Goal: Task Accomplishment & Management: Use online tool/utility

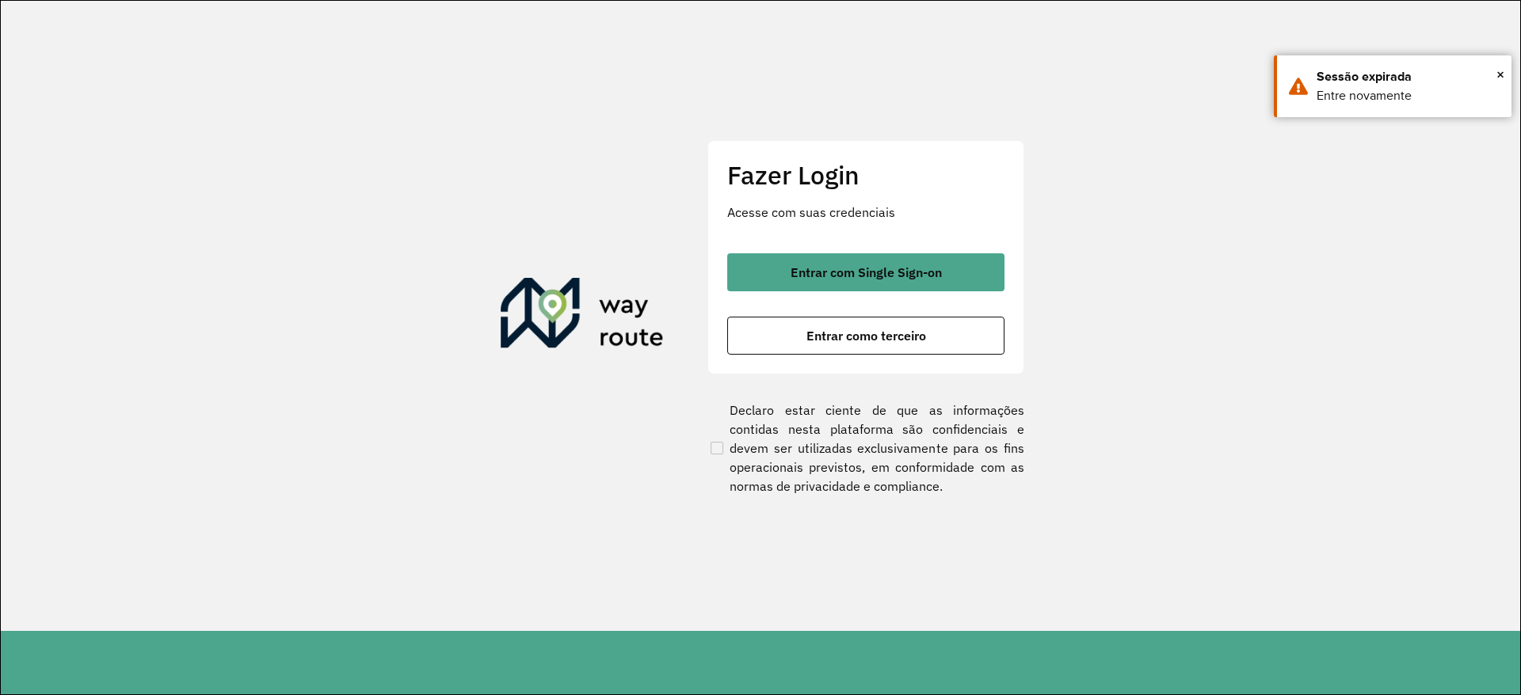
click at [837, 279] on span "Entrar com Single Sign-on" at bounding box center [865, 272] width 151 height 13
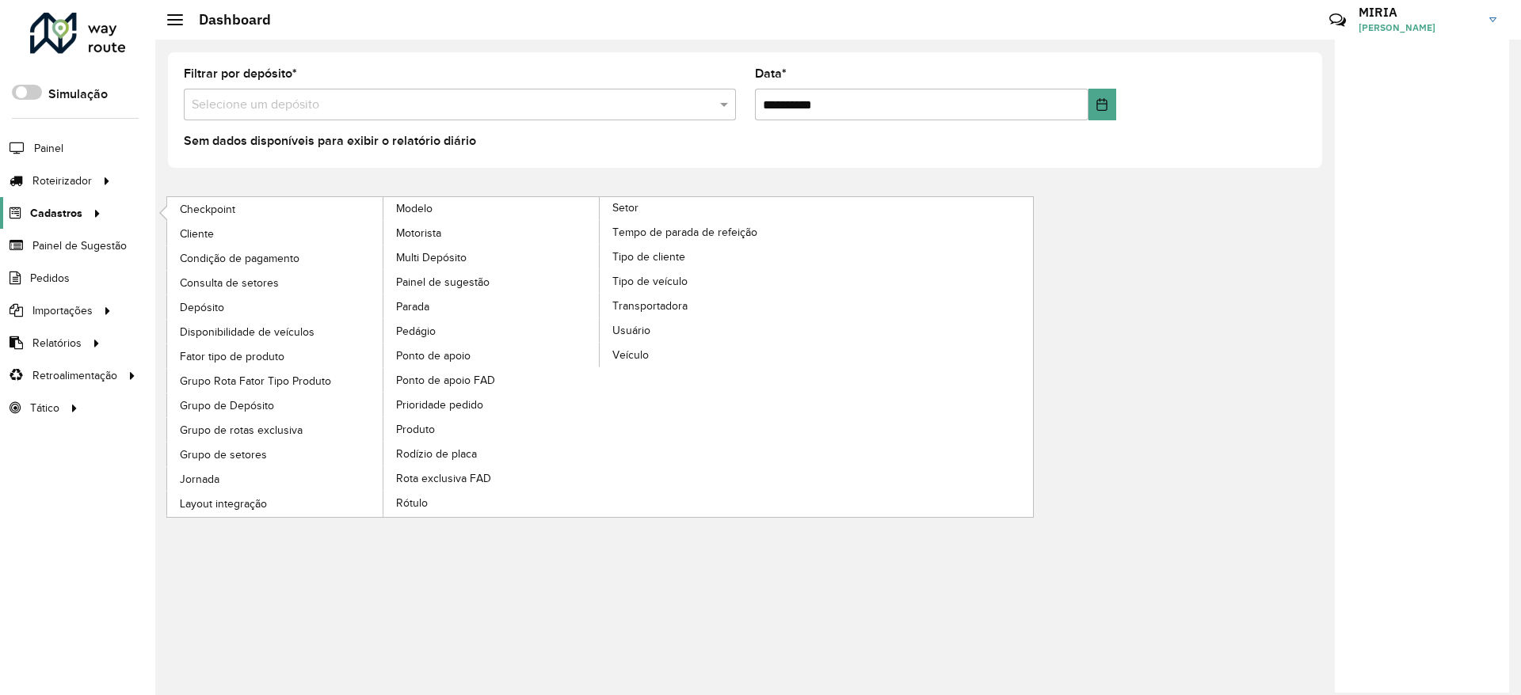
click at [77, 204] on link "Cadastros" at bounding box center [53, 213] width 106 height 32
click at [633, 360] on span "Veículo" at bounding box center [631, 355] width 39 height 17
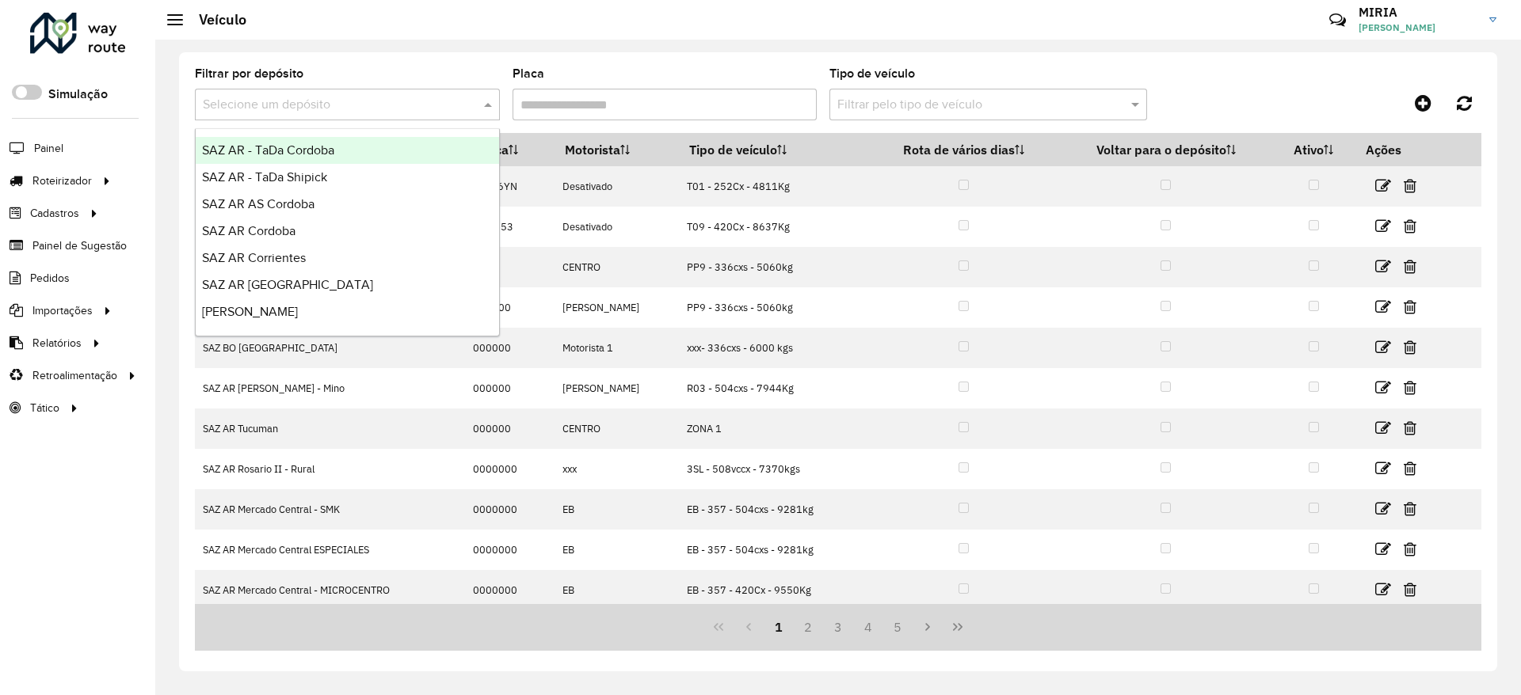
click at [482, 109] on span at bounding box center [490, 104] width 20 height 19
type input "*****"
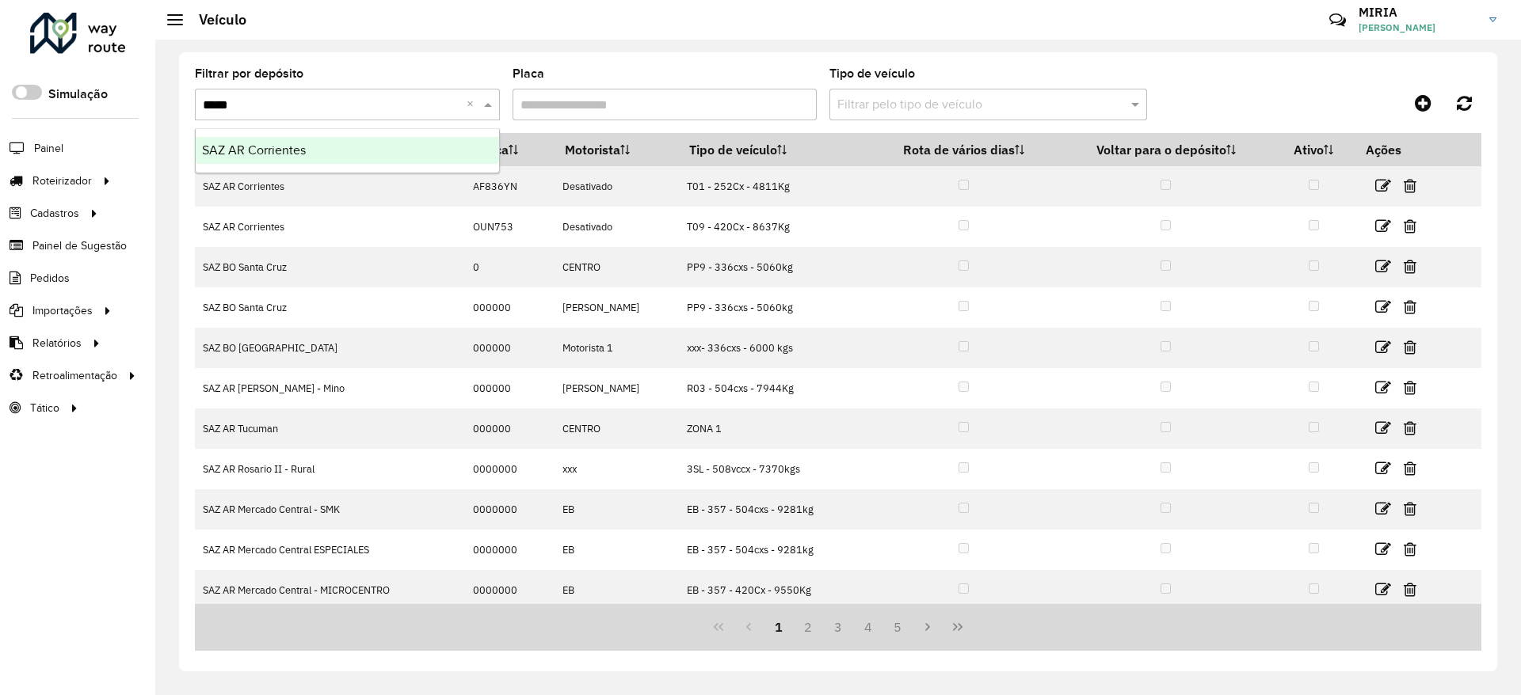
click at [446, 158] on div "SAZ AR Corrientes" at bounding box center [347, 150] width 303 height 27
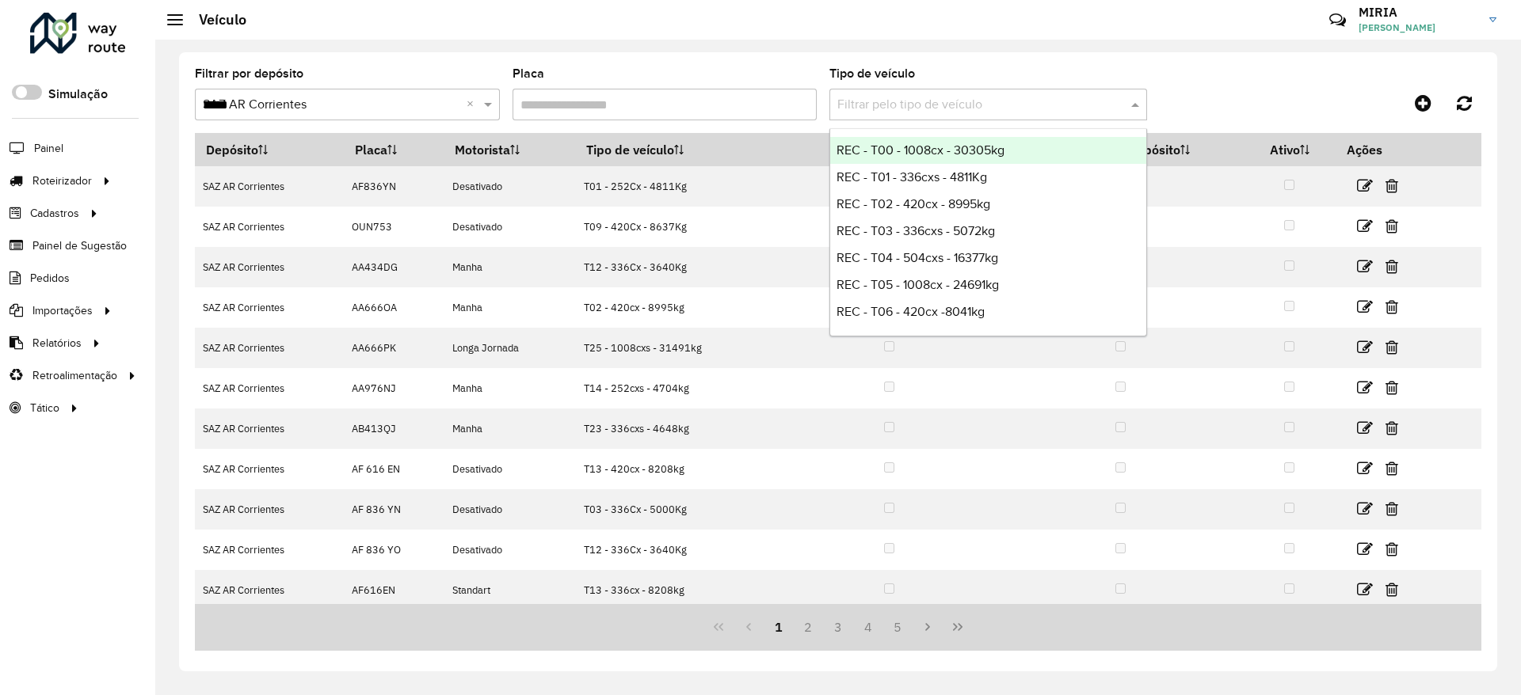
click at [887, 106] on input "text" at bounding box center [972, 105] width 270 height 19
type input "***"
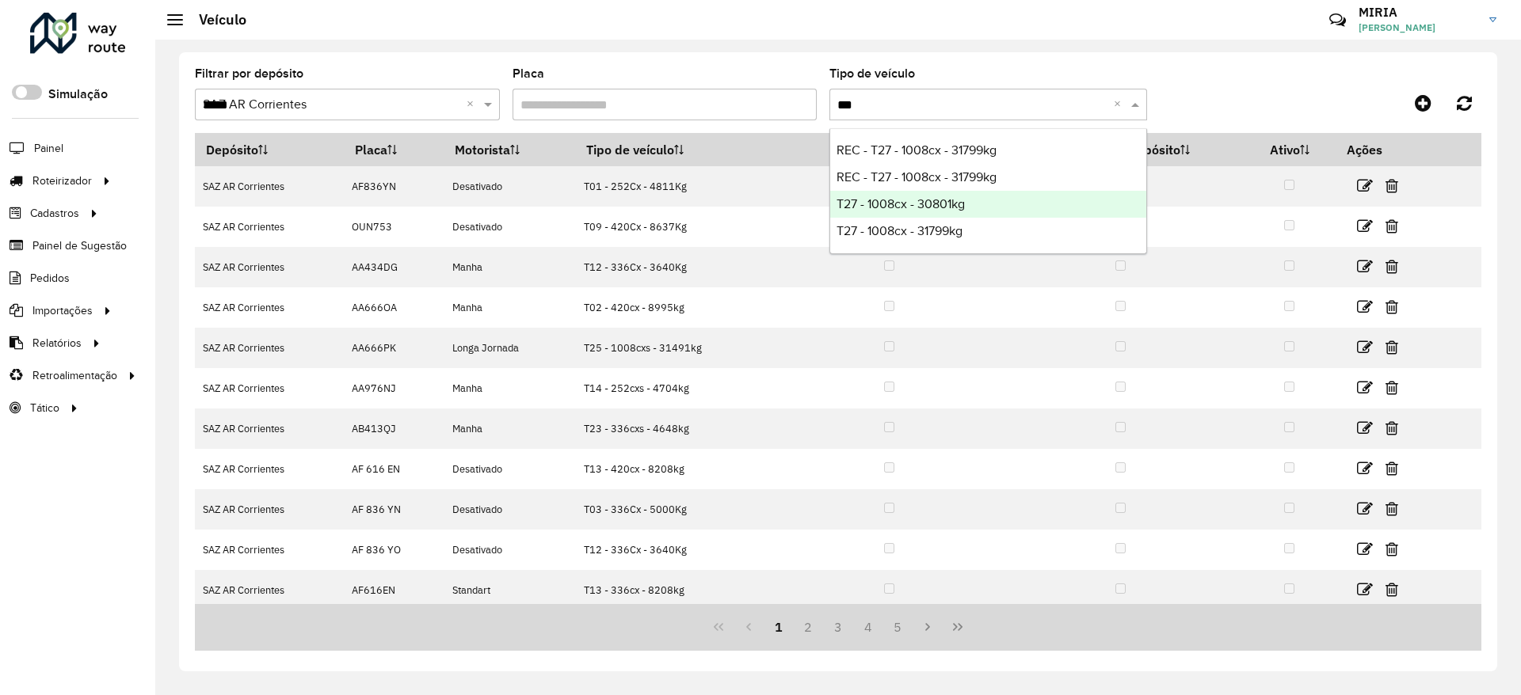
click at [907, 204] on span "T27 - 1008cx - 30801kg" at bounding box center [900, 203] width 128 height 13
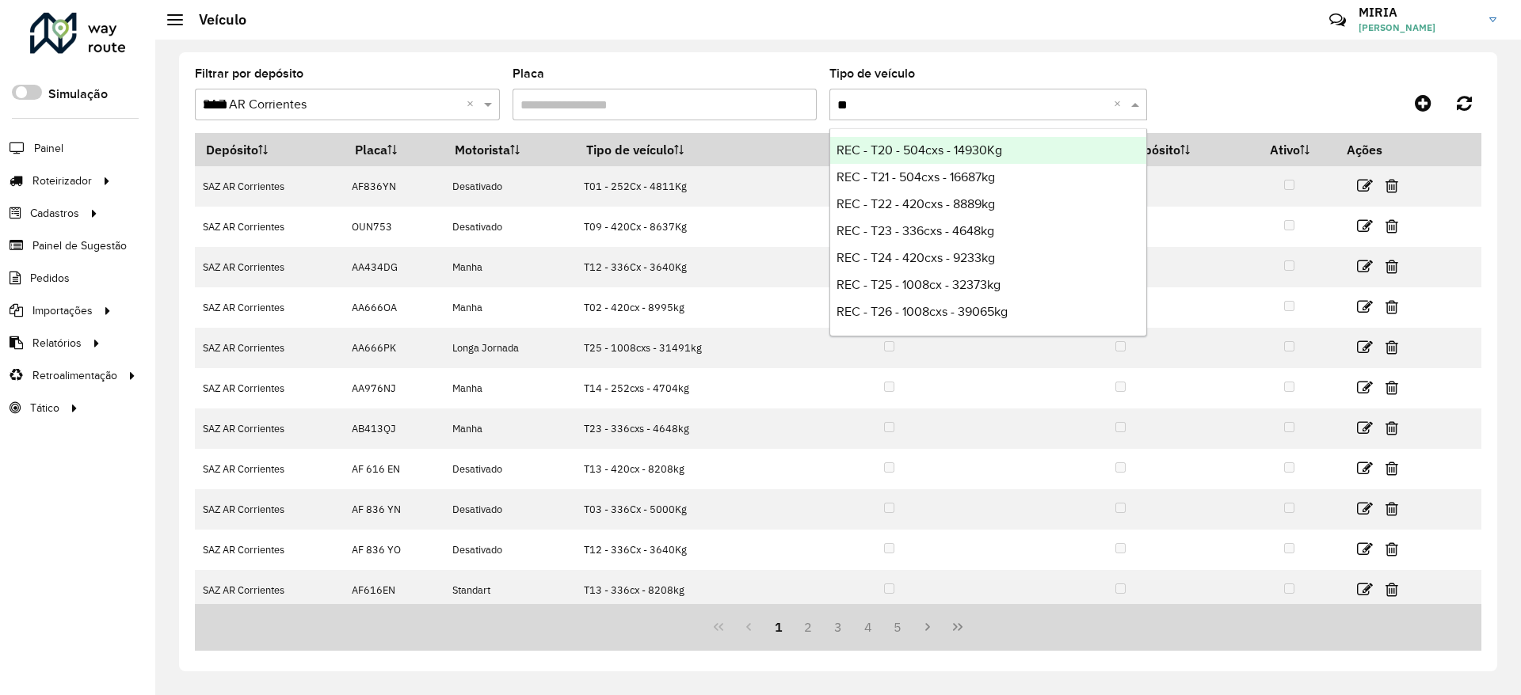
type input "***"
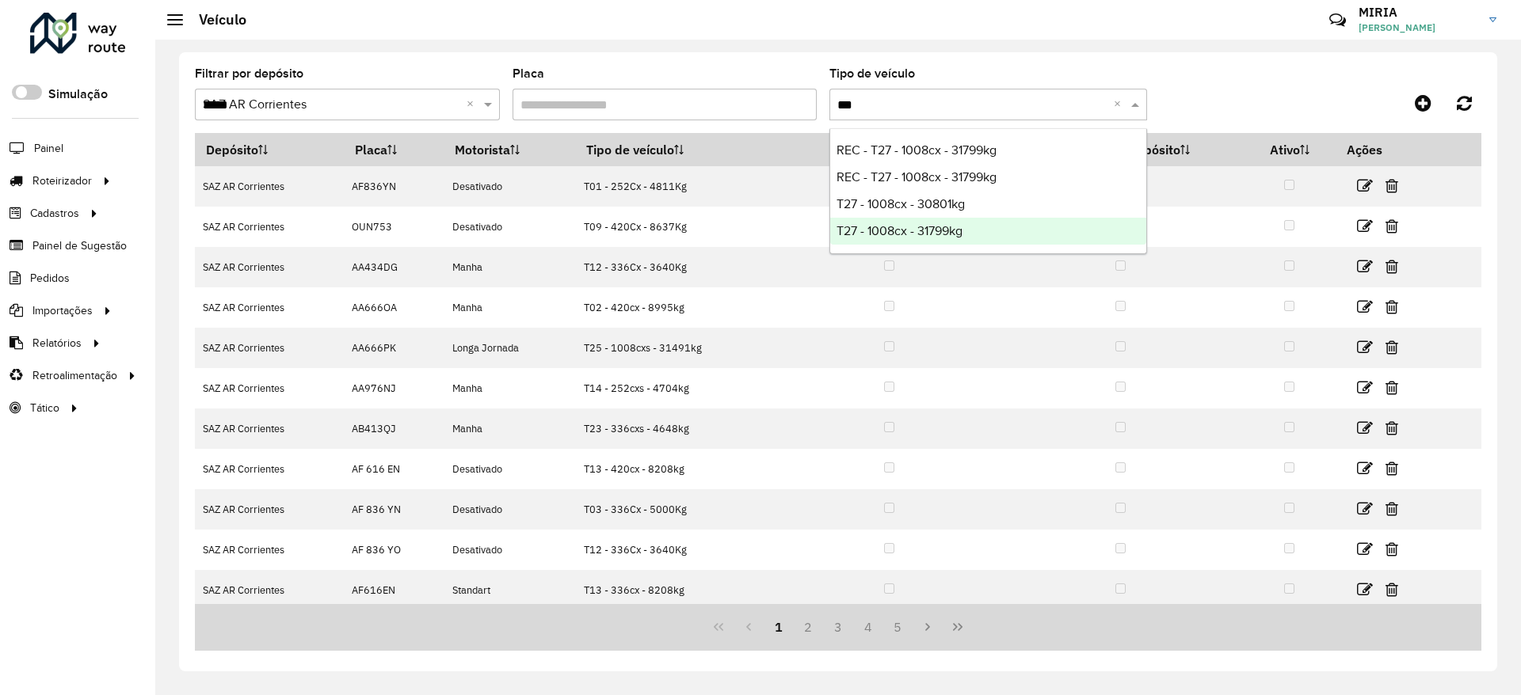
click at [934, 232] on span "T27 - 1008cx - 31799kg" at bounding box center [899, 230] width 126 height 13
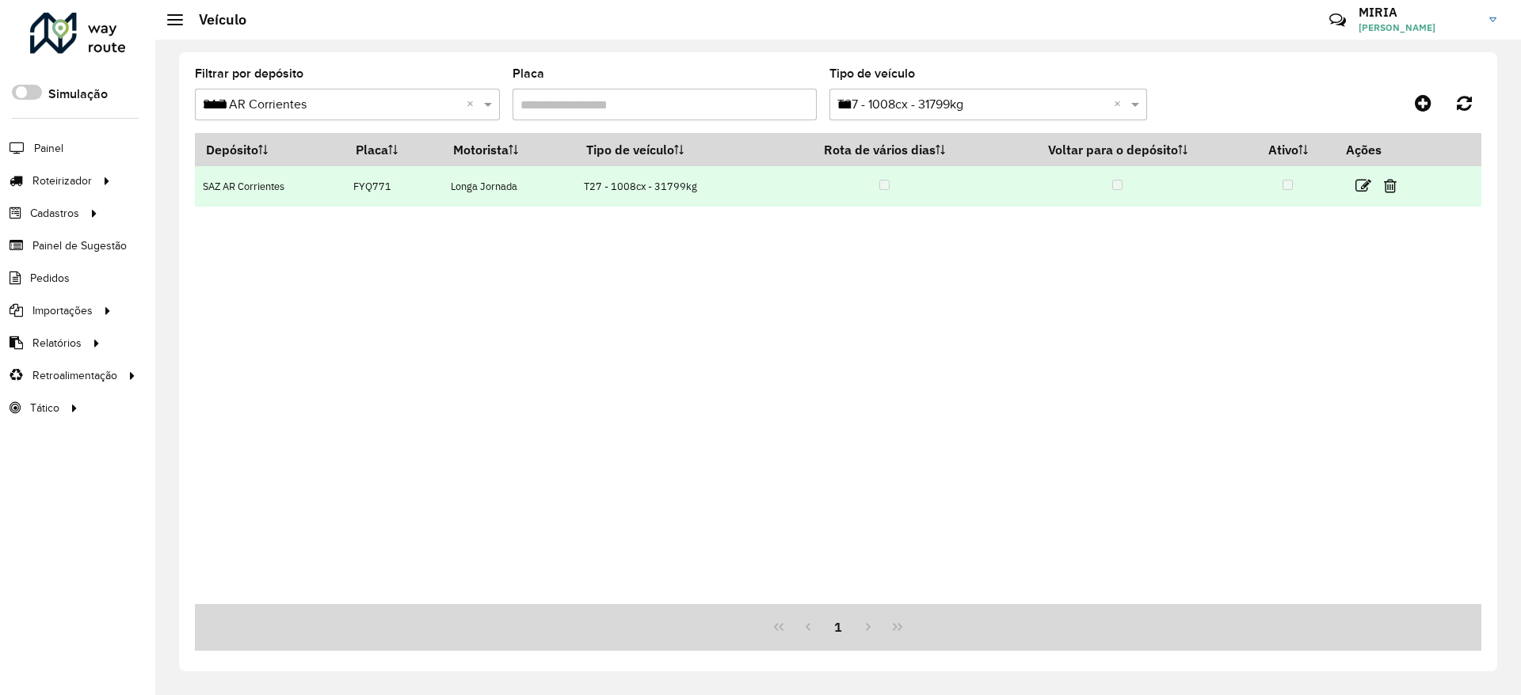
click at [362, 197] on td "FYQ771" at bounding box center [393, 186] width 97 height 40
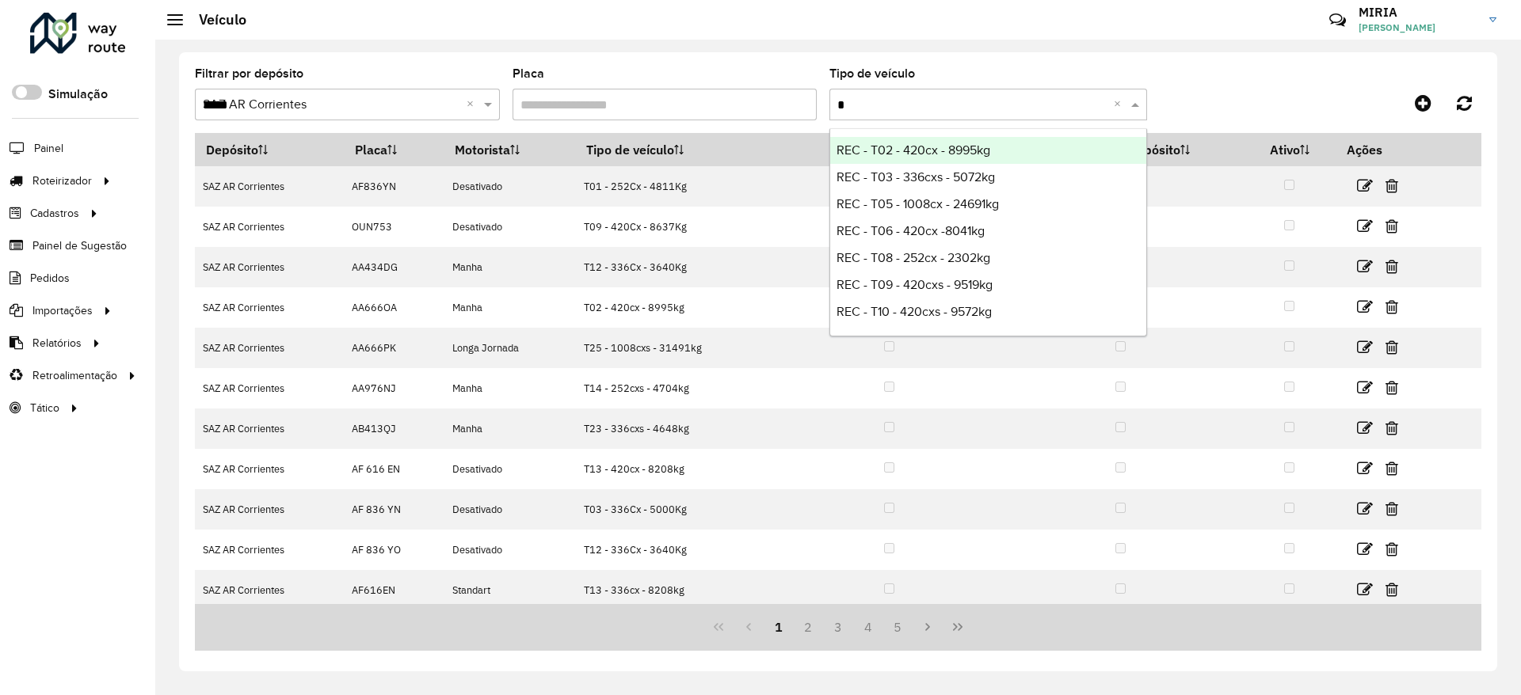
type input "**"
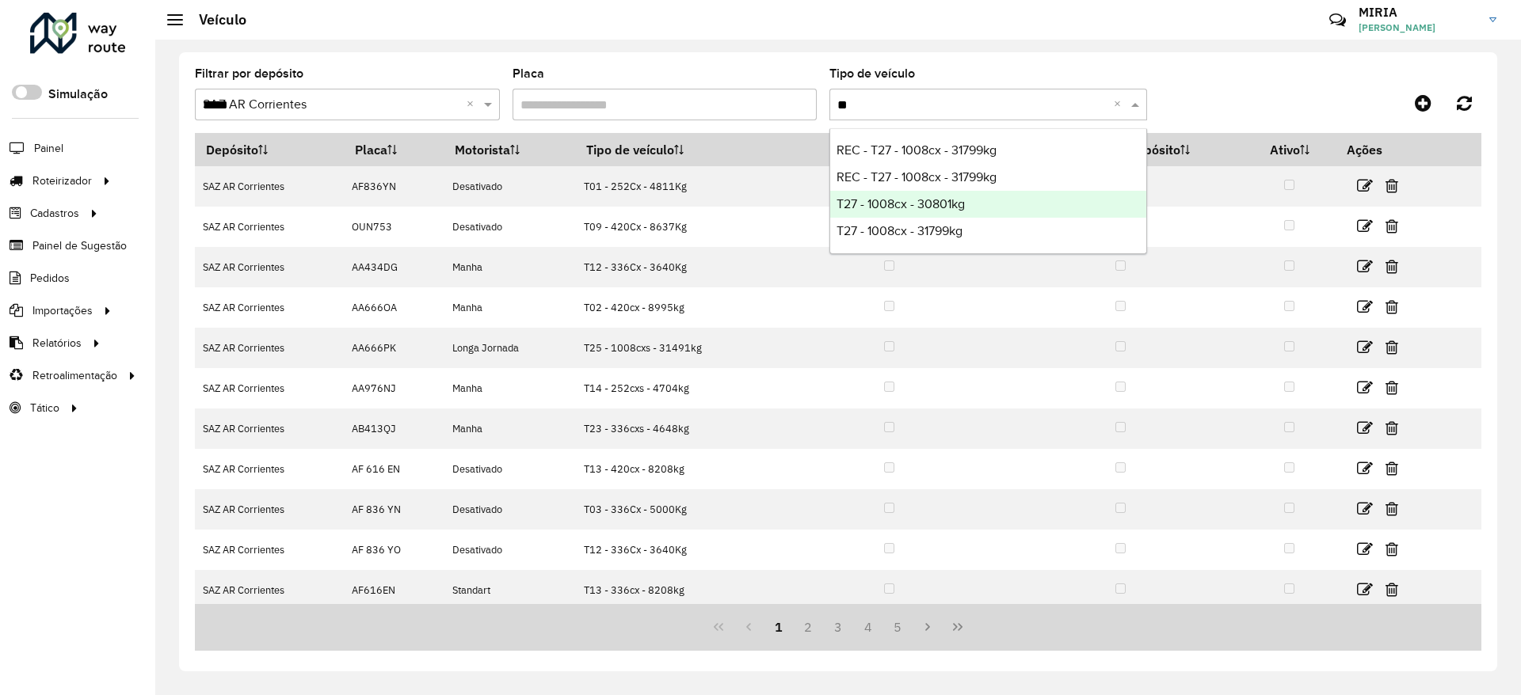
click at [966, 210] on div "T27 - 1008cx - 30801kg" at bounding box center [988, 204] width 316 height 27
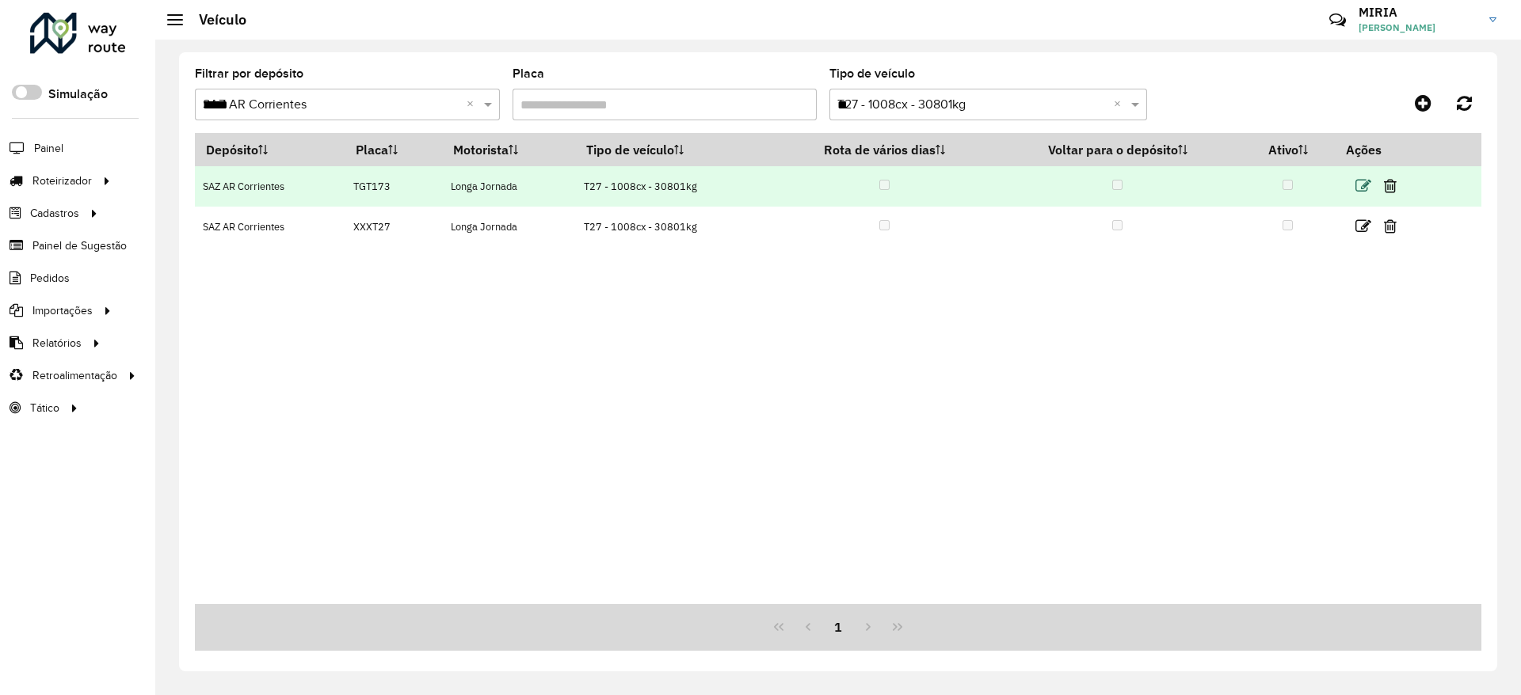
click at [1008, 185] on icon at bounding box center [1363, 186] width 16 height 16
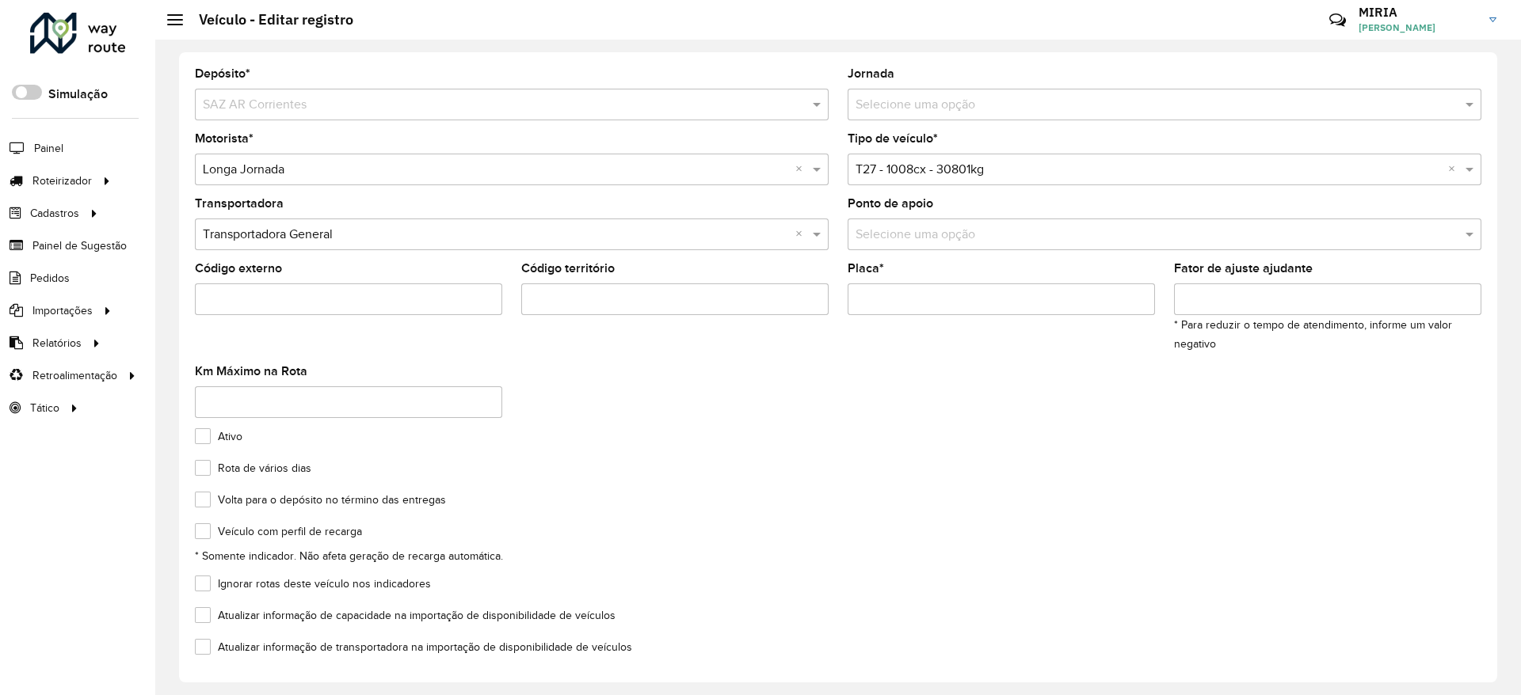
scroll to position [62, 0]
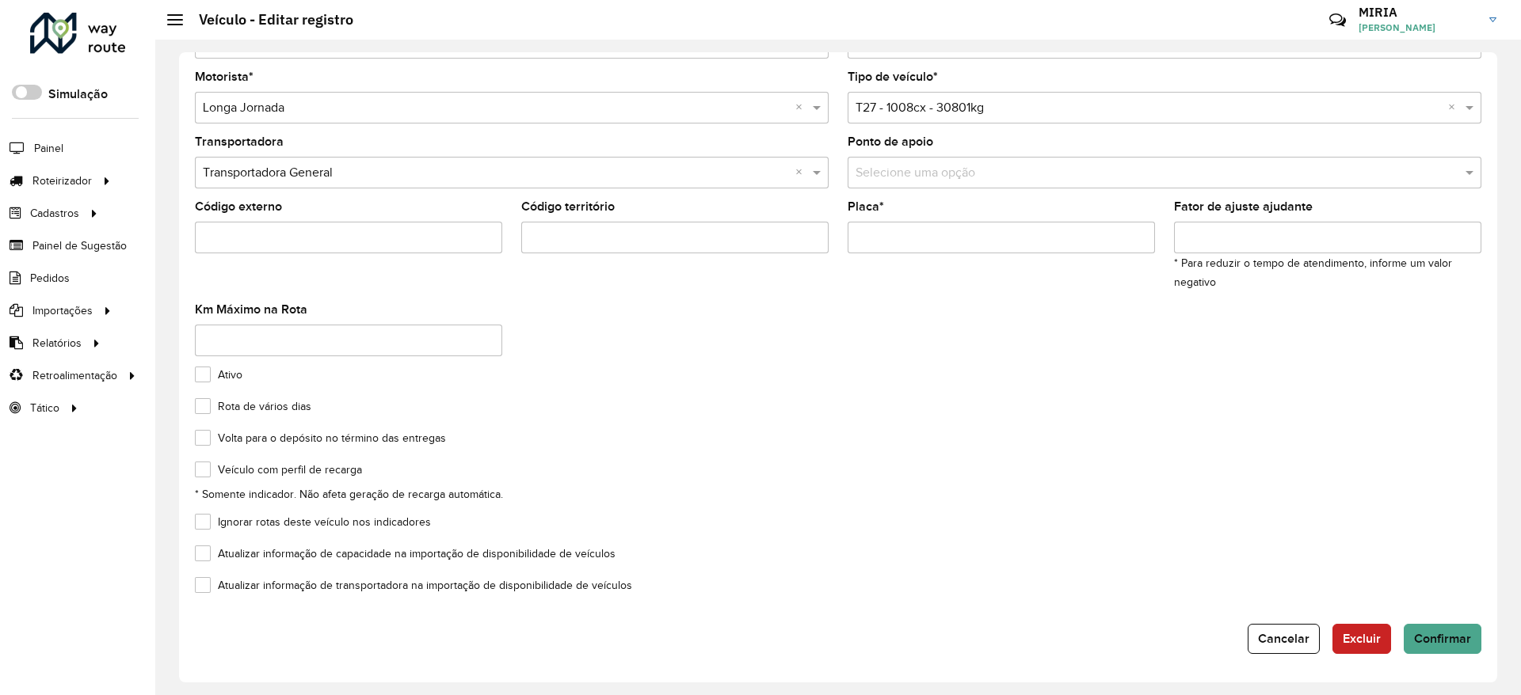
click at [206, 463] on label "Atualizar informação de transportadora na importação de disponibilidade de veíc…" at bounding box center [413, 585] width 437 height 17
click at [205, 373] on label "Ativo" at bounding box center [219, 375] width 48 height 17
click at [1008, 463] on span "Excluir" at bounding box center [1361, 638] width 38 height 13
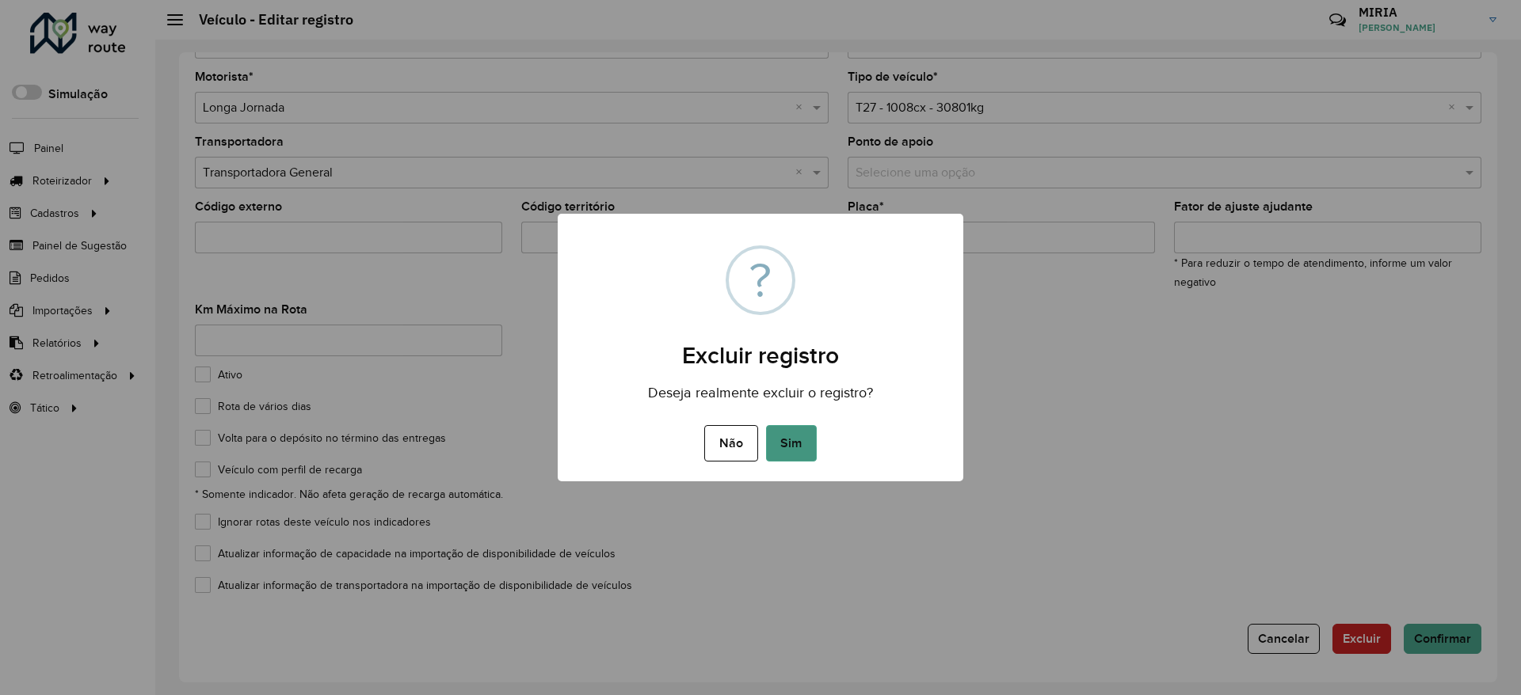
click at [789, 444] on button "Sim" at bounding box center [791, 443] width 51 height 36
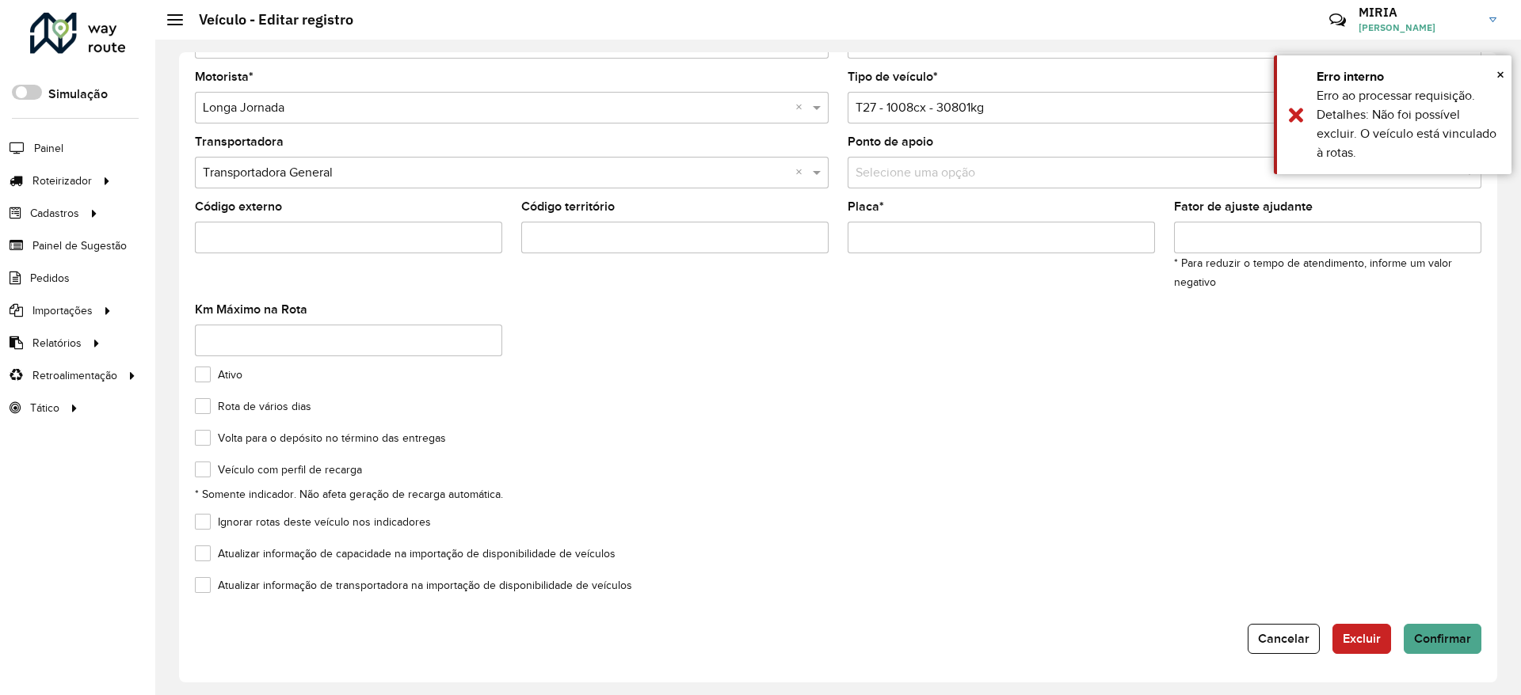
click at [202, 404] on label "Rota de vários dias" at bounding box center [253, 406] width 116 height 17
click at [211, 444] on label "Volta para o depósito no término das entregas" at bounding box center [320, 438] width 251 height 17
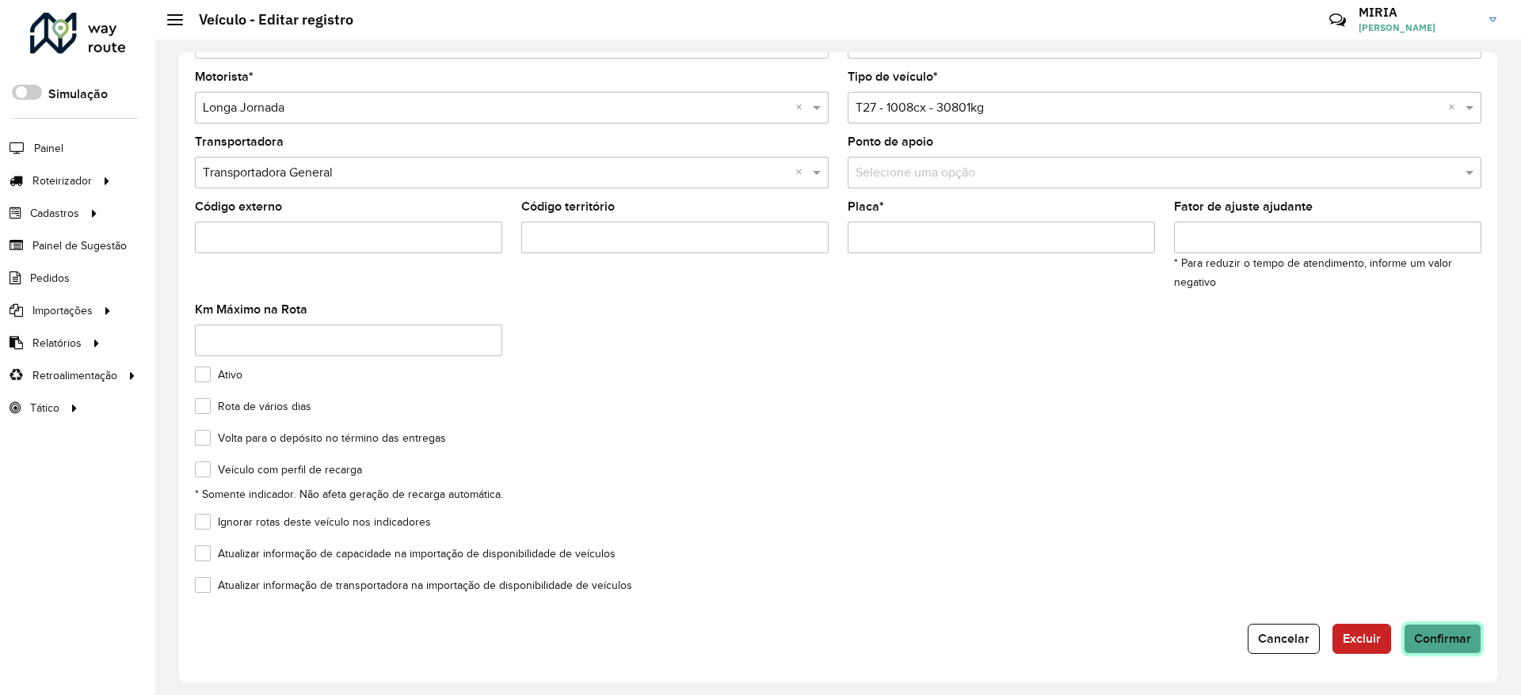
click at [1008, 463] on span "Confirmar" at bounding box center [1442, 638] width 57 height 13
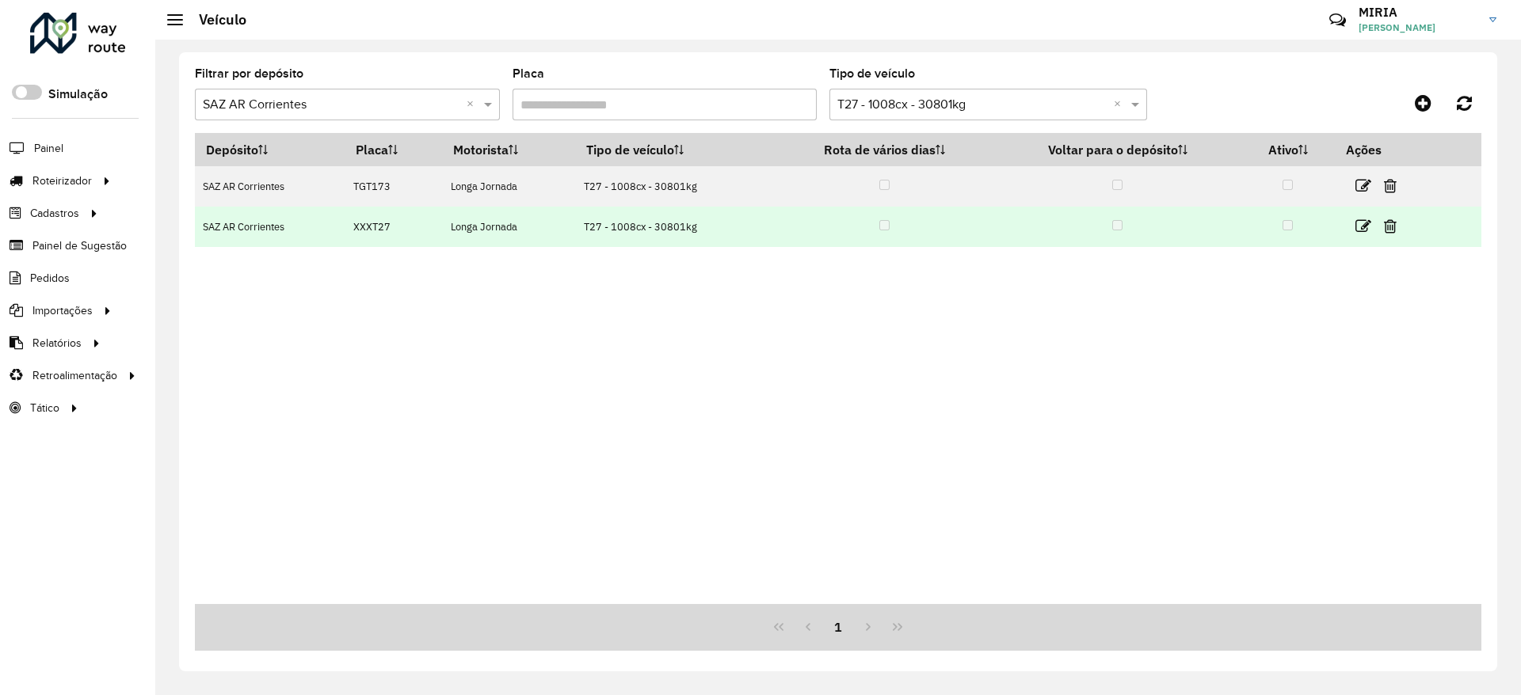
drag, startPoint x: 338, startPoint y: 227, endPoint x: 401, endPoint y: 227, distance: 62.6
click at [401, 227] on tr "SAZ AR Corrientes XXXT27 Longa Jornada T27 - 1008cx - 30801kg" at bounding box center [838, 227] width 1286 height 40
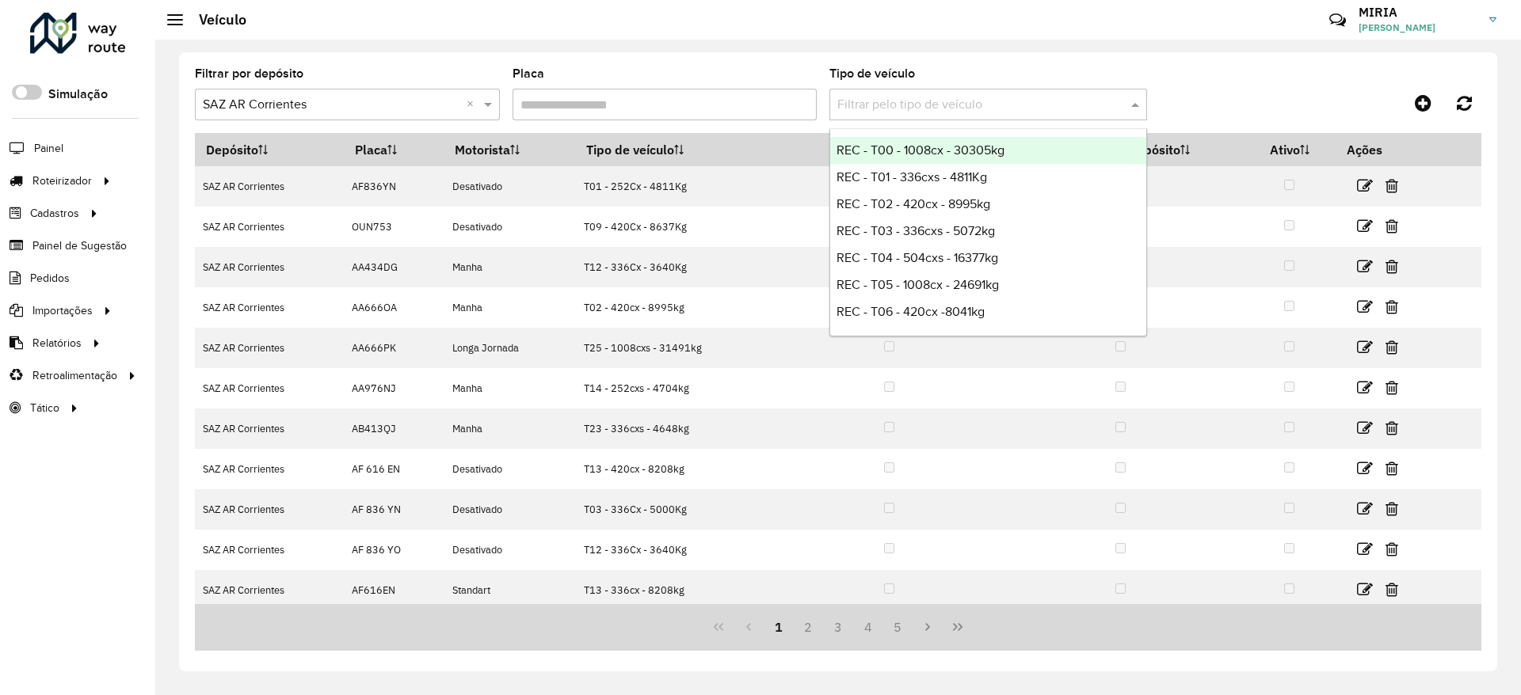
click at [1008, 107] on div at bounding box center [988, 105] width 318 height 20
type input "***"
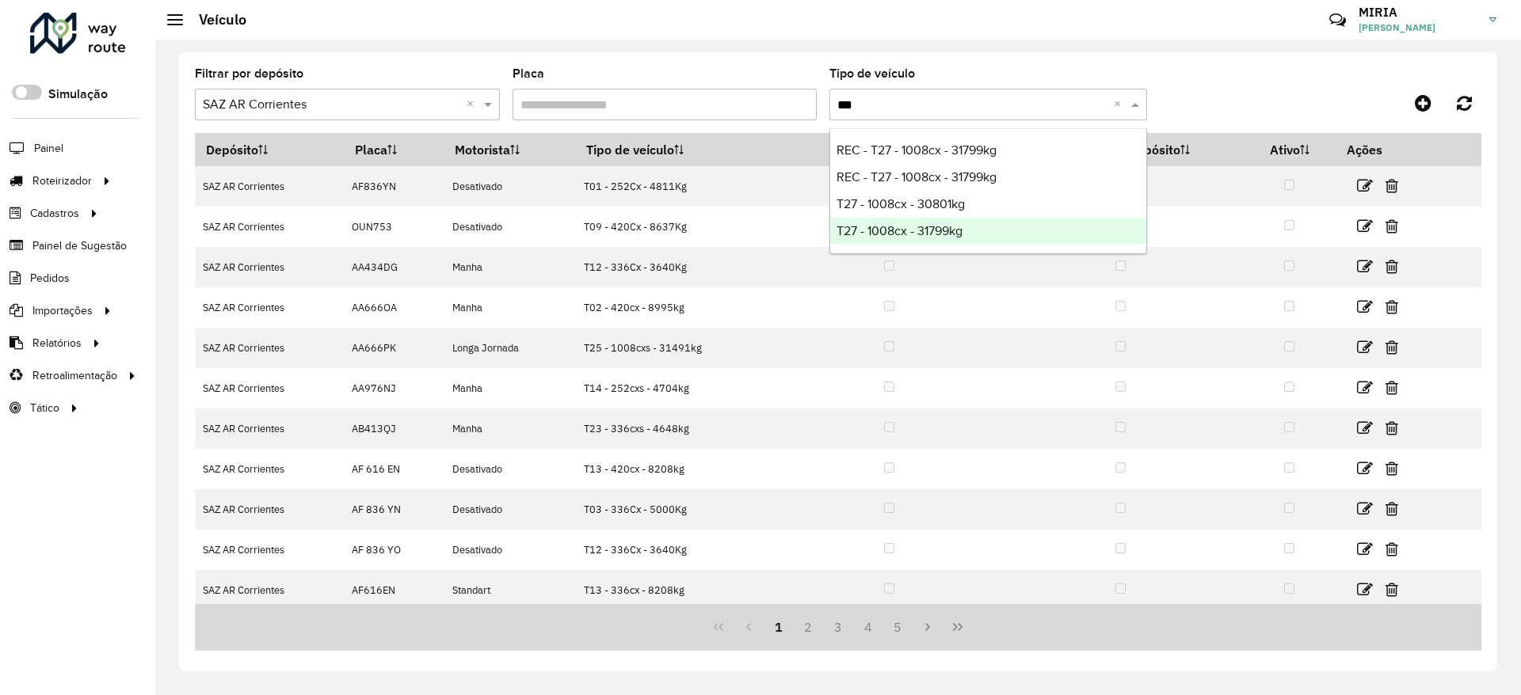
click at [964, 238] on div "T27 - 1008cx - 31799kg" at bounding box center [988, 231] width 316 height 27
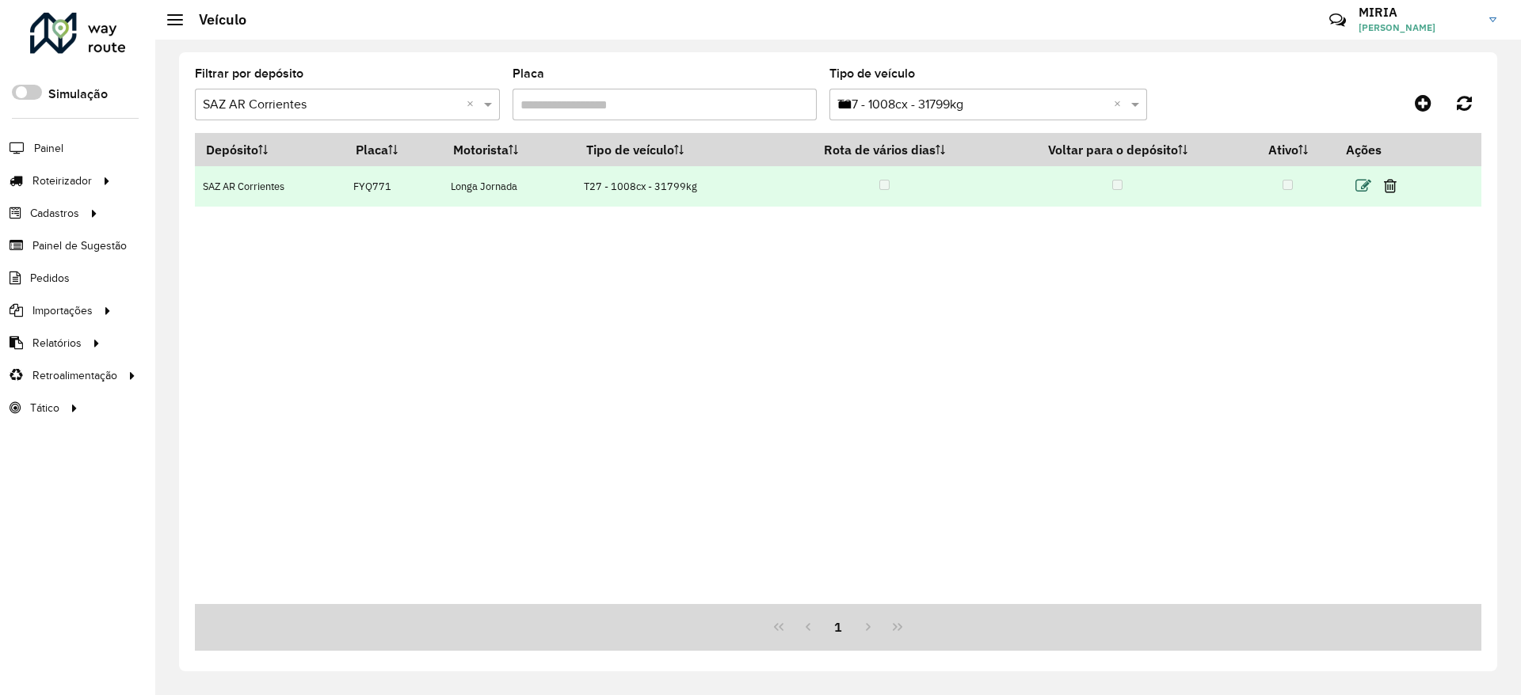
click at [1008, 185] on icon at bounding box center [1363, 186] width 16 height 16
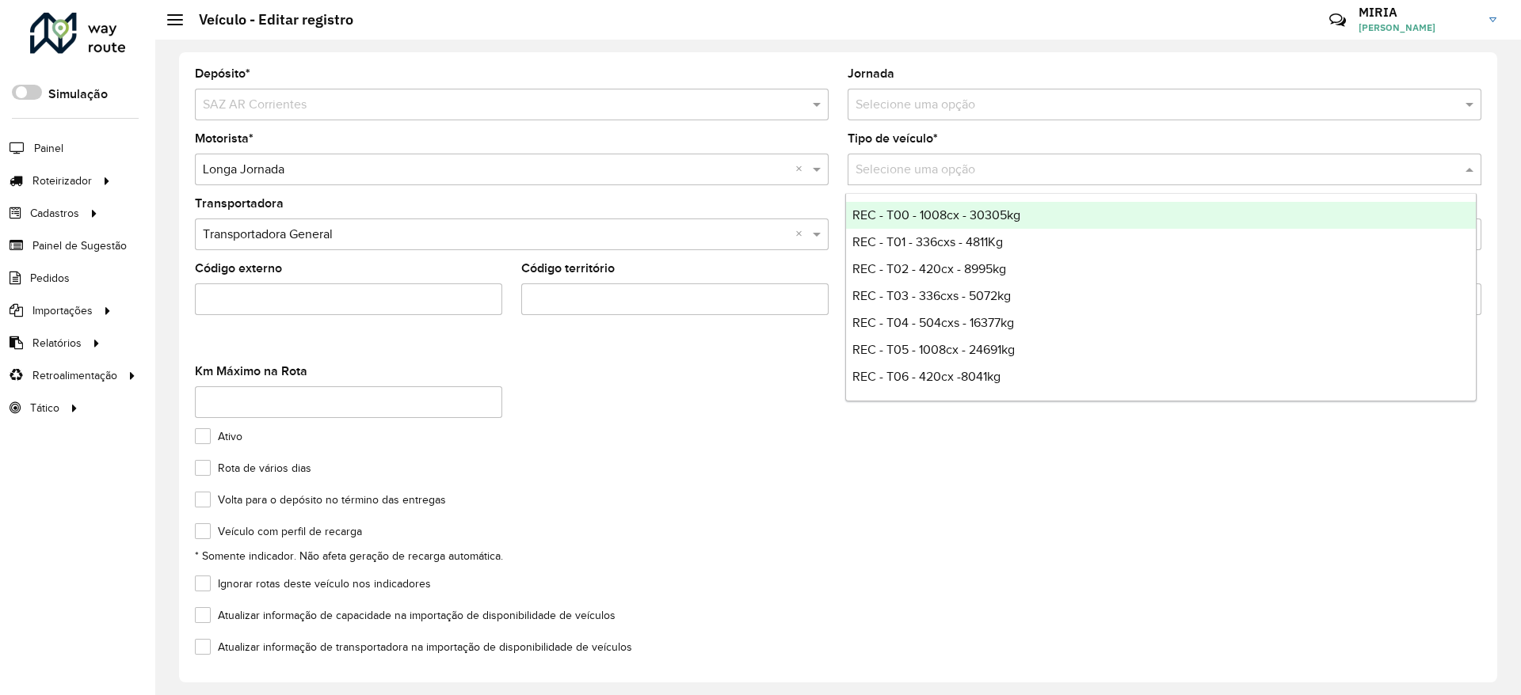
click at [1008, 169] on span at bounding box center [1471, 169] width 20 height 19
type input "***"
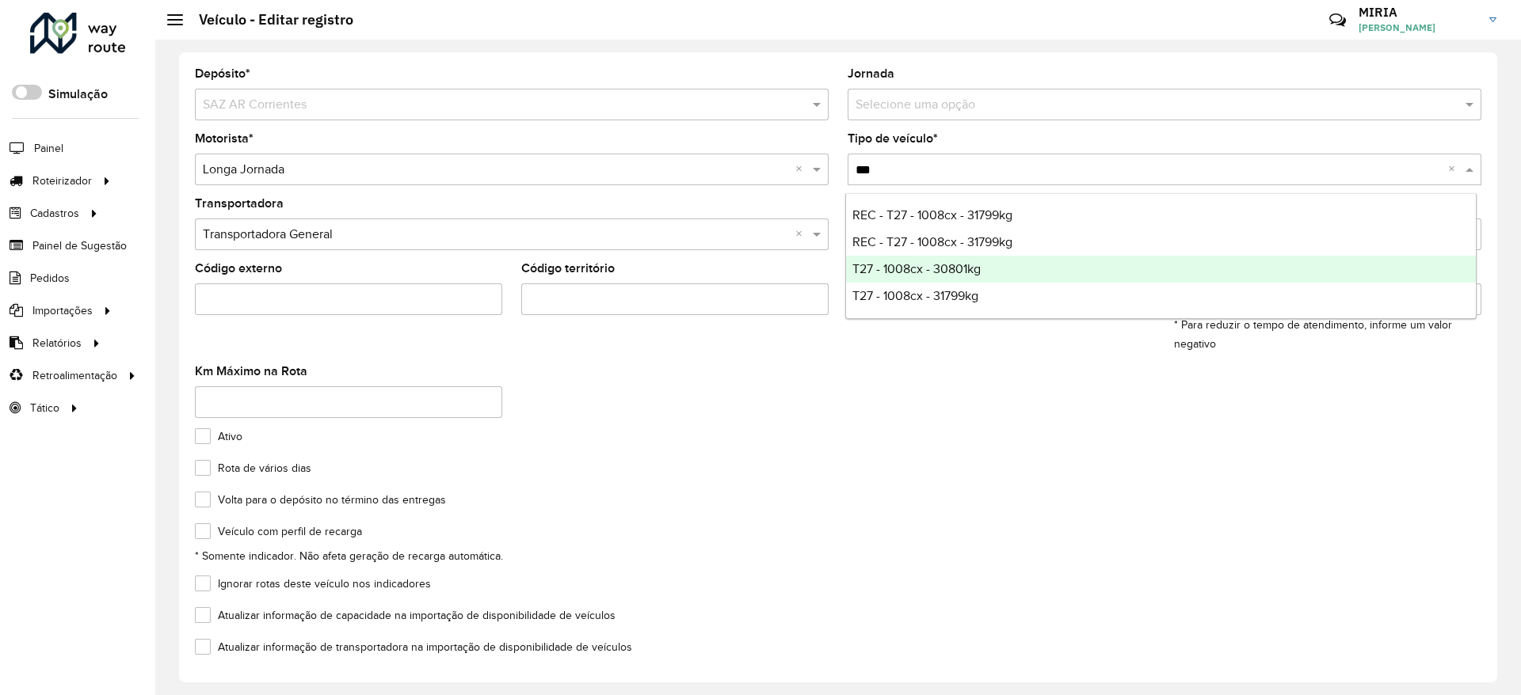
click at [1008, 273] on div "T27 - 1008cx - 30801kg" at bounding box center [1161, 269] width 630 height 27
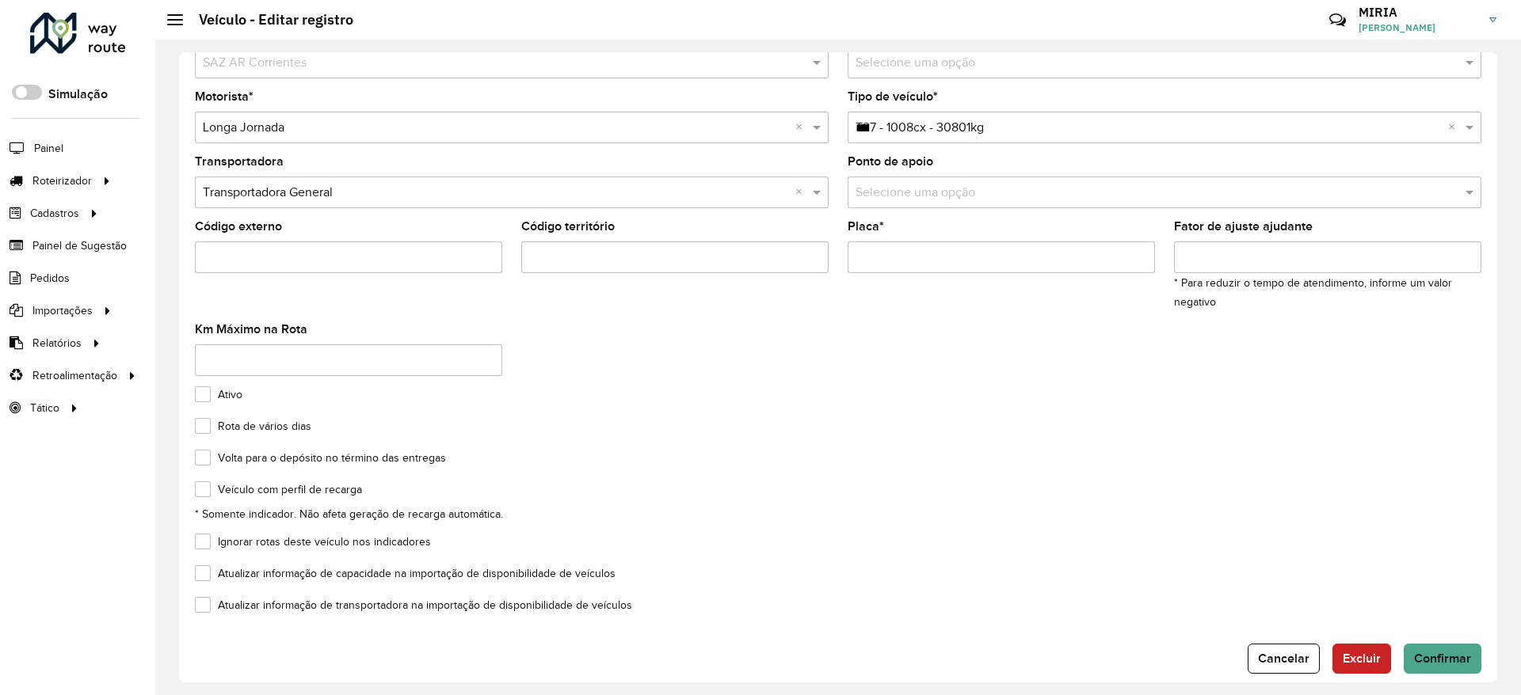
scroll to position [62, 0]
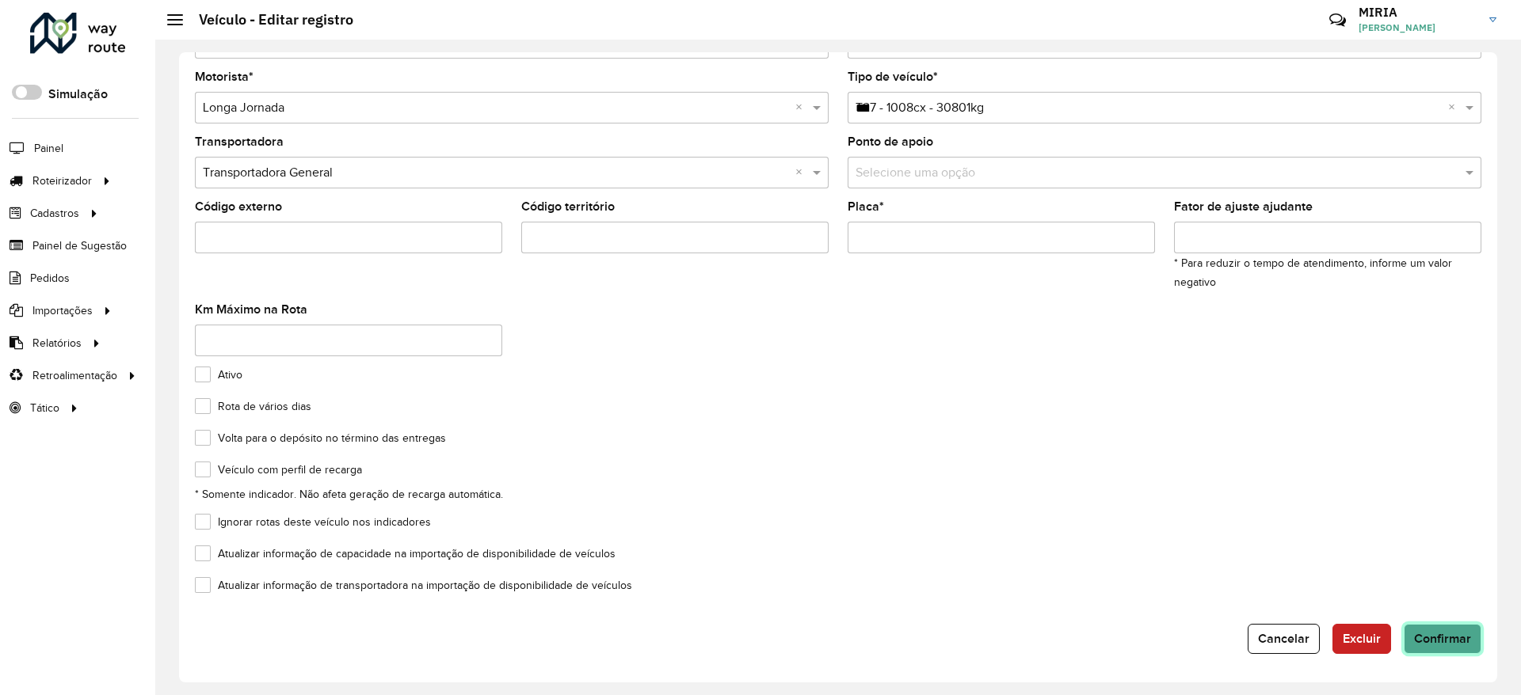
click at [1008, 463] on span "Confirmar" at bounding box center [1442, 638] width 57 height 13
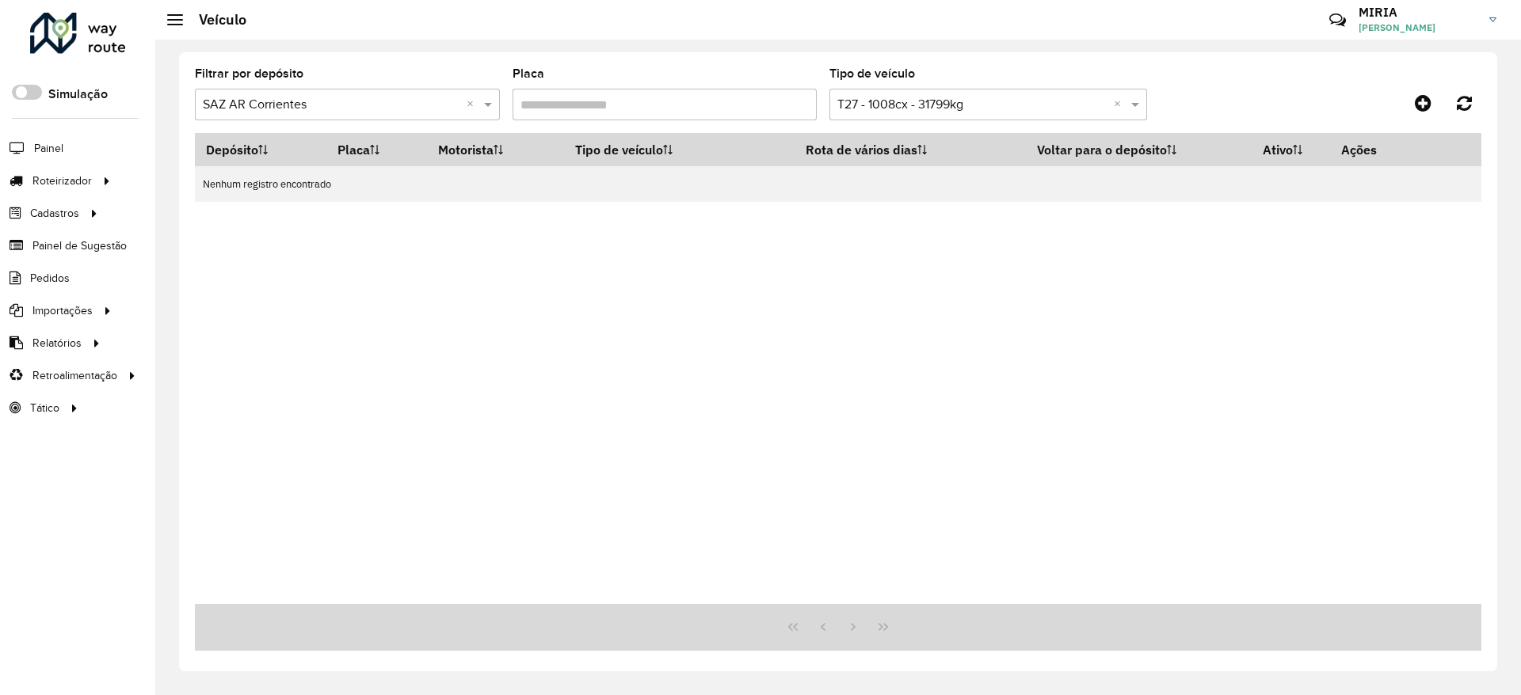
click at [974, 403] on div "Depósito Placa Motorista Tipo de veículo Rota de vários dias Voltar para o depó…" at bounding box center [838, 368] width 1286 height 471
click at [704, 101] on input "Placa" at bounding box center [664, 105] width 305 height 32
click at [717, 108] on input "Placa" at bounding box center [664, 105] width 305 height 32
click at [865, 230] on div "Depósito Placa Motorista Tipo de veículo Rota de vários dias Voltar para o depó…" at bounding box center [838, 368] width 1286 height 471
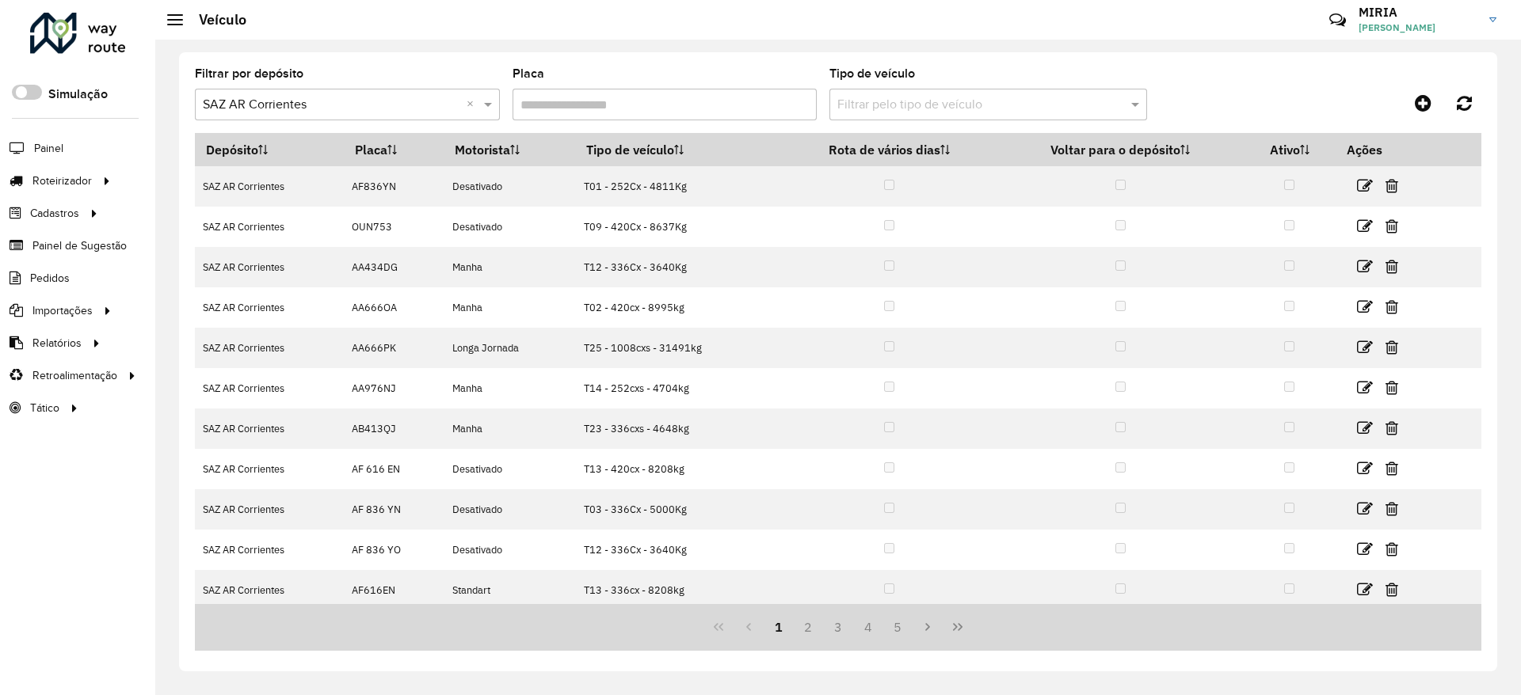
click at [943, 82] on div "Tipo de veículo Filtrar pelo tipo de veículo" at bounding box center [988, 94] width 318 height 52
click at [946, 101] on input "text" at bounding box center [972, 105] width 270 height 19
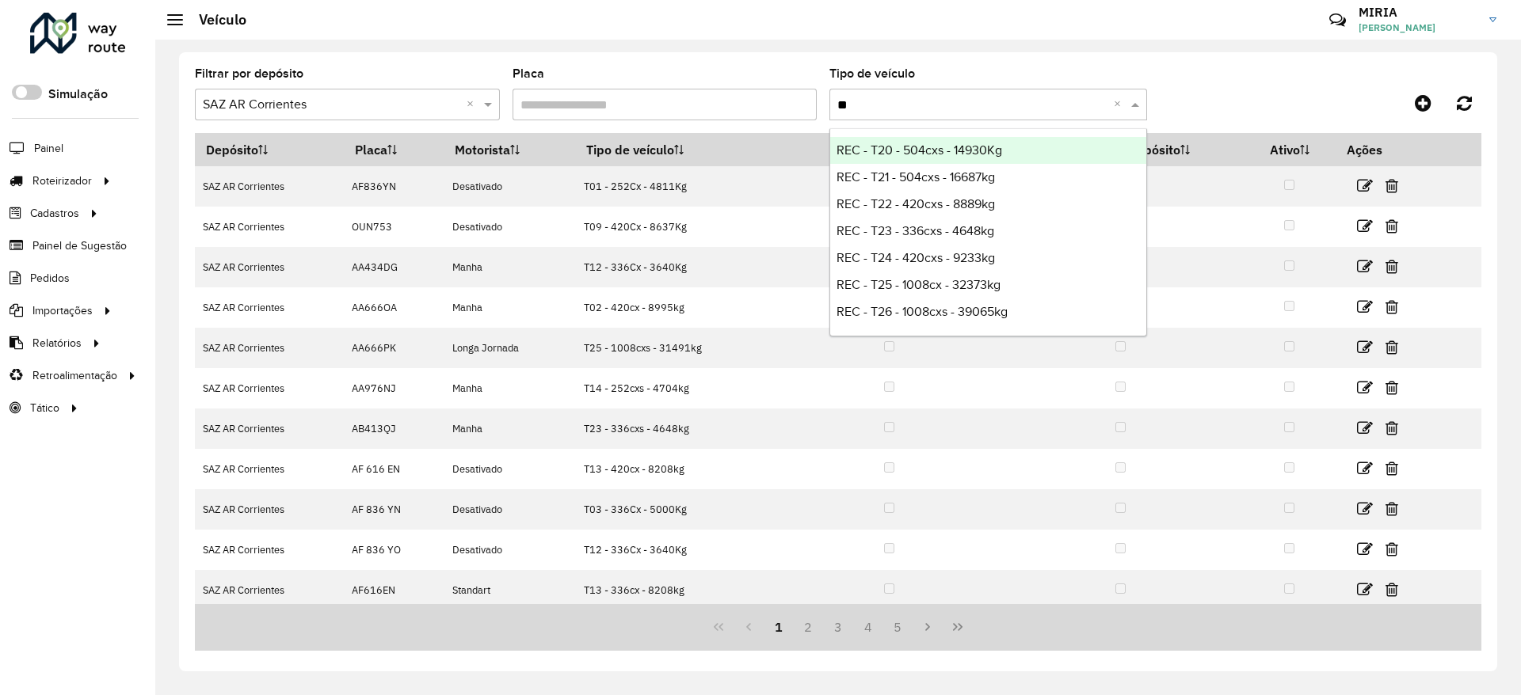
type input "***"
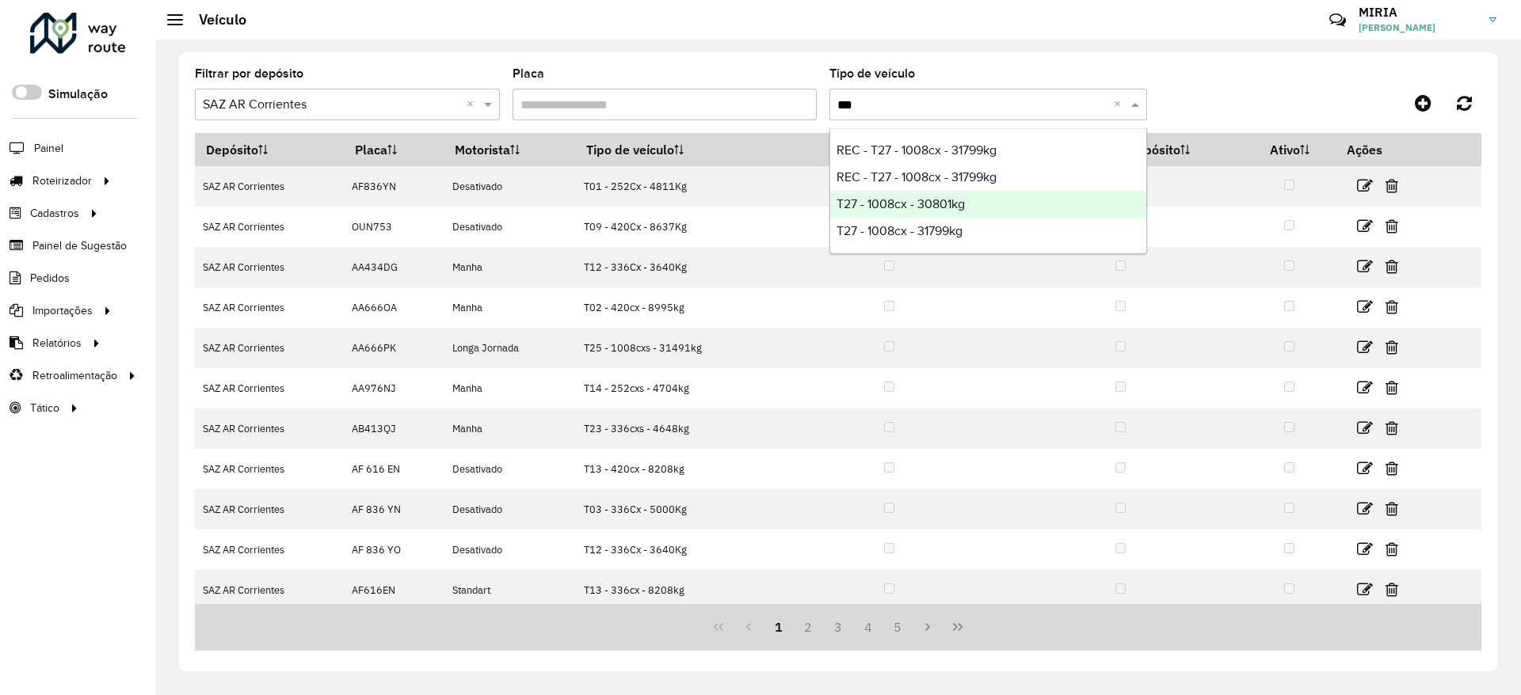
click at [944, 199] on span "T27 - 1008cx - 30801kg" at bounding box center [900, 203] width 128 height 13
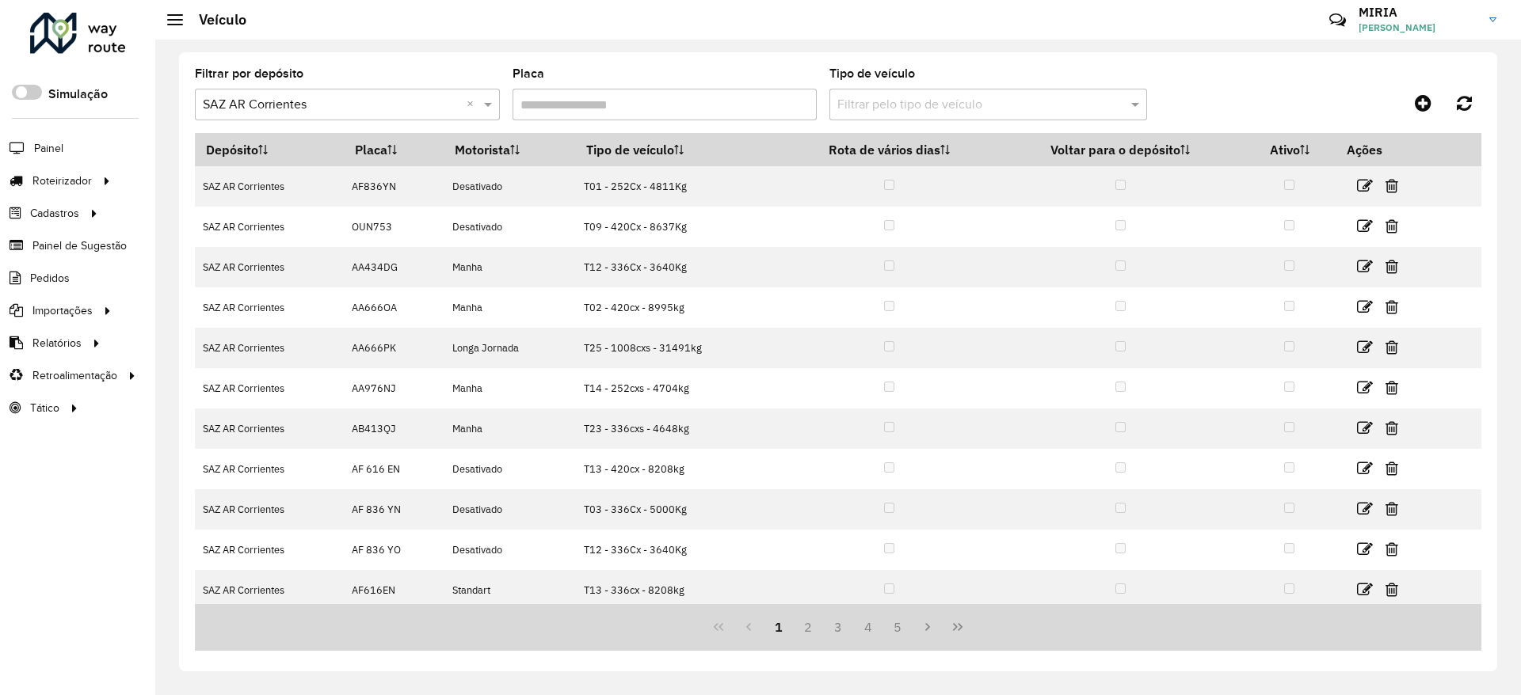
drag, startPoint x: 1120, startPoint y: 109, endPoint x: 1070, endPoint y: 151, distance: 65.2
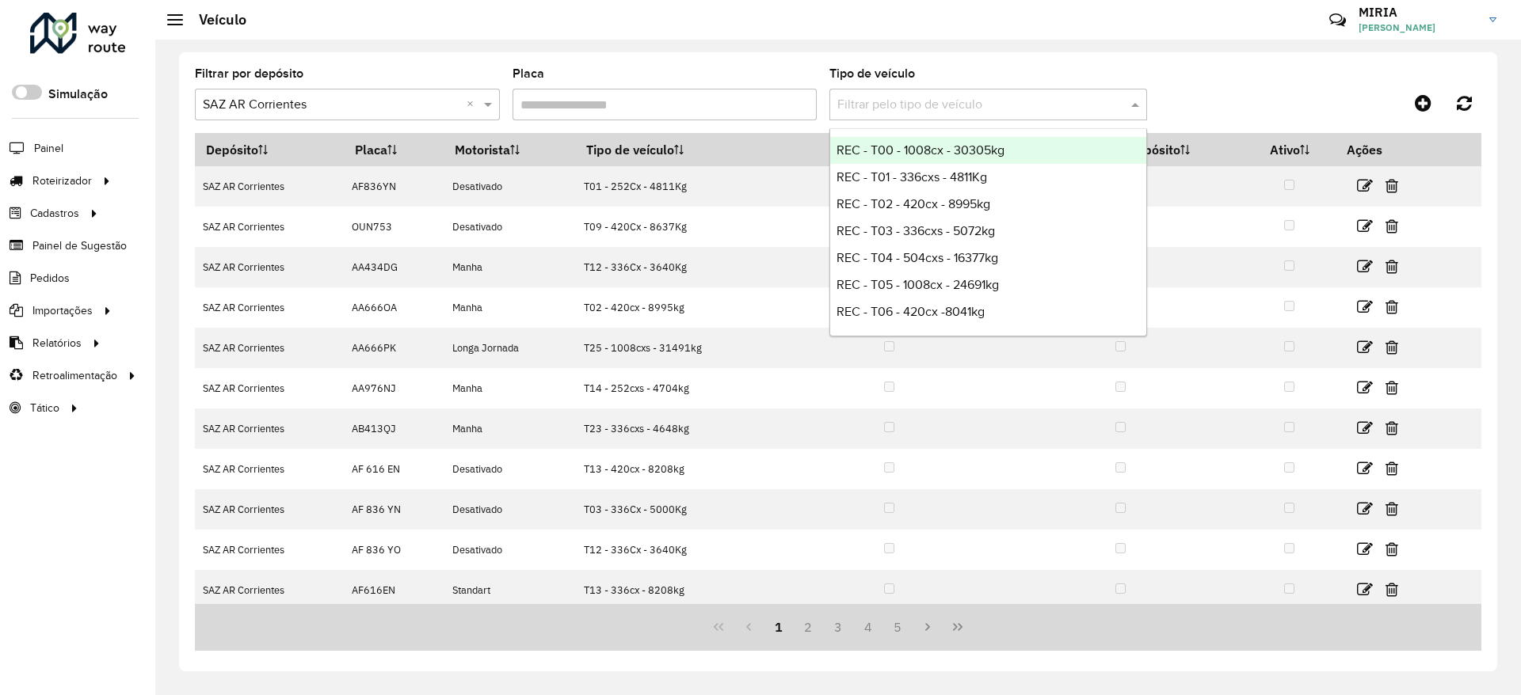
click at [1136, 105] on span at bounding box center [1137, 104] width 20 height 19
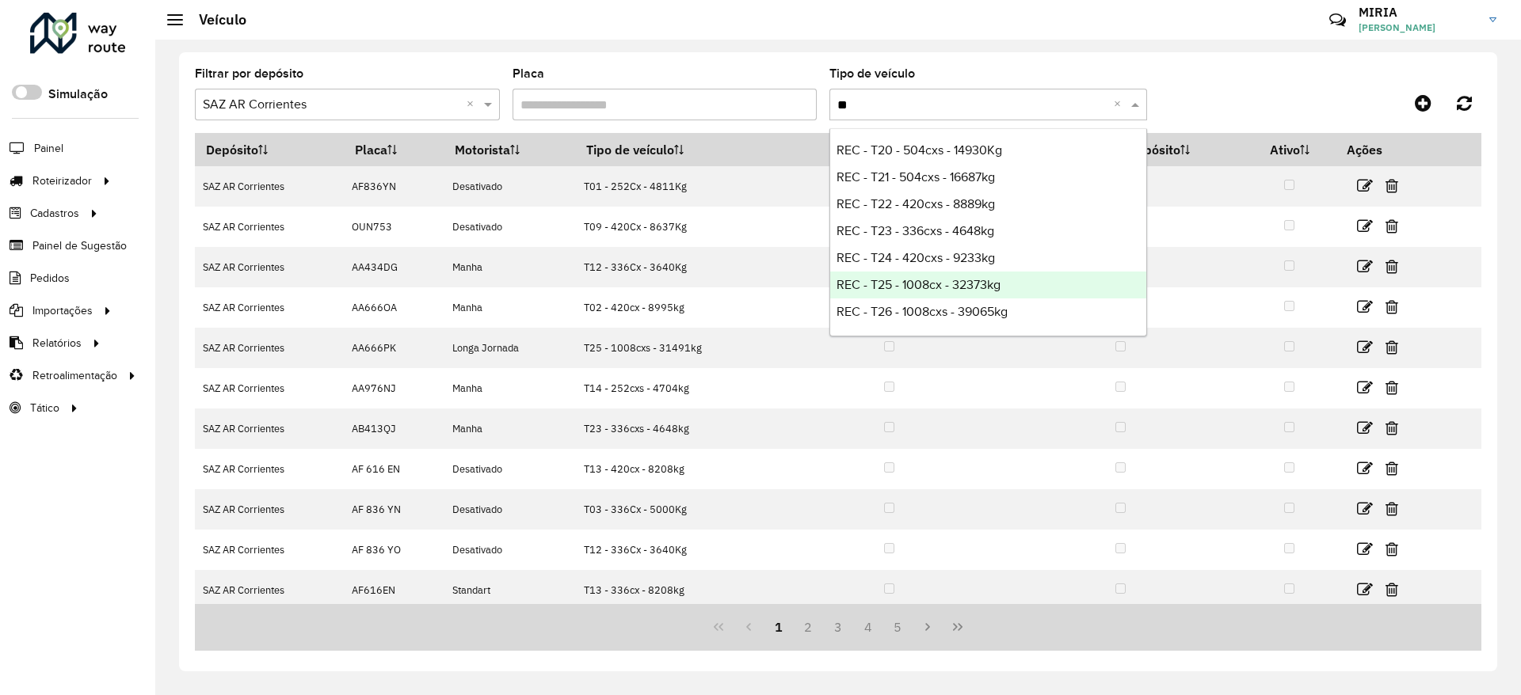
type input "***"
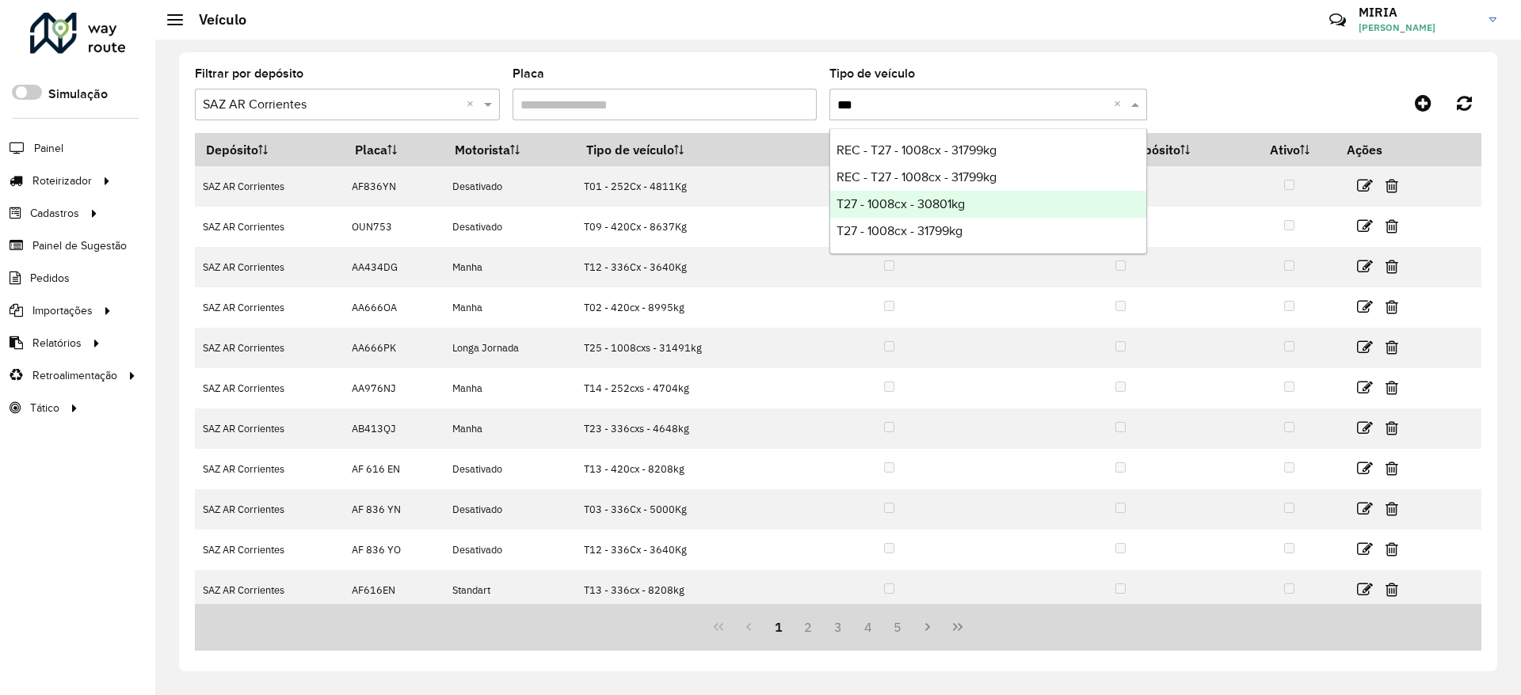
click at [950, 207] on span "T27 - 1008cx - 30801kg" at bounding box center [900, 203] width 128 height 13
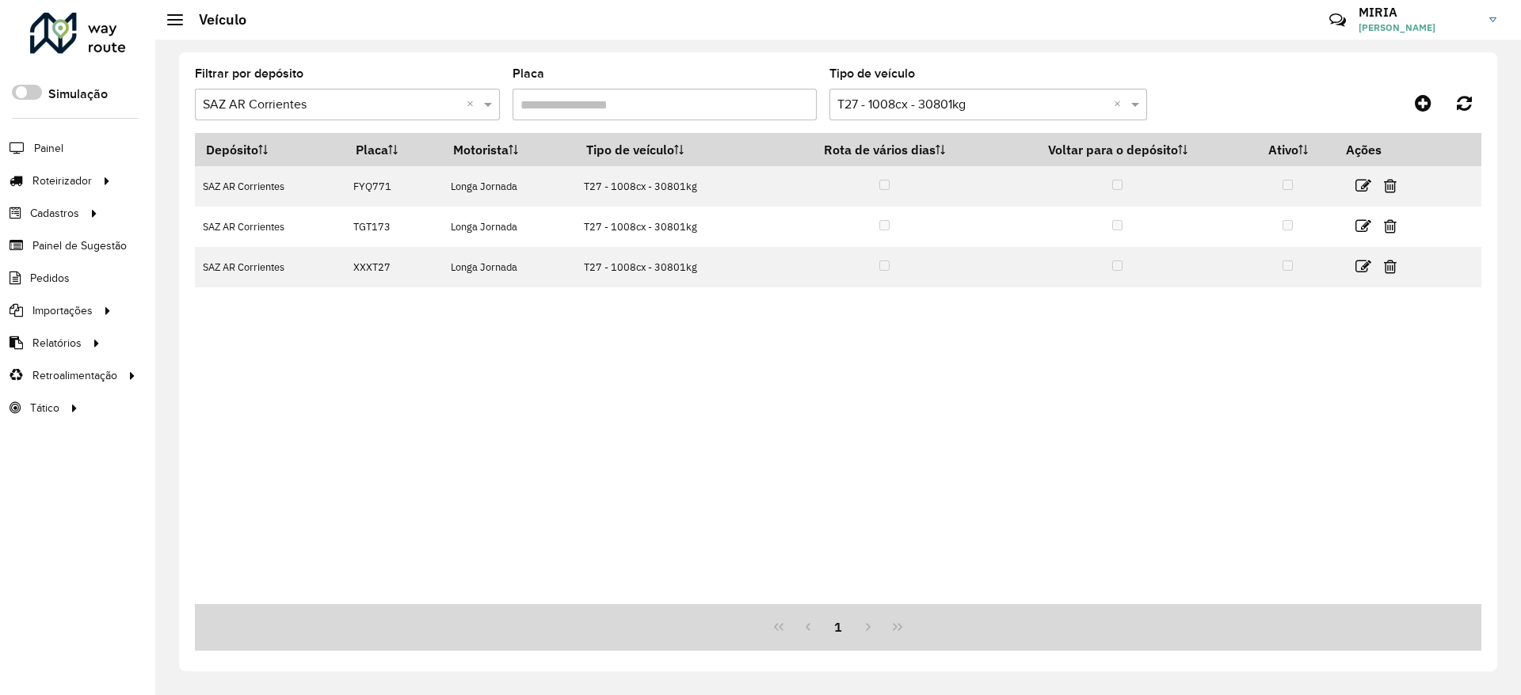
click at [592, 400] on div "Depósito Placa Motorista Tipo de veículo Rota de vários dias Voltar para o depó…" at bounding box center [838, 368] width 1286 height 471
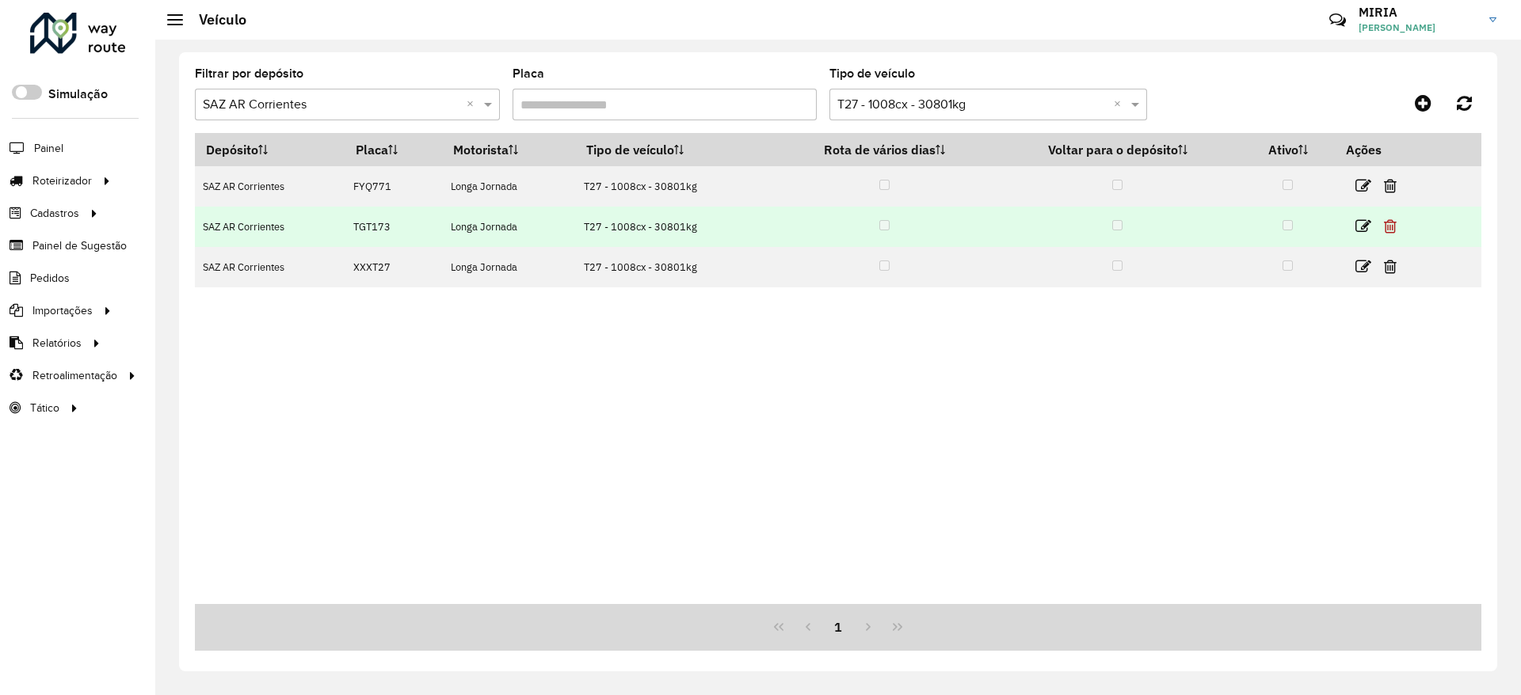
click at [1395, 227] on icon at bounding box center [1390, 227] width 13 height 16
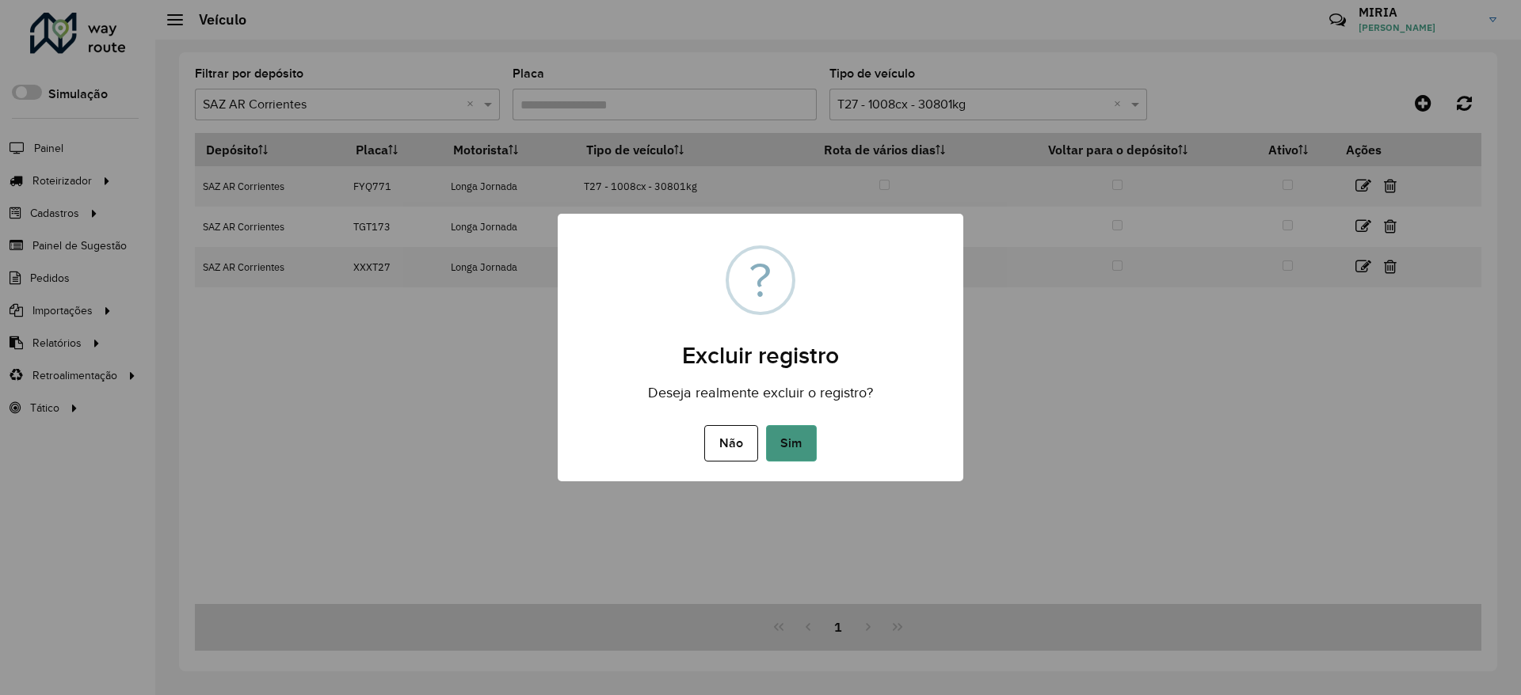
click at [804, 446] on button "Sim" at bounding box center [791, 443] width 51 height 36
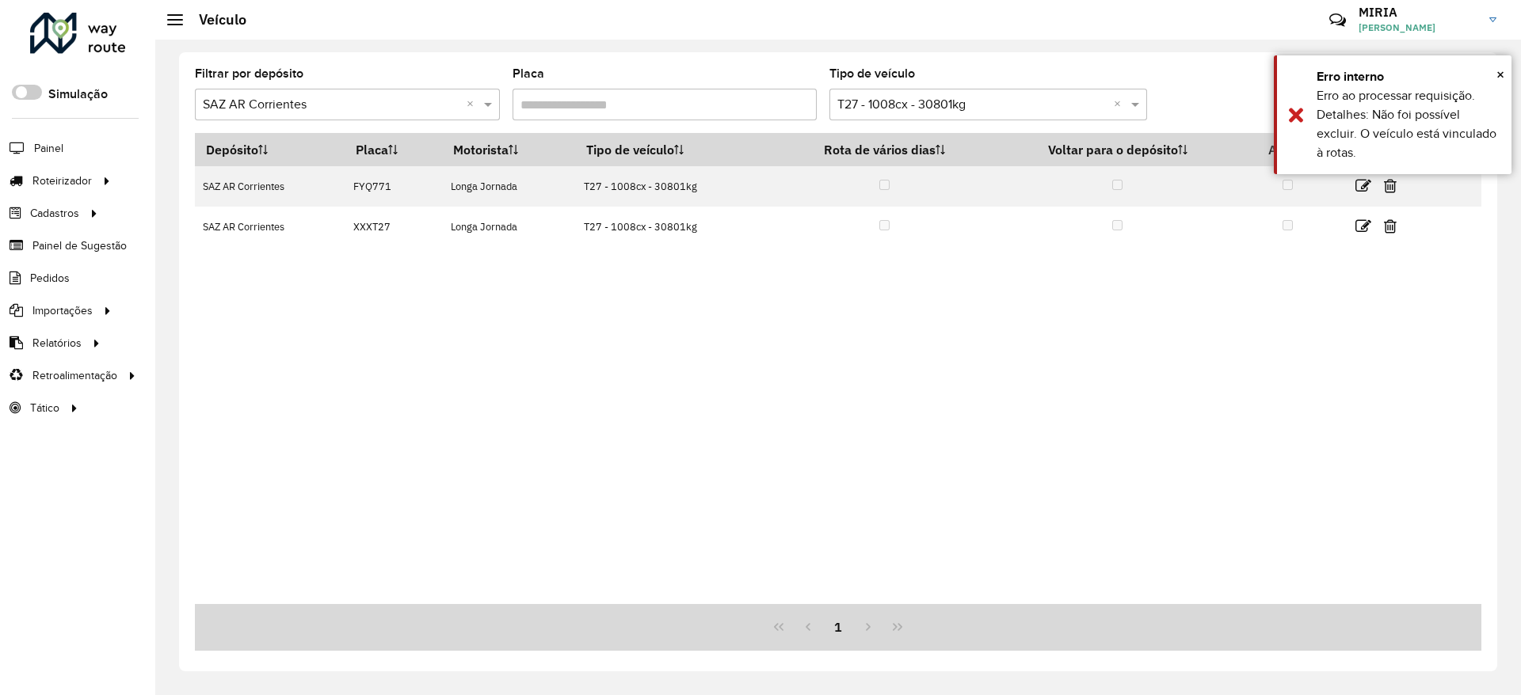
click at [1362, 482] on div "Depósito Placa Motorista Tipo de veículo Rota de vários dias Voltar para o depó…" at bounding box center [838, 368] width 1286 height 471
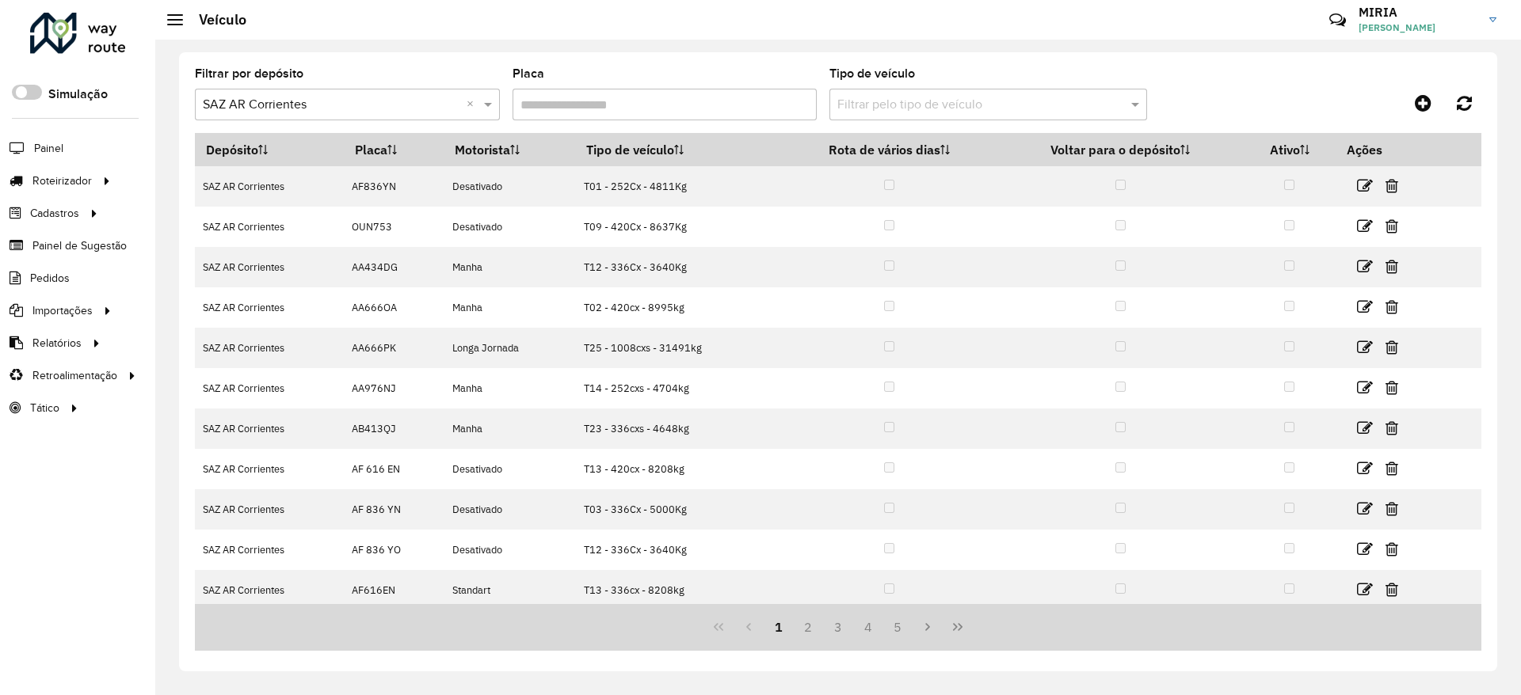
click at [752, 103] on input "Placa" at bounding box center [664, 105] width 305 height 32
type input "*"
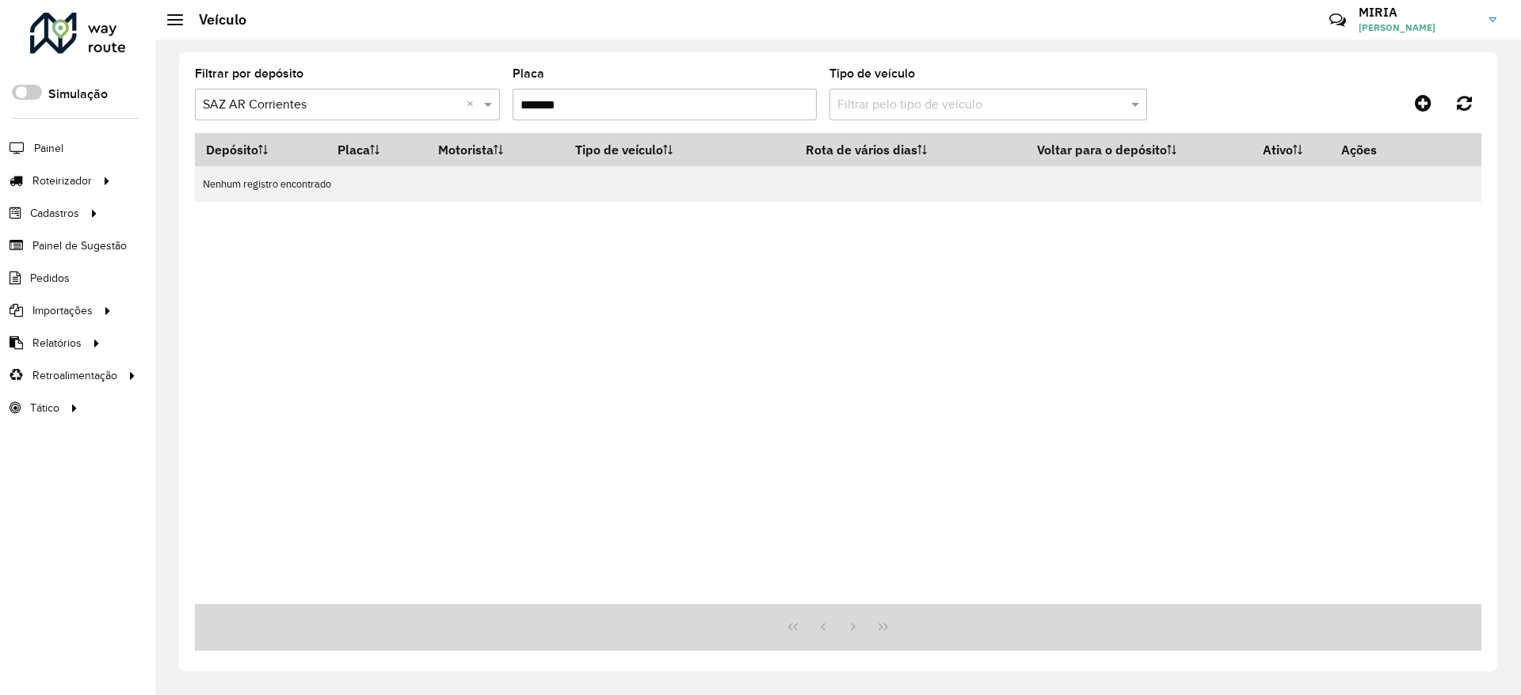
click at [531, 103] on input "*******" at bounding box center [664, 105] width 305 height 32
drag, startPoint x: 630, startPoint y: 108, endPoint x: 449, endPoint y: 83, distance: 183.0
click at [449, 83] on formly-group "Filtrar por depósito Selecione um depósito Placa ******* Tipo de veículo Filtra…" at bounding box center [671, 100] width 952 height 65
click at [602, 107] on input "*******" at bounding box center [664, 105] width 305 height 32
type input "*"
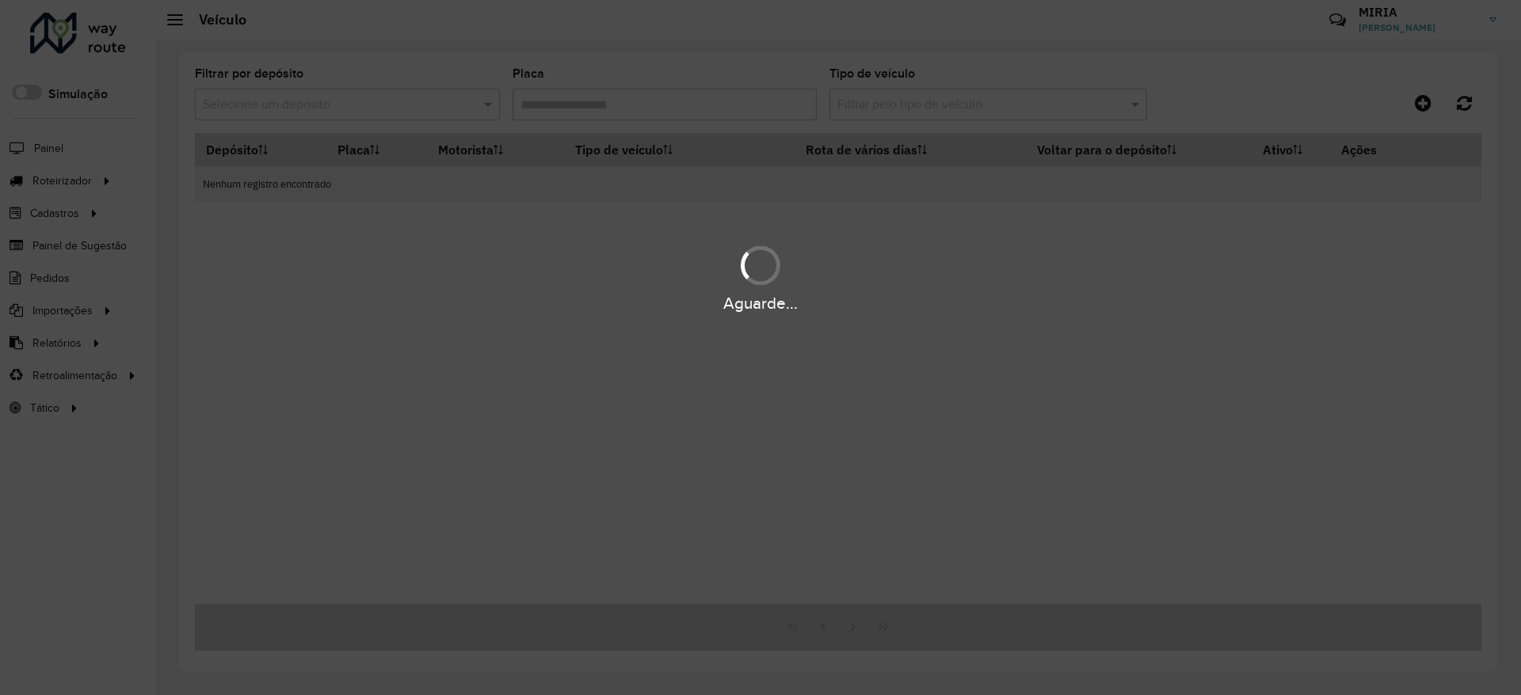
paste input "*******"
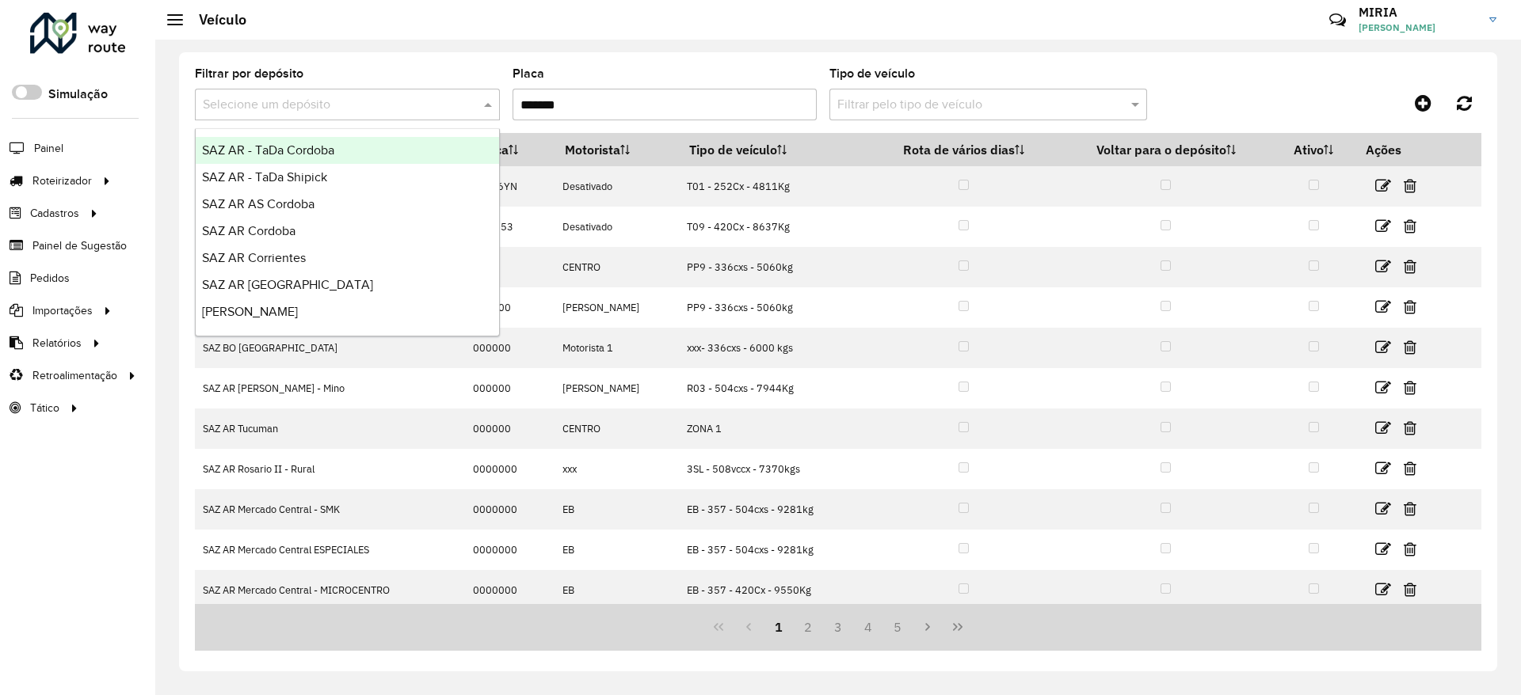
click at [486, 105] on span at bounding box center [490, 104] width 20 height 19
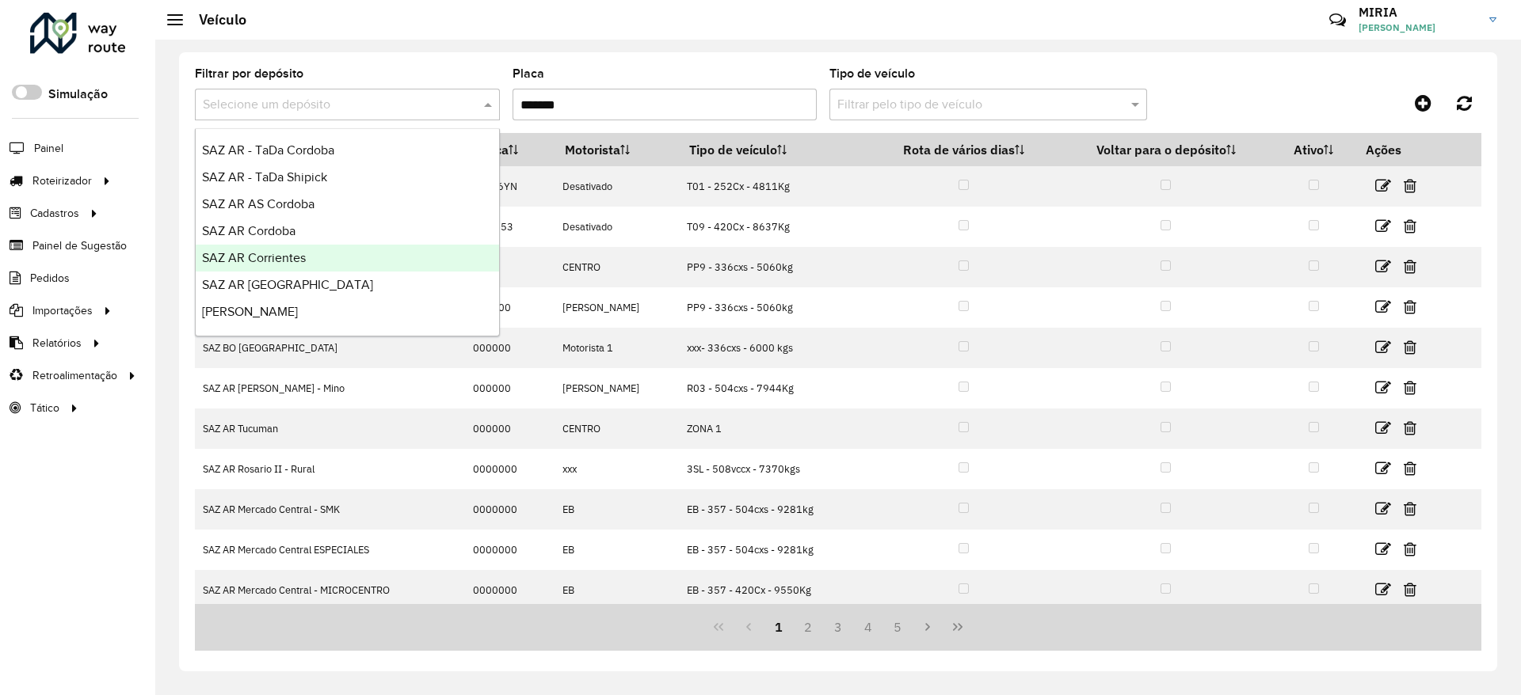
click at [353, 252] on div "SAZ AR Corrientes" at bounding box center [347, 258] width 303 height 27
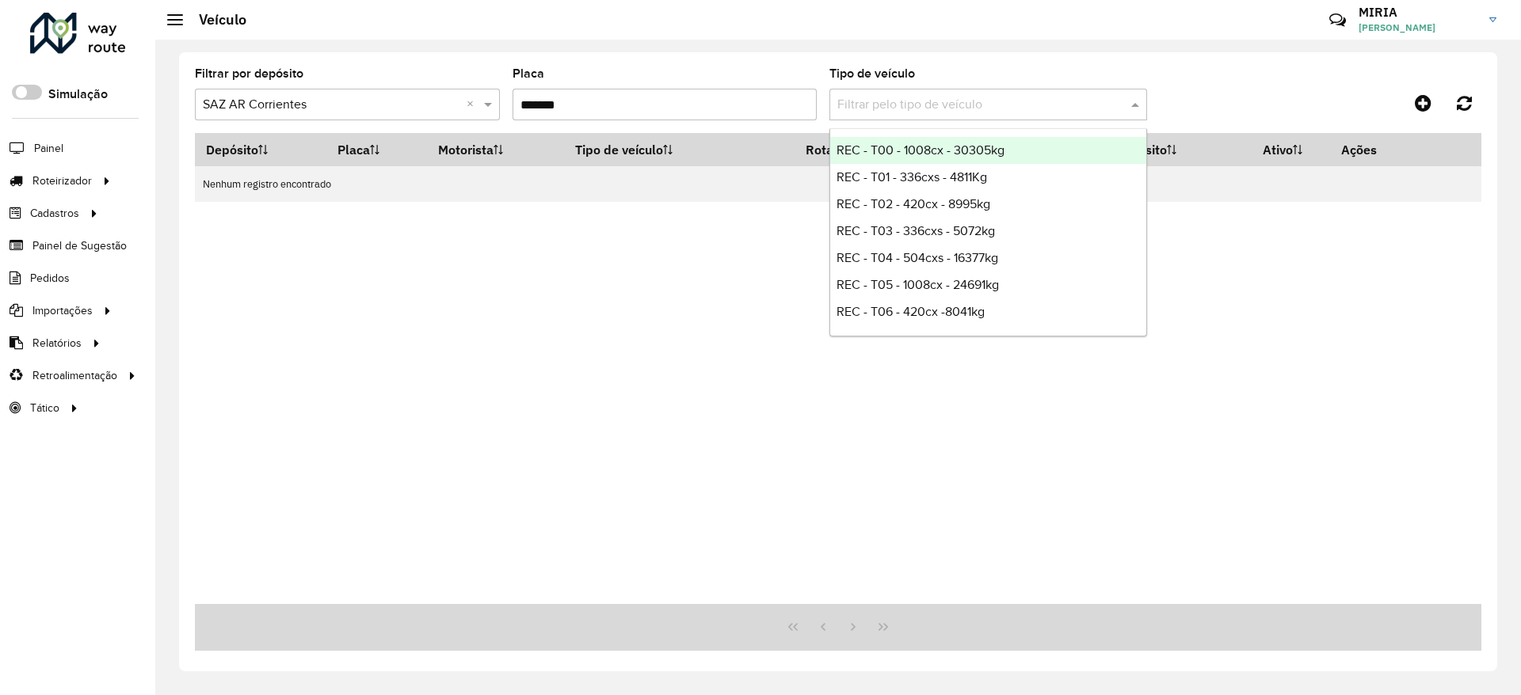
click at [1143, 102] on span at bounding box center [1137, 104] width 20 height 19
click at [1209, 86] on div "Filtrar por depósito Selecione um depósito × SAZ AR Corrientes × Placa ******* …" at bounding box center [838, 100] width 1286 height 65
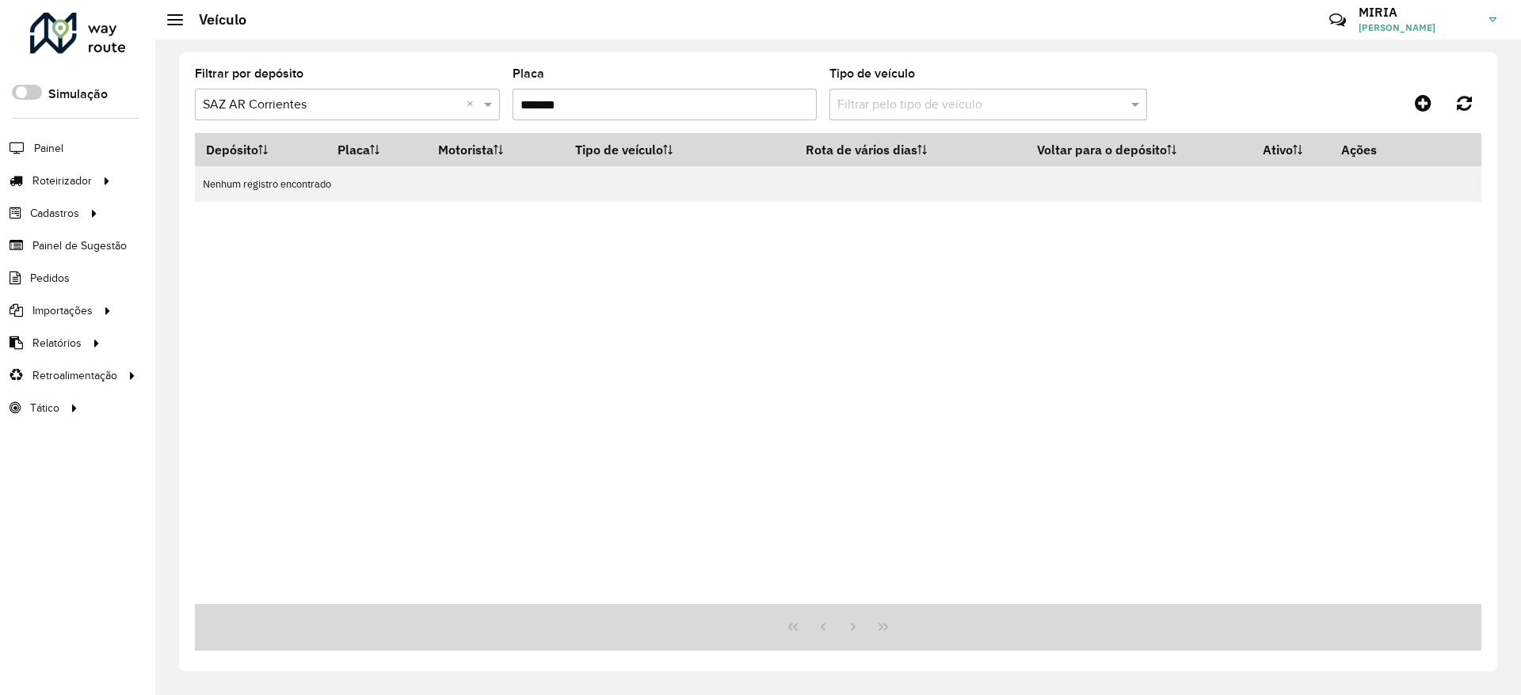
click at [630, 97] on input "*******" at bounding box center [664, 105] width 305 height 32
click at [588, 107] on input "*******" at bounding box center [664, 105] width 305 height 32
type input "*"
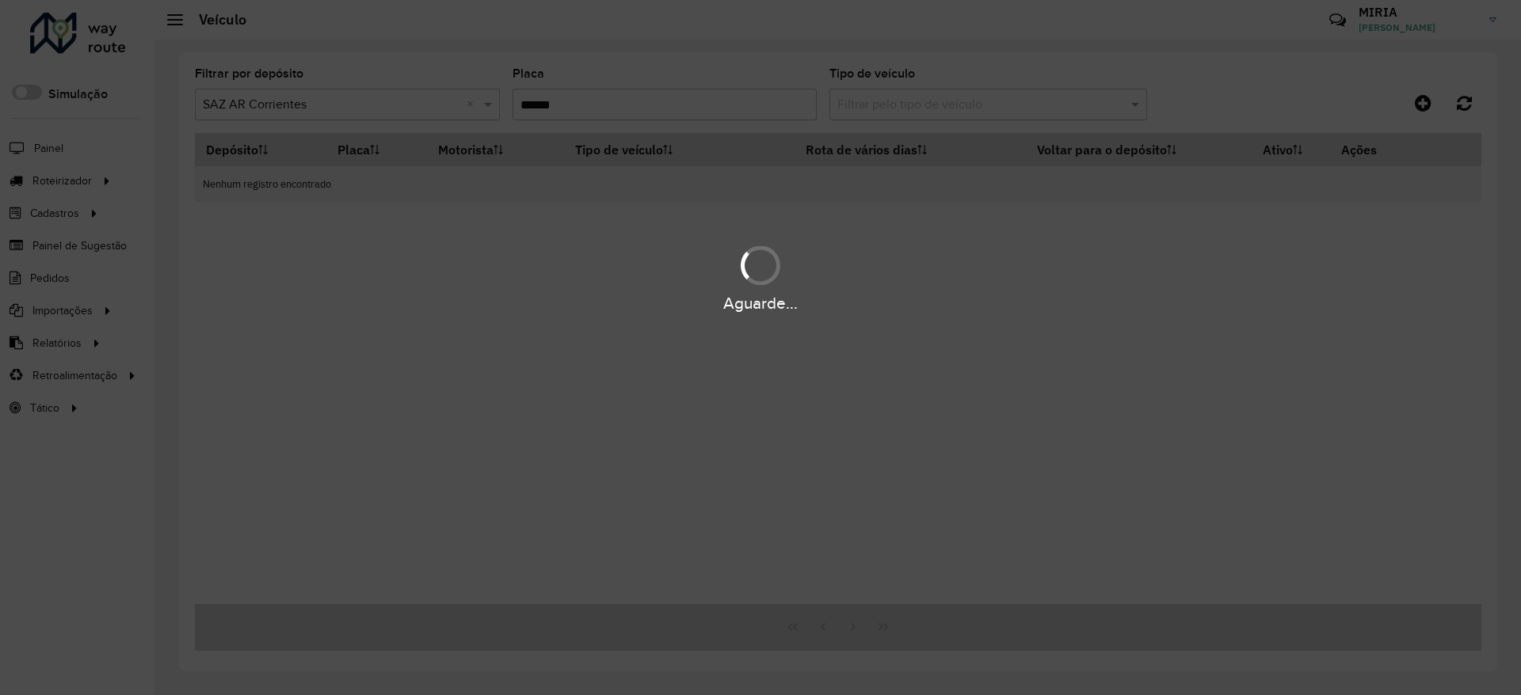
type input "*******"
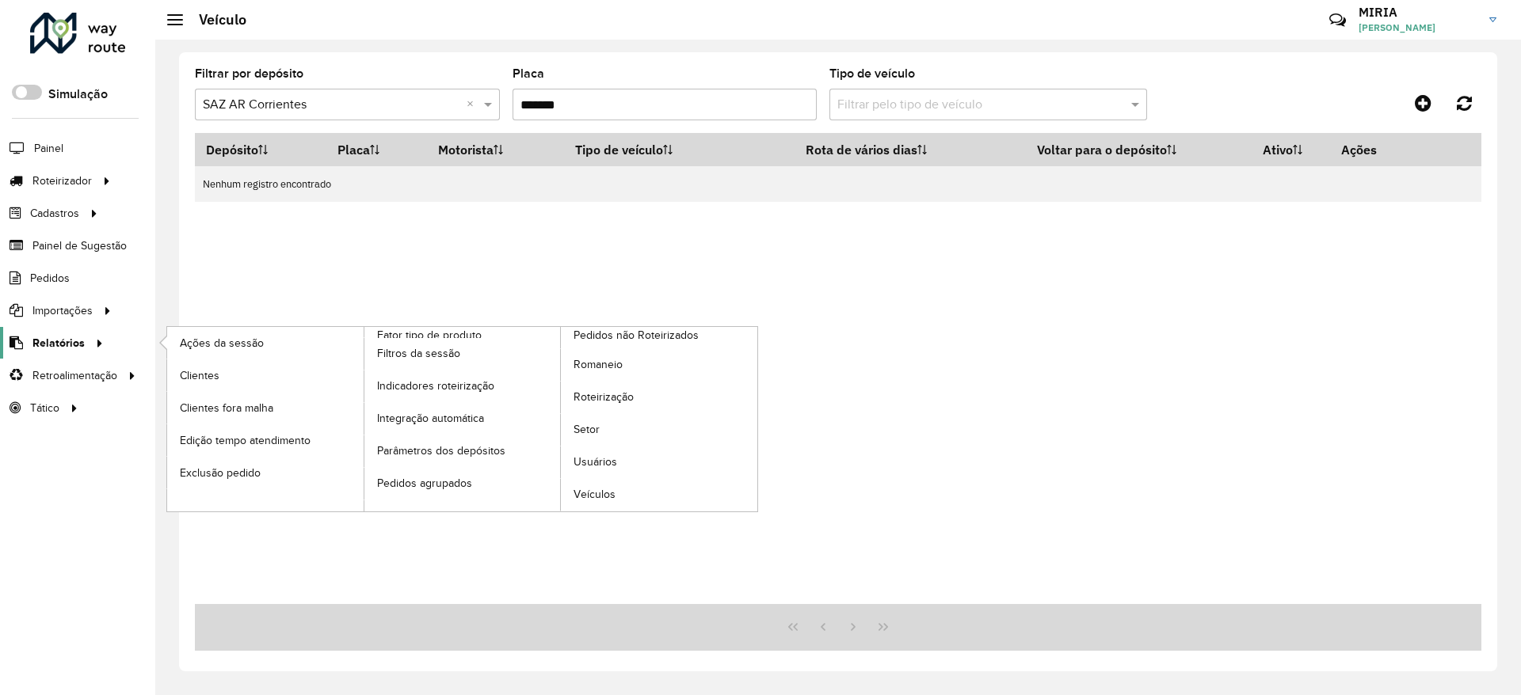
click at [85, 340] on div at bounding box center [97, 343] width 24 height 17
click at [603, 486] on link "Veículos" at bounding box center [659, 495] width 196 height 32
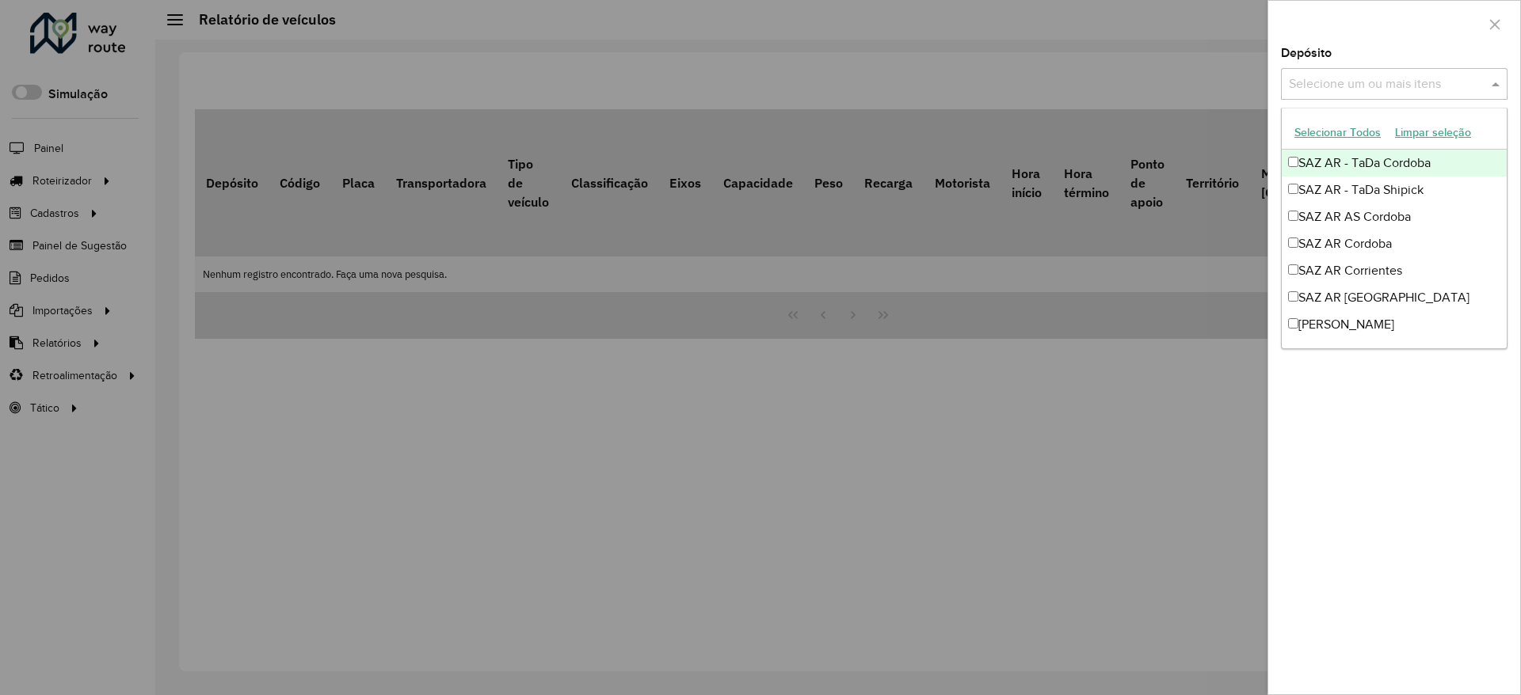
click at [1418, 83] on input "text" at bounding box center [1386, 84] width 203 height 19
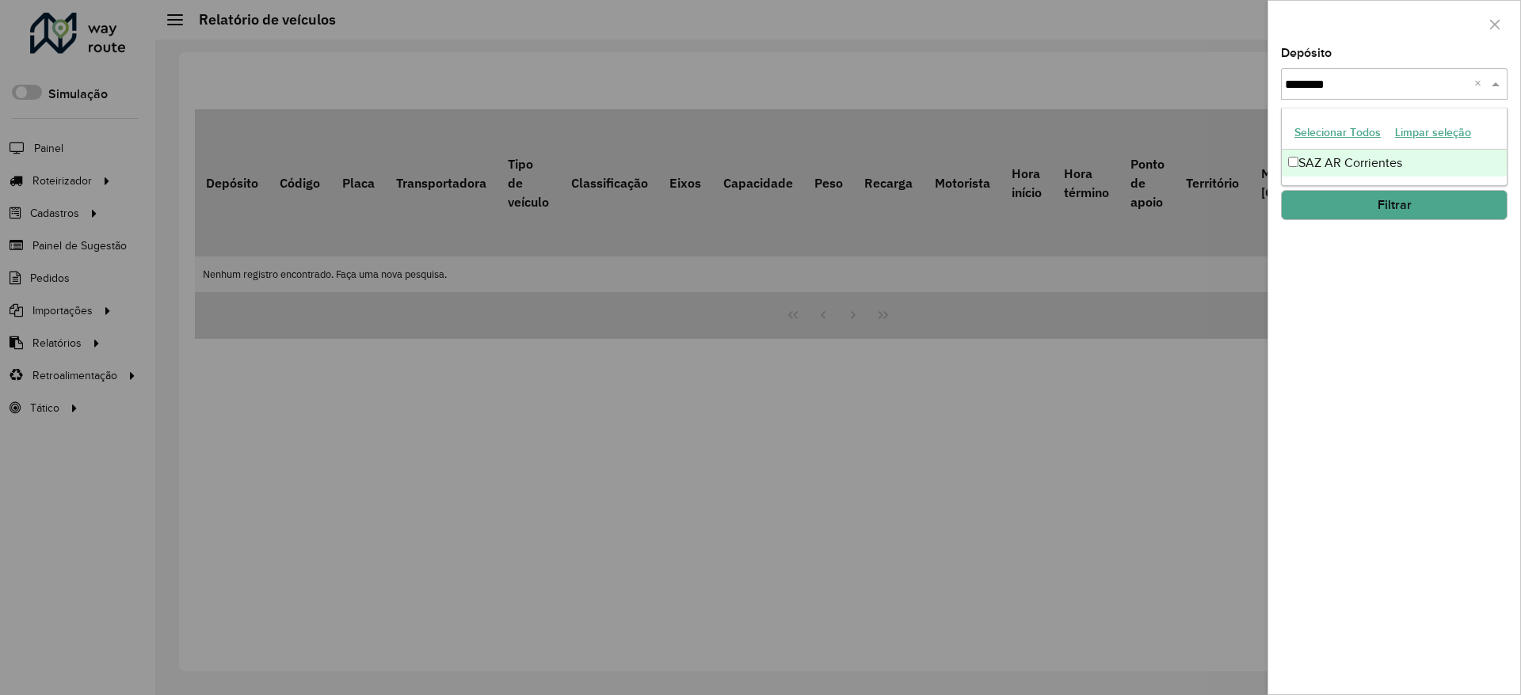
type input "*********"
click at [1415, 155] on div "SAZ AR Corrientes" at bounding box center [1393, 163] width 225 height 27
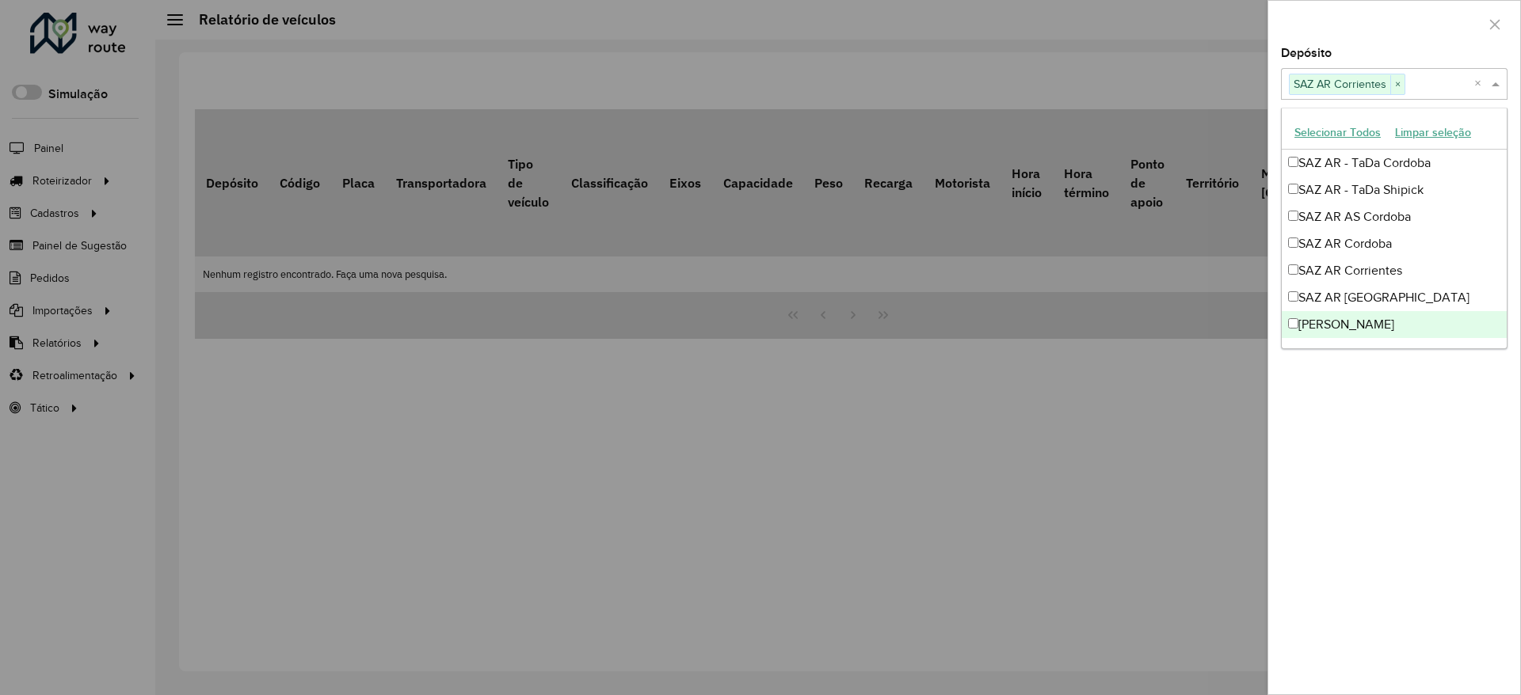
click at [1373, 390] on div "Depósito Selecione um ou mais itens SAZ AR Corrientes × × Grupo de Depósito Sel…" at bounding box center [1394, 371] width 252 height 647
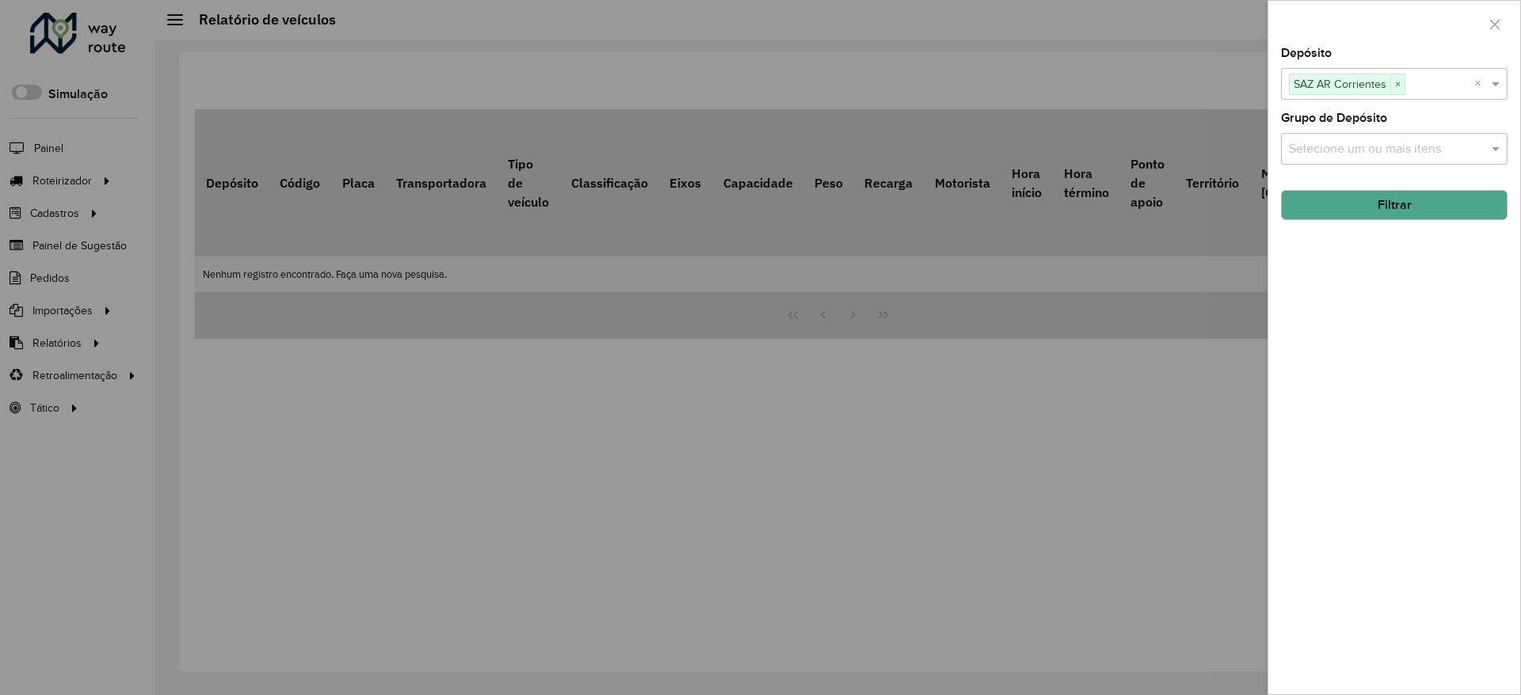
click at [1375, 205] on button "Filtrar" at bounding box center [1394, 205] width 227 height 30
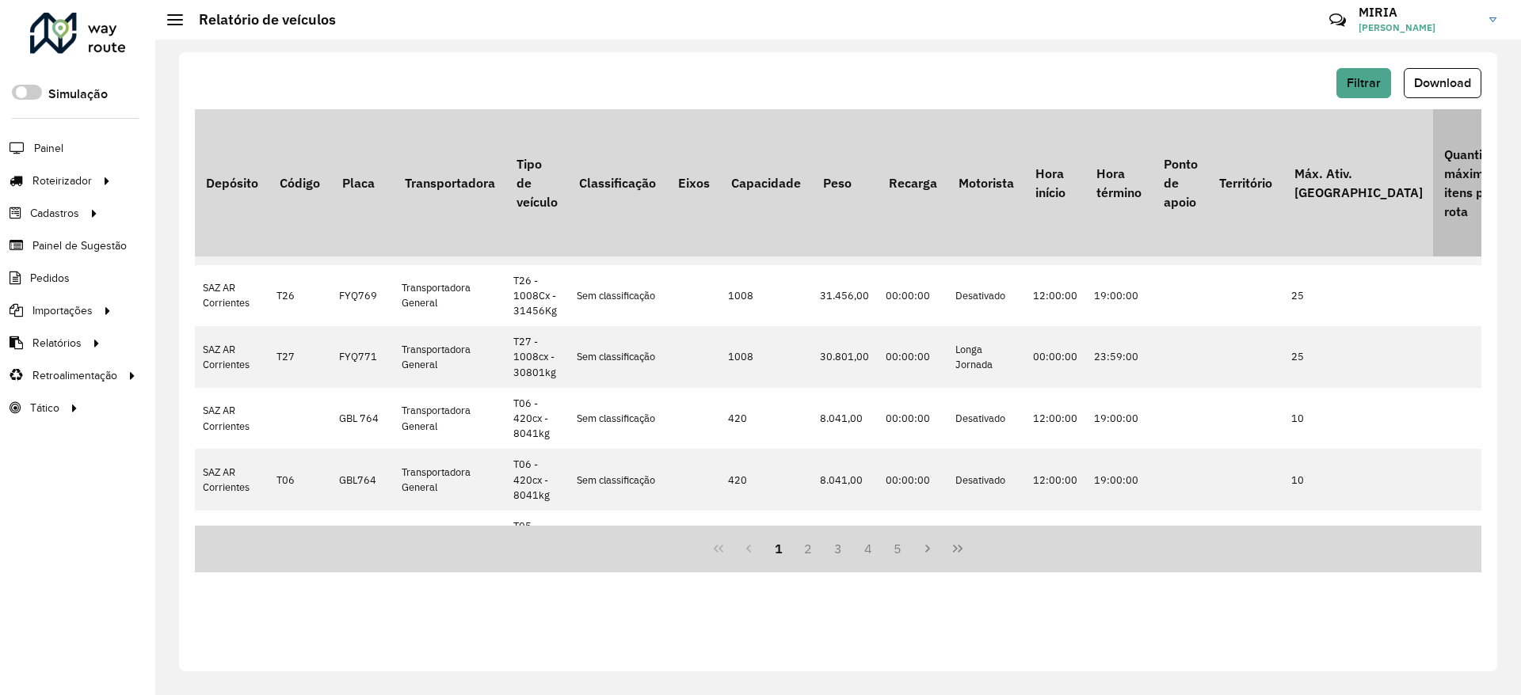
scroll to position [950, 0]
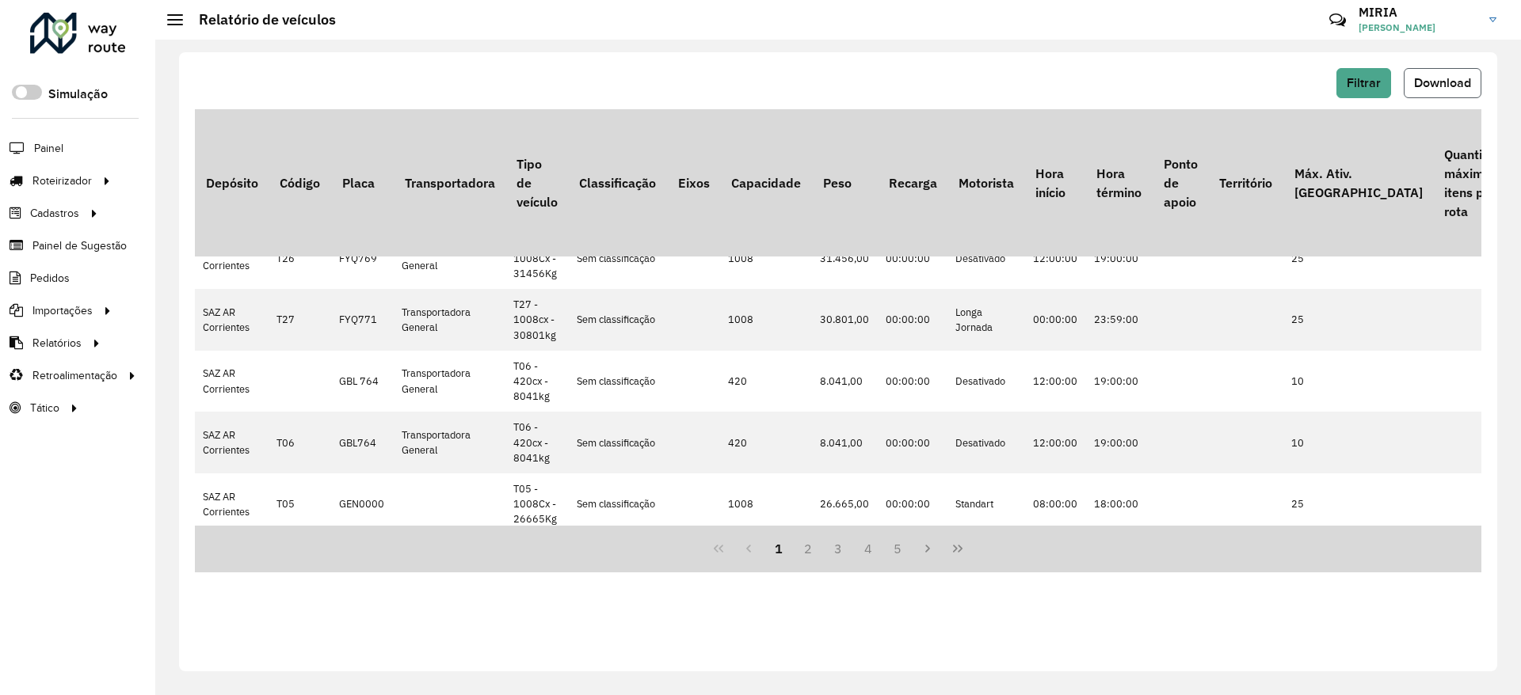
click at [1441, 74] on button "Download" at bounding box center [1442, 83] width 78 height 30
click at [201, 180] on span "Entregas" at bounding box center [202, 181] width 45 height 17
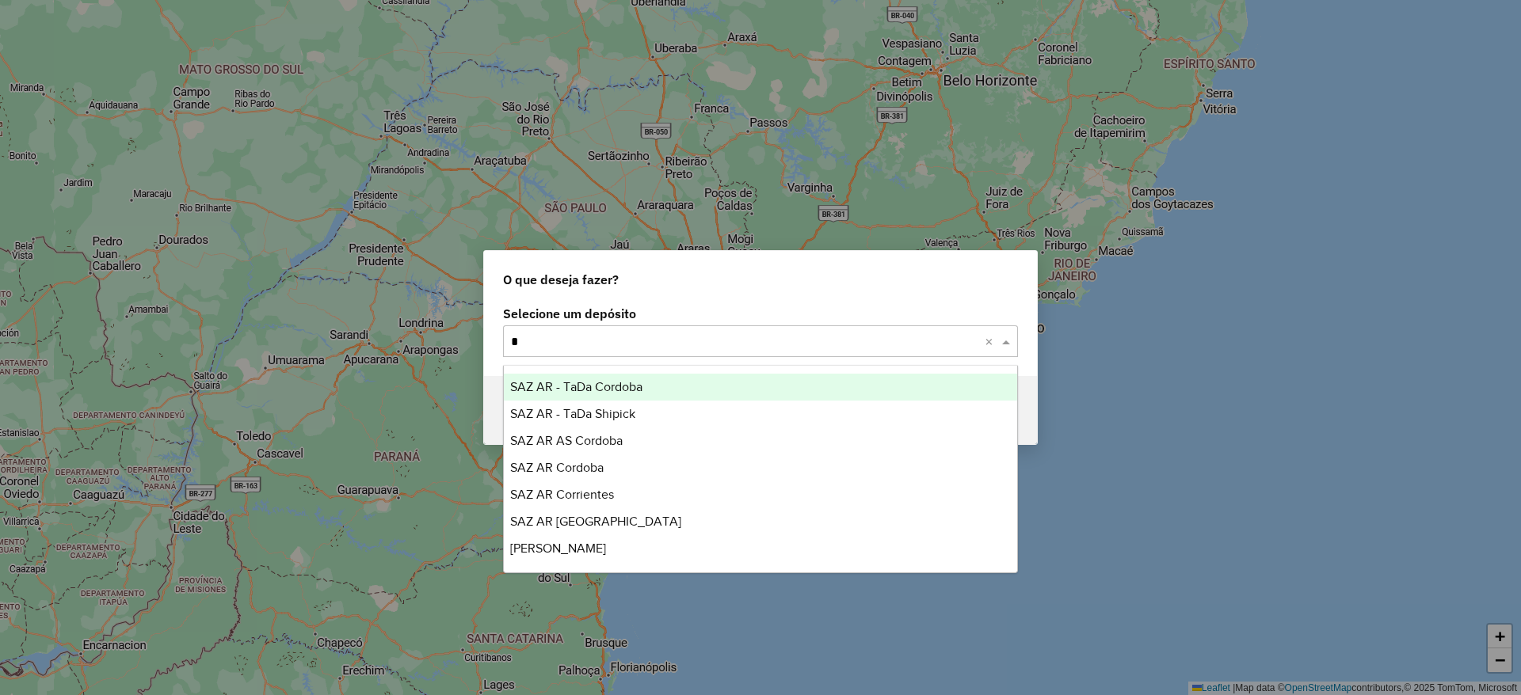
type input "**"
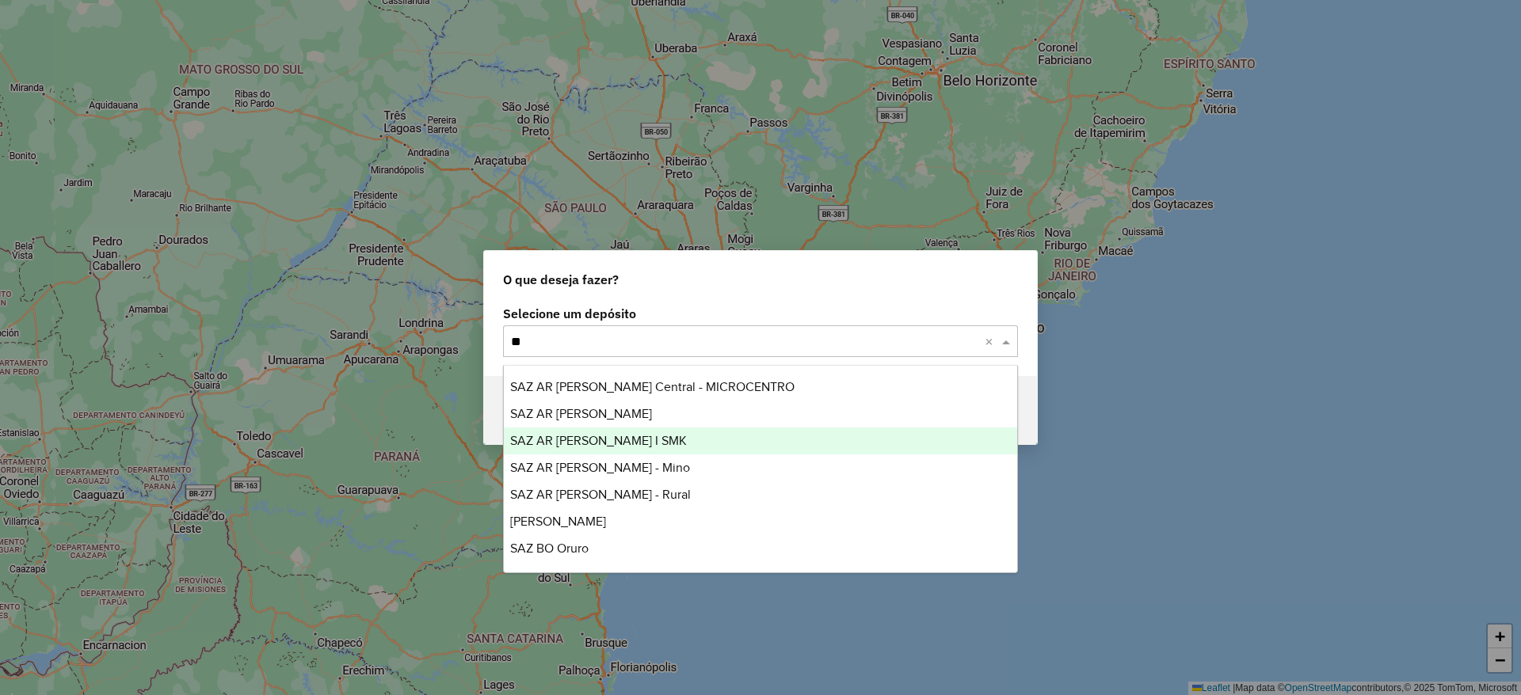
click at [563, 444] on span "SAZ AR [PERSON_NAME] I SMK" at bounding box center [598, 440] width 177 height 13
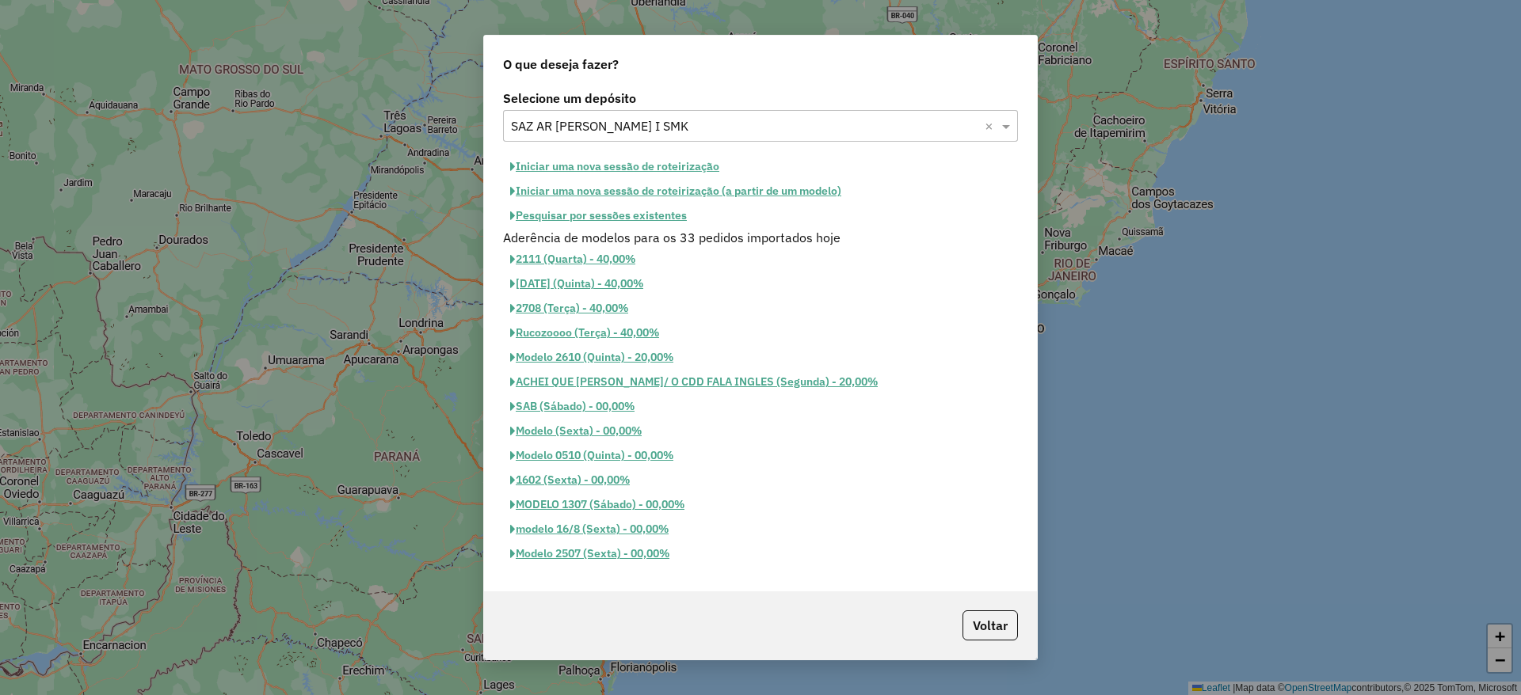
click at [703, 163] on button "Iniciar uma nova sessão de roteirização" at bounding box center [614, 166] width 223 height 25
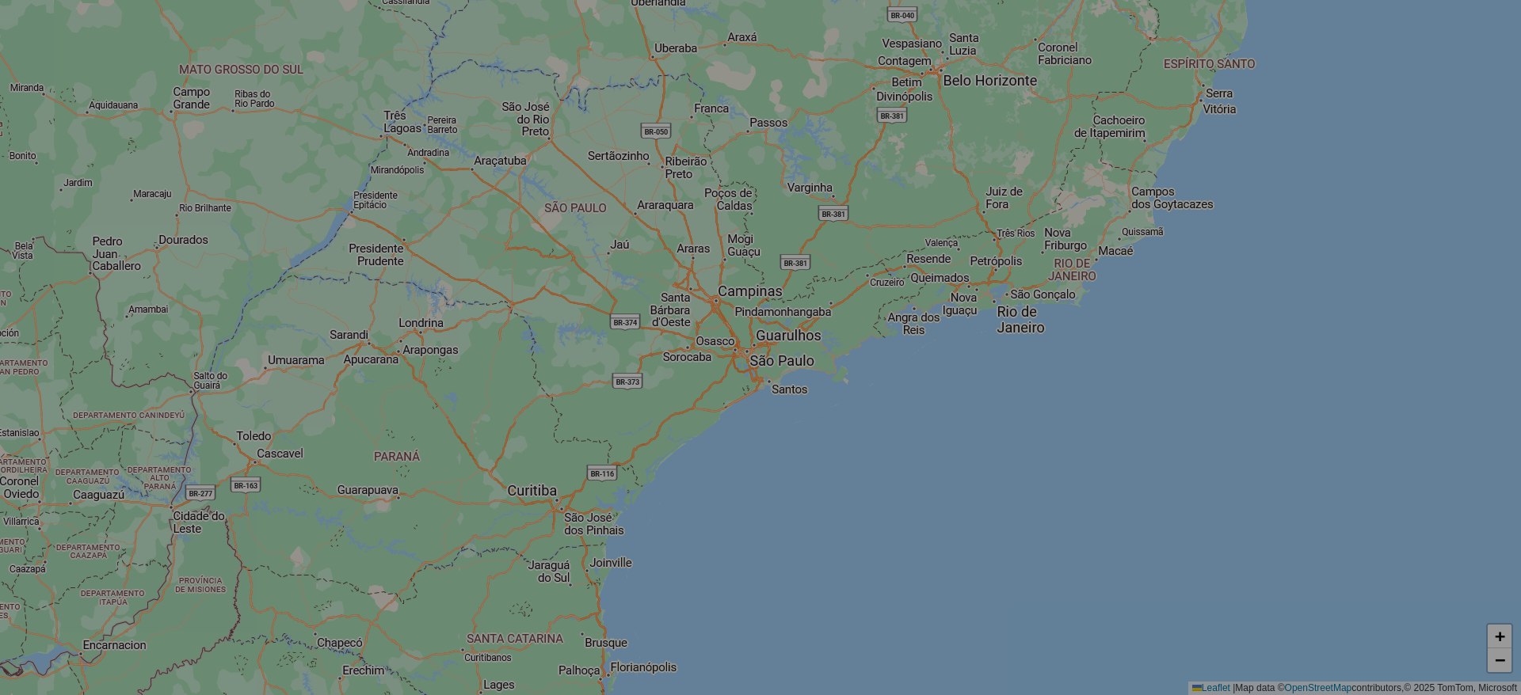
select select "*"
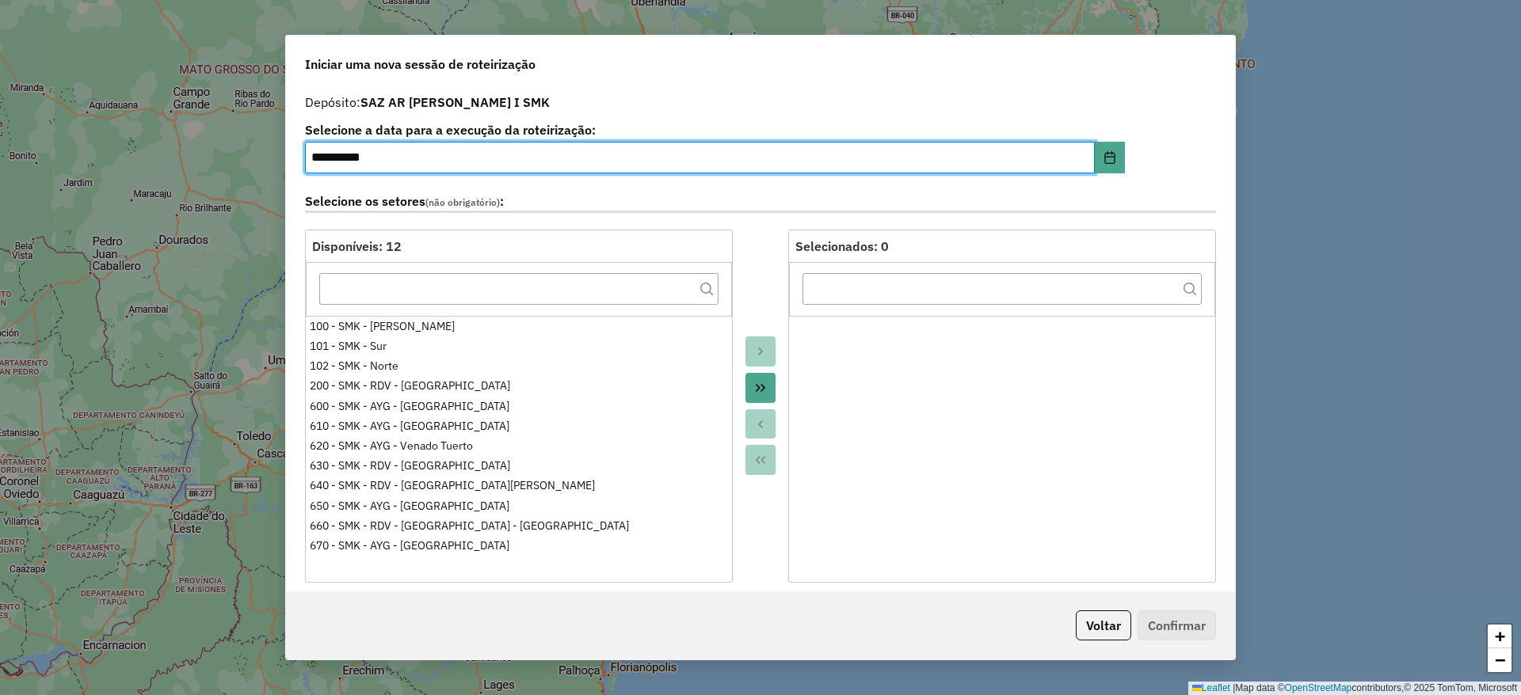
click at [749, 386] on button "Move All to Target" at bounding box center [760, 388] width 30 height 30
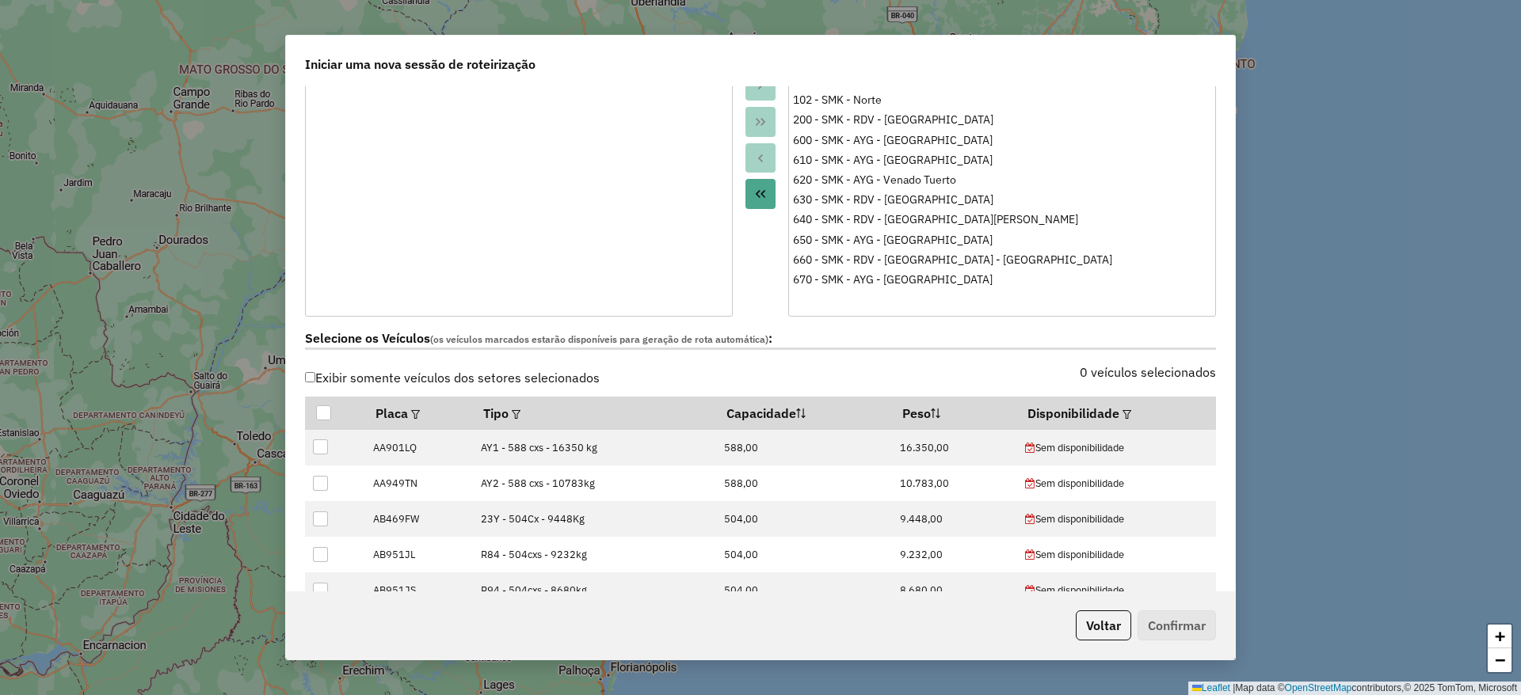
scroll to position [356, 0]
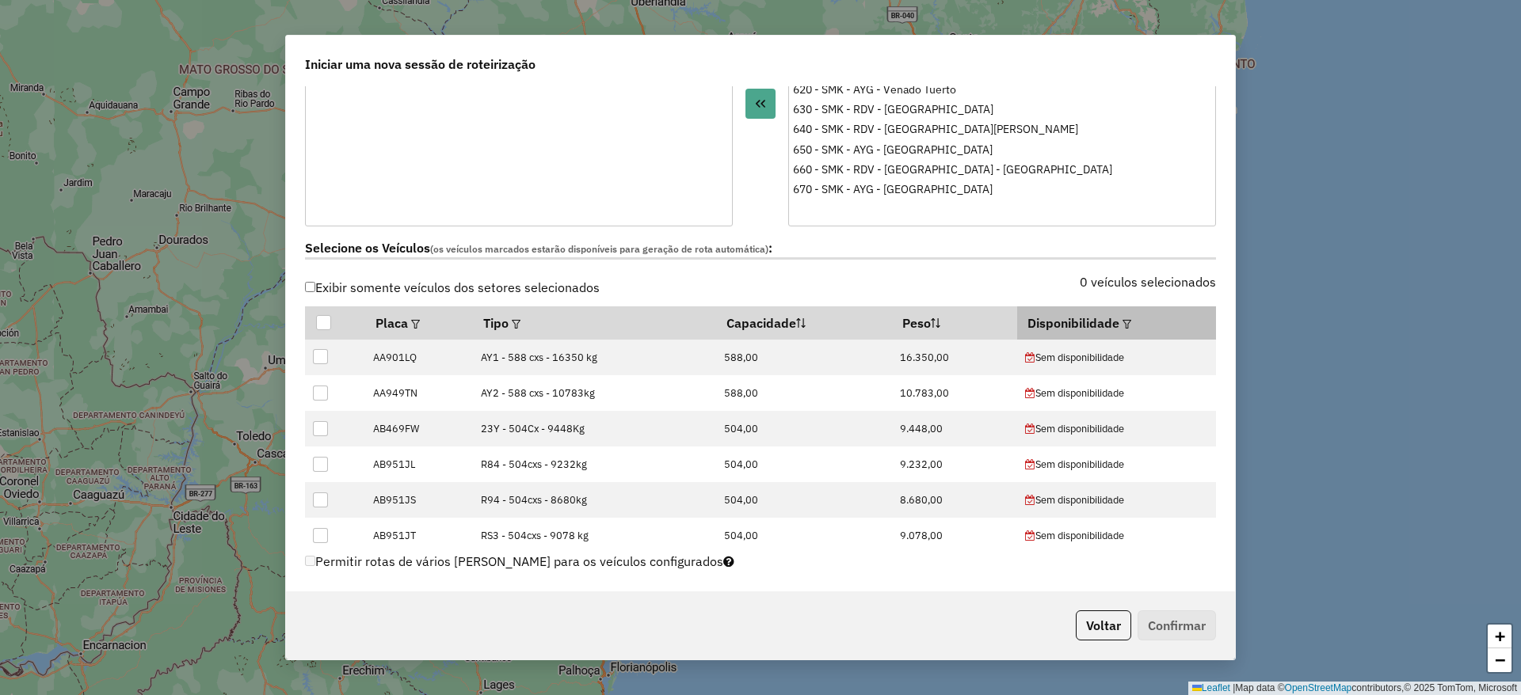
click at [1119, 325] on div at bounding box center [1125, 323] width 12 height 19
click at [1122, 323] on em at bounding box center [1126, 324] width 9 height 9
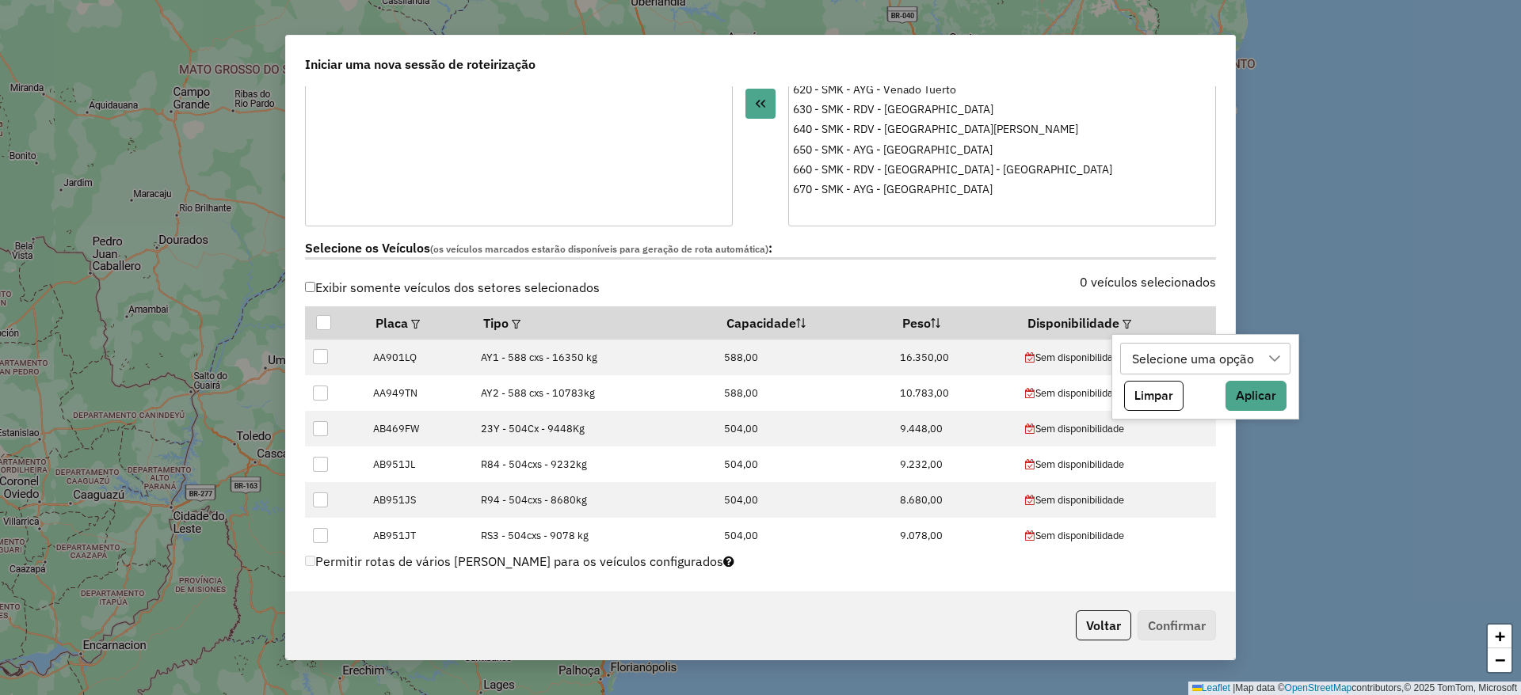
click at [1179, 362] on div "Selecione uma opção" at bounding box center [1193, 359] width 133 height 30
click at [1148, 431] on div "Sem disponibilidade" at bounding box center [1145, 433] width 15 height 15
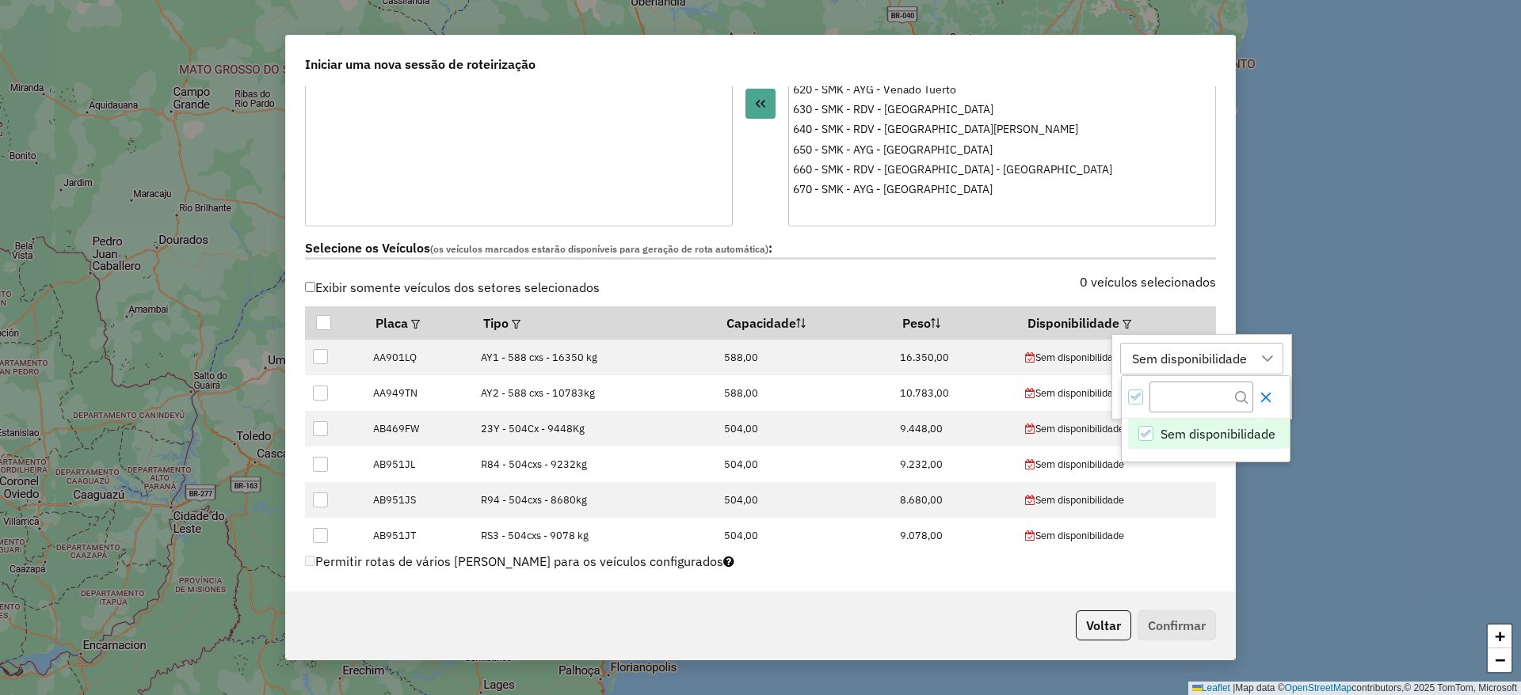
click at [1270, 398] on icon "Close" at bounding box center [1265, 397] width 13 height 13
drag, startPoint x: 1273, startPoint y: 355, endPoint x: 1243, endPoint y: 348, distance: 30.9
click at [1269, 355] on icon at bounding box center [1267, 358] width 13 height 13
click at [326, 326] on div at bounding box center [323, 322] width 15 height 15
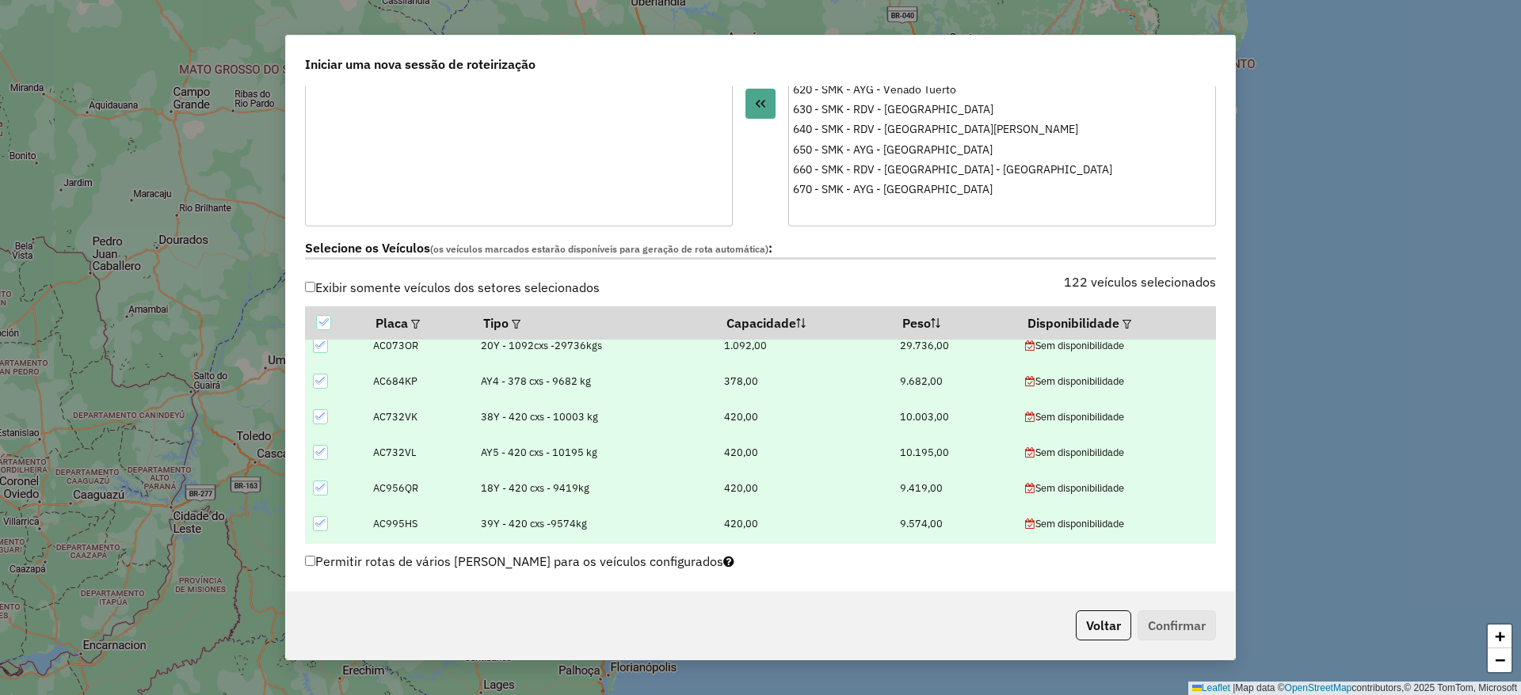
scroll to position [594, 0]
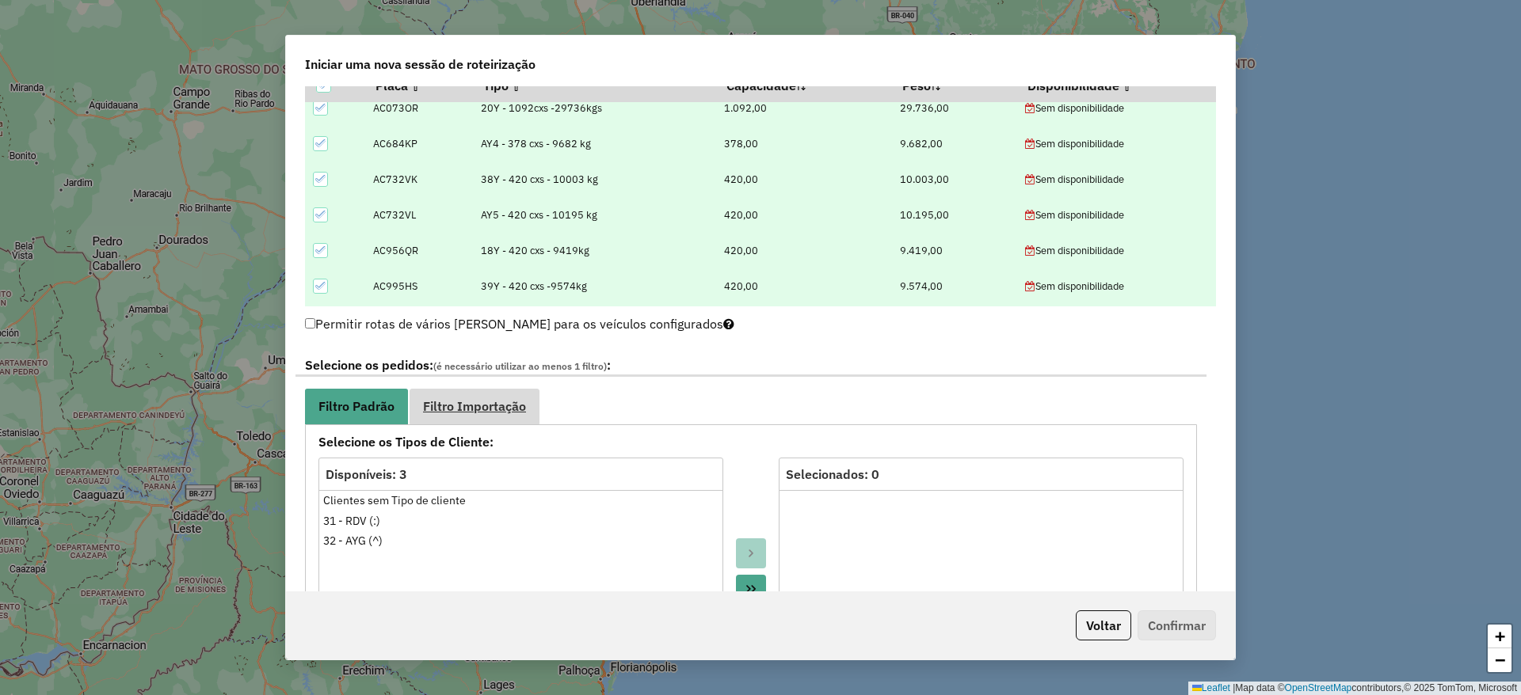
click at [514, 409] on span "Filtro Importação" at bounding box center [474, 406] width 103 height 13
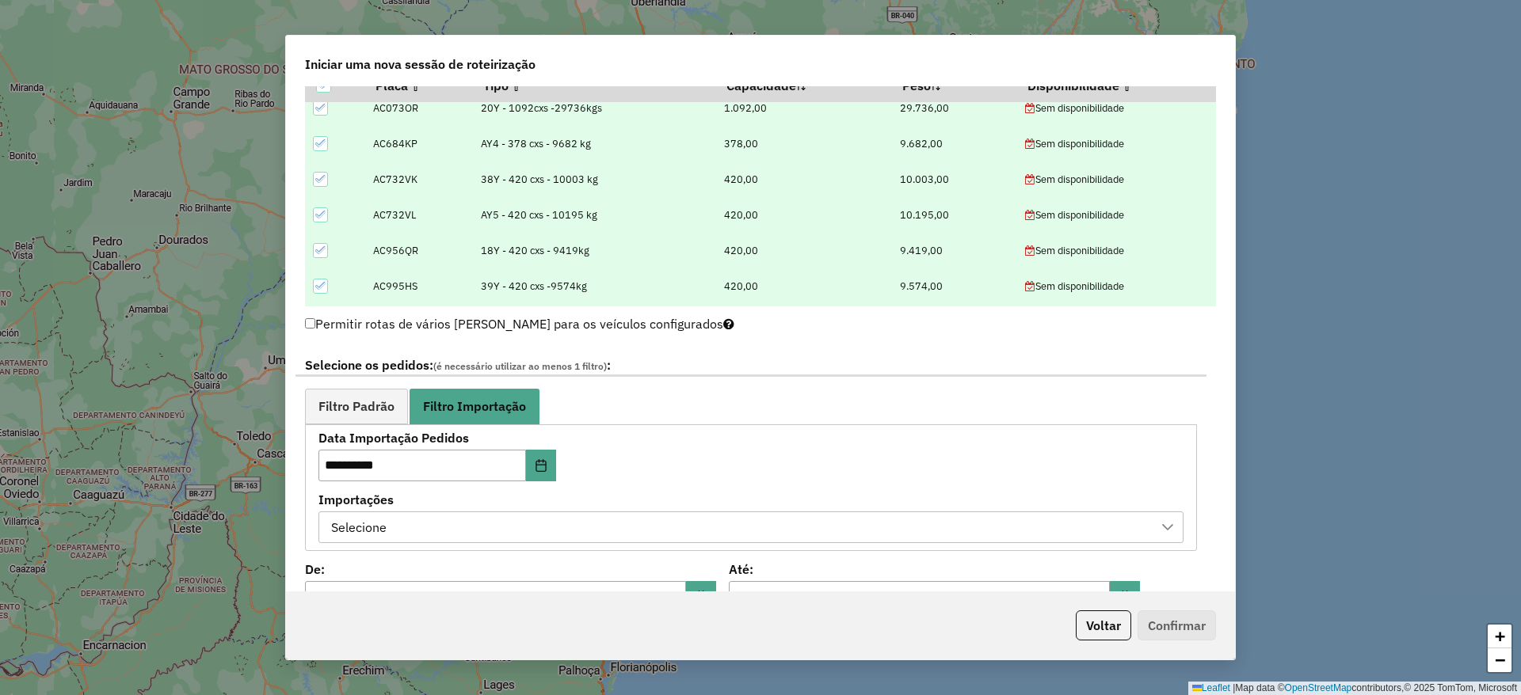
click at [524, 531] on div "Selecione" at bounding box center [739, 527] width 827 height 30
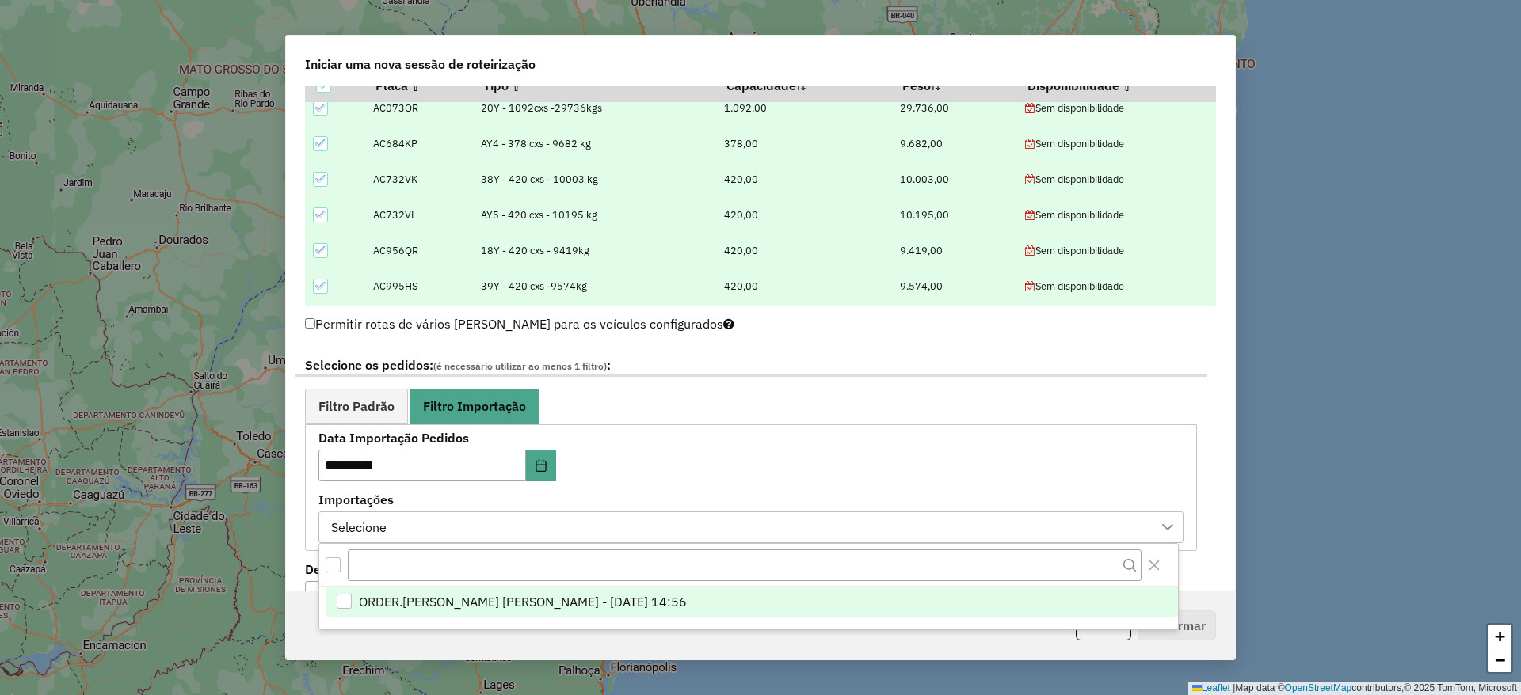
scroll to position [12, 72]
click at [478, 604] on span "ORDER.DL - MIRIA ANDRADE THEODORO - 22/09/2025 14:56" at bounding box center [523, 601] width 328 height 19
drag, startPoint x: 360, startPoint y: 386, endPoint x: 354, endPoint y: 399, distance: 14.6
click at [356, 396] on div "**********" at bounding box center [750, 448] width 911 height 208
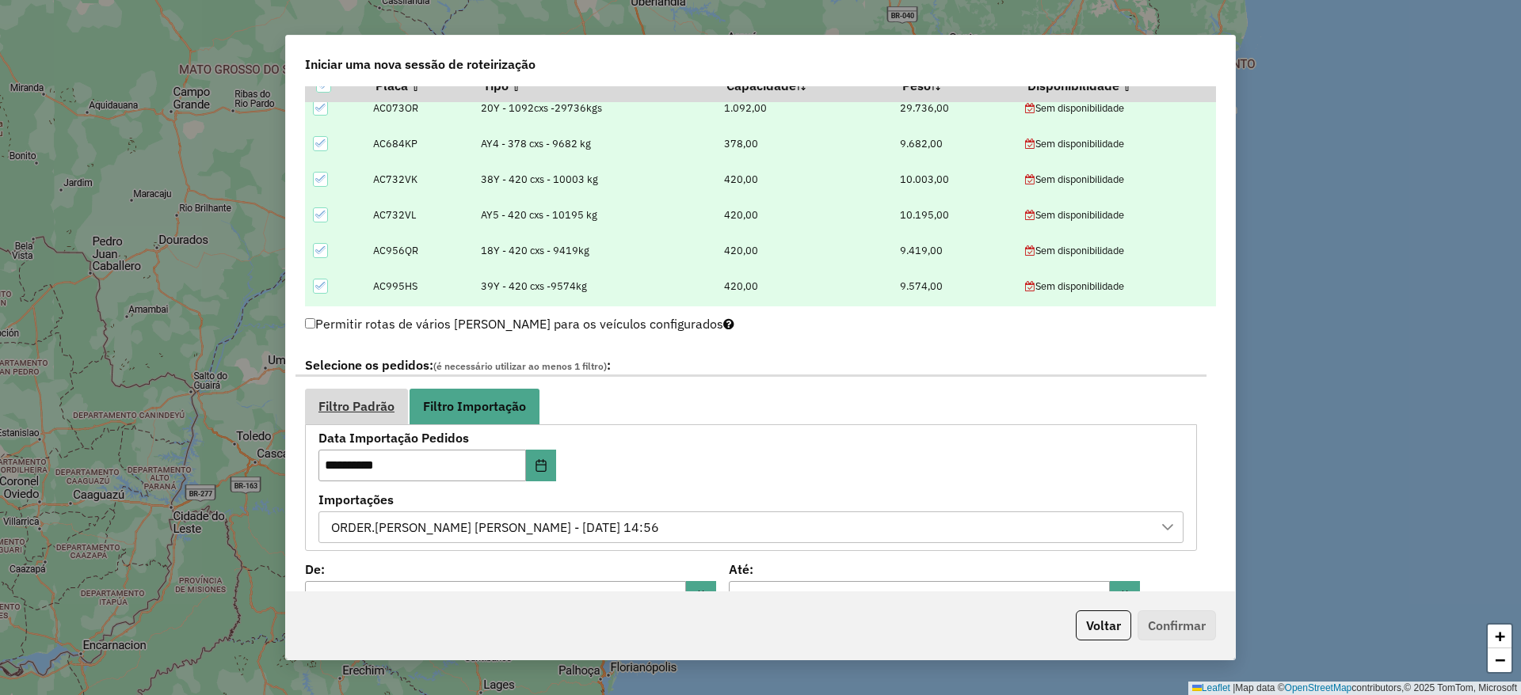
click at [355, 406] on span "Filtro Padrão" at bounding box center [356, 406] width 76 height 13
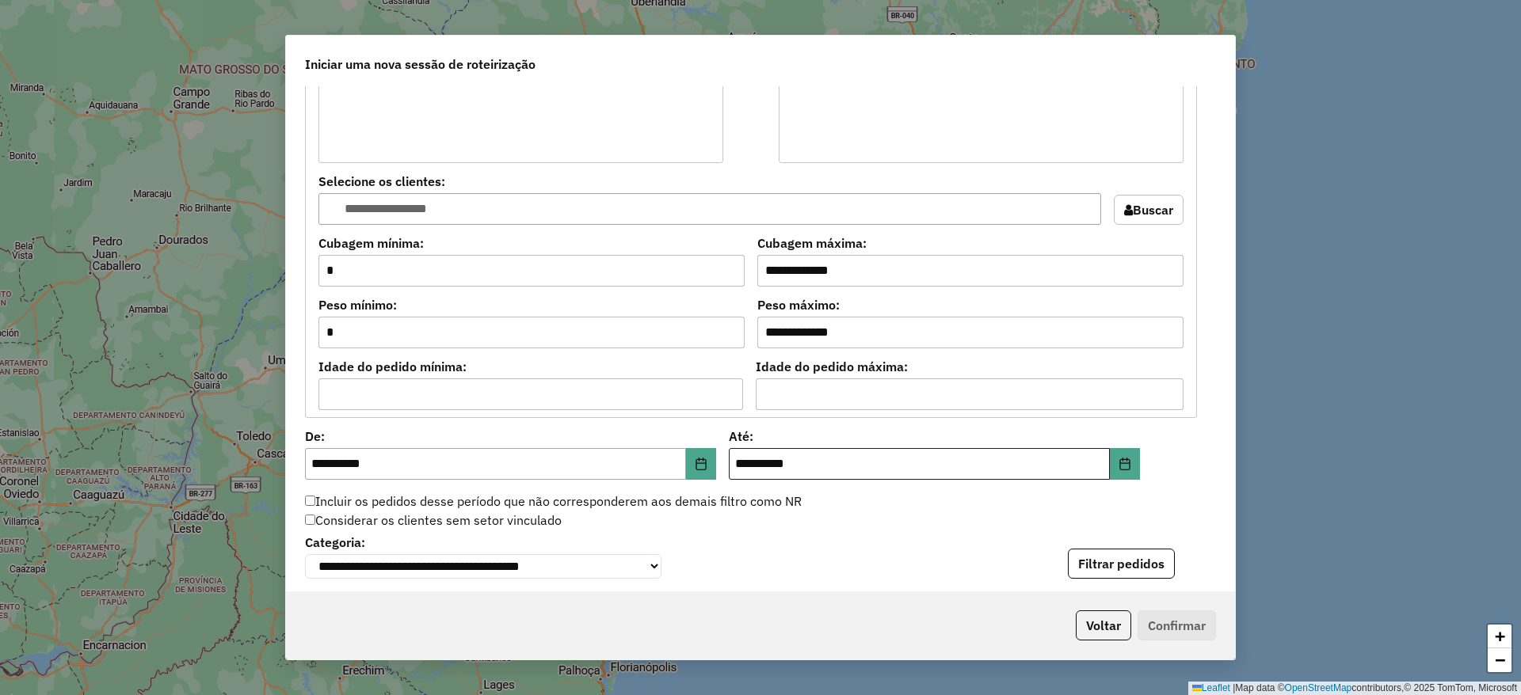
scroll to position [1426, 0]
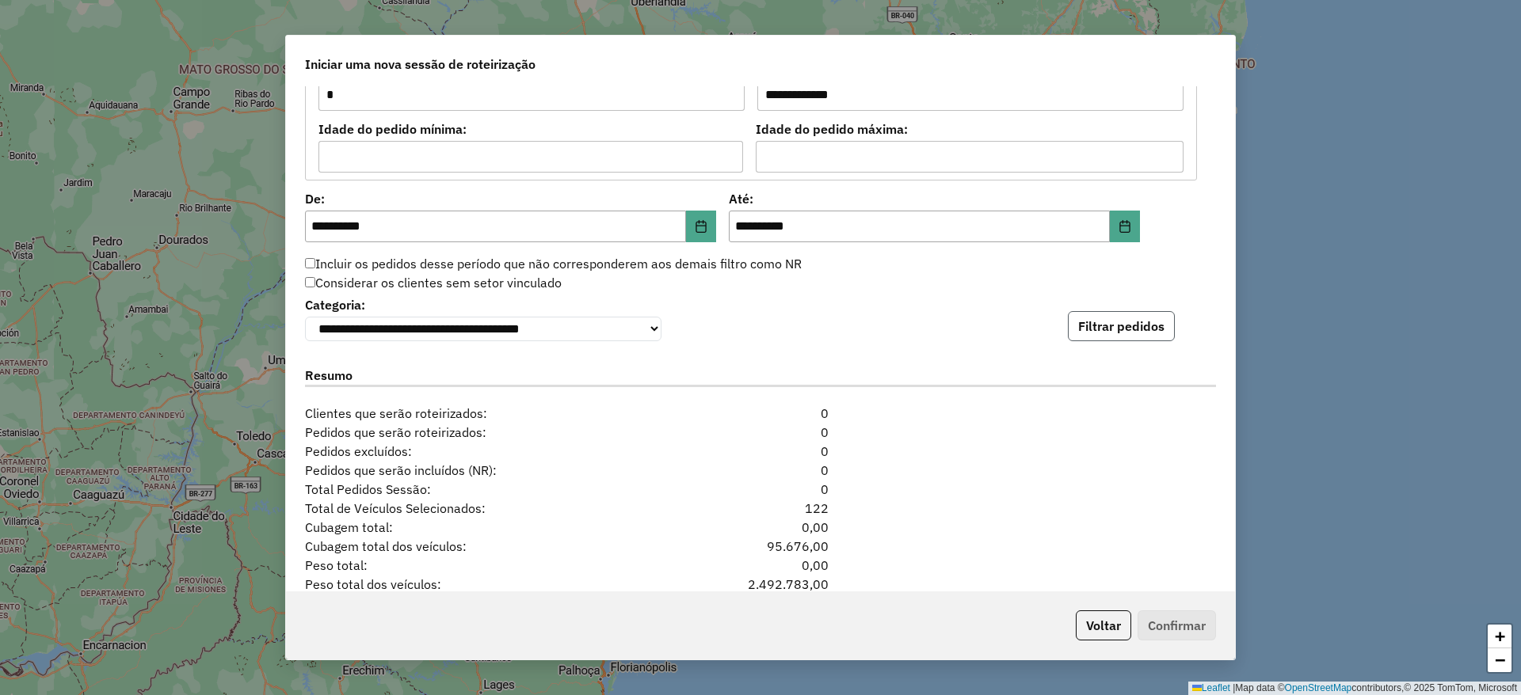
click at [1114, 336] on button "Filtrar pedidos" at bounding box center [1121, 326] width 107 height 30
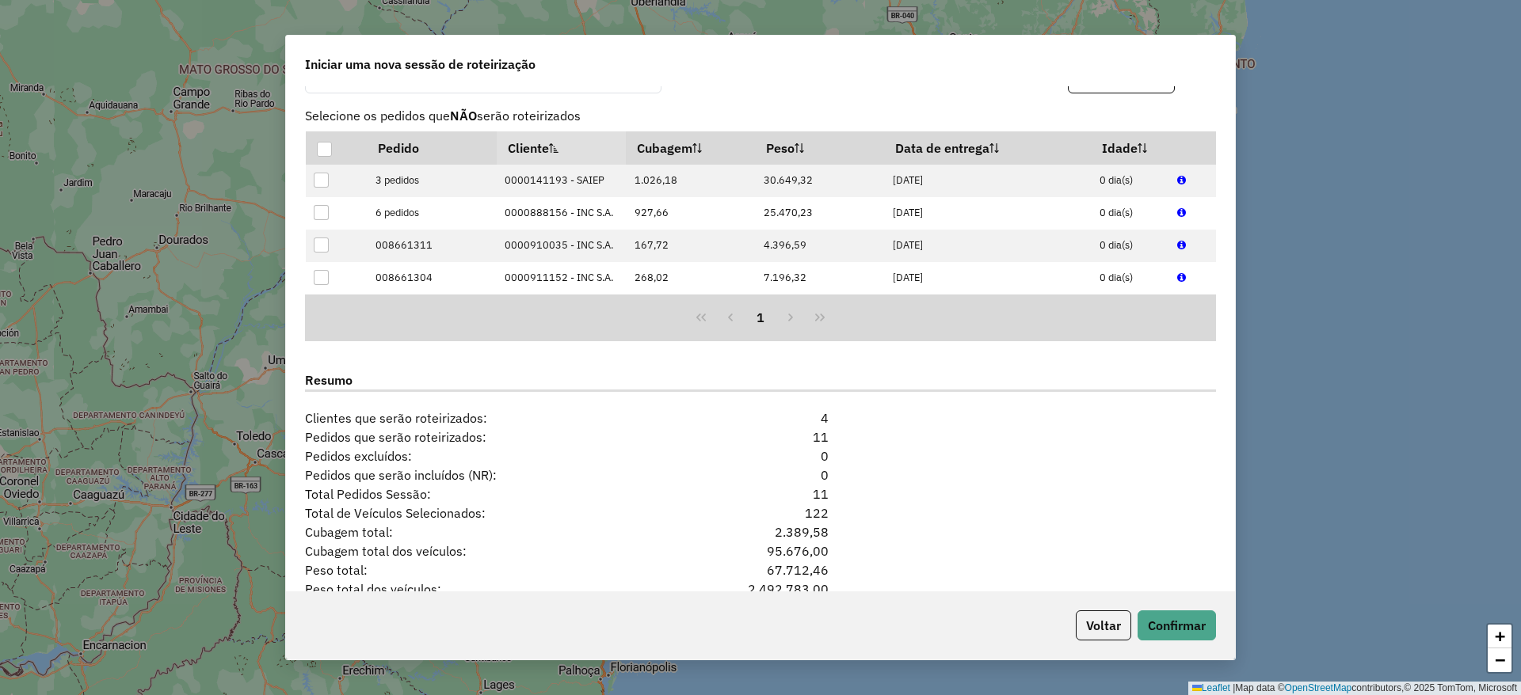
scroll to position [1782, 0]
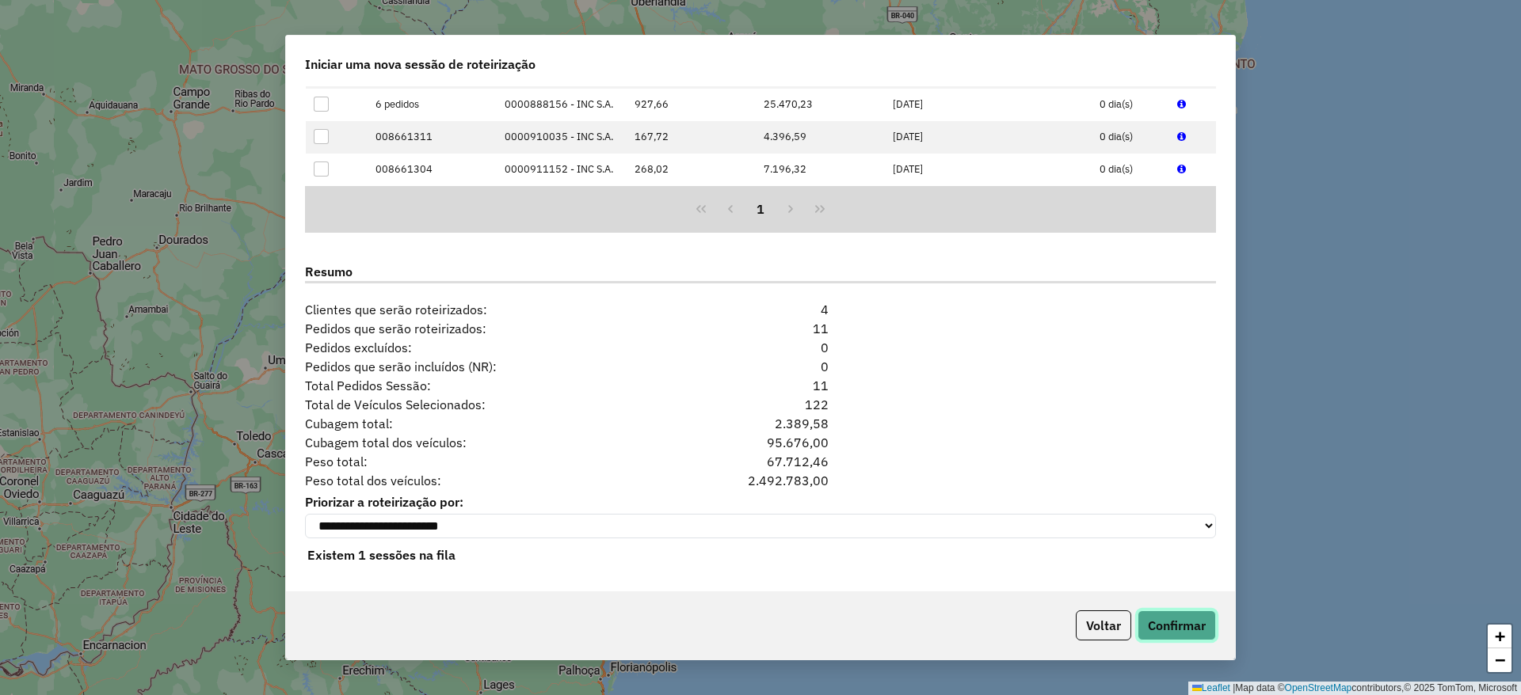
click at [1179, 625] on button "Confirmar" at bounding box center [1176, 626] width 78 height 30
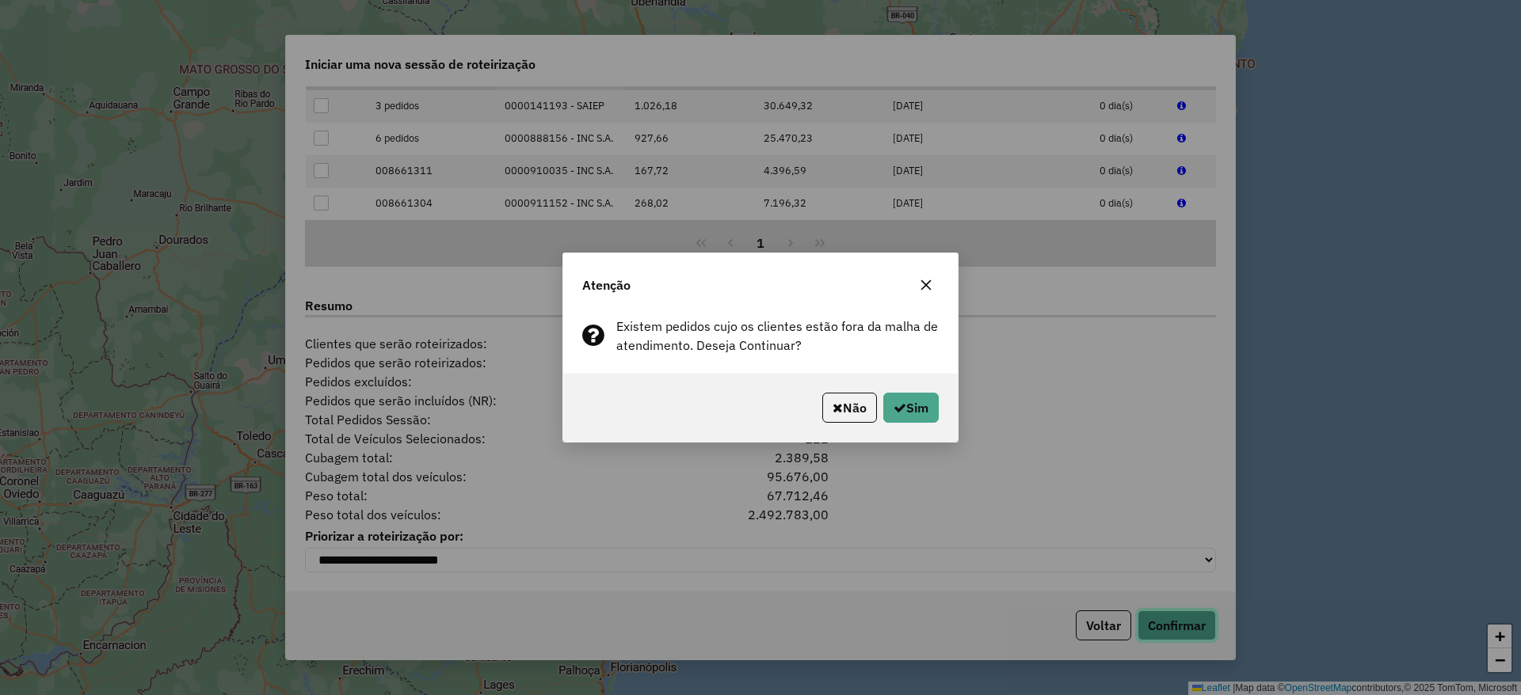
scroll to position [1756, 0]
click at [908, 413] on button "Sim" at bounding box center [910, 408] width 55 height 30
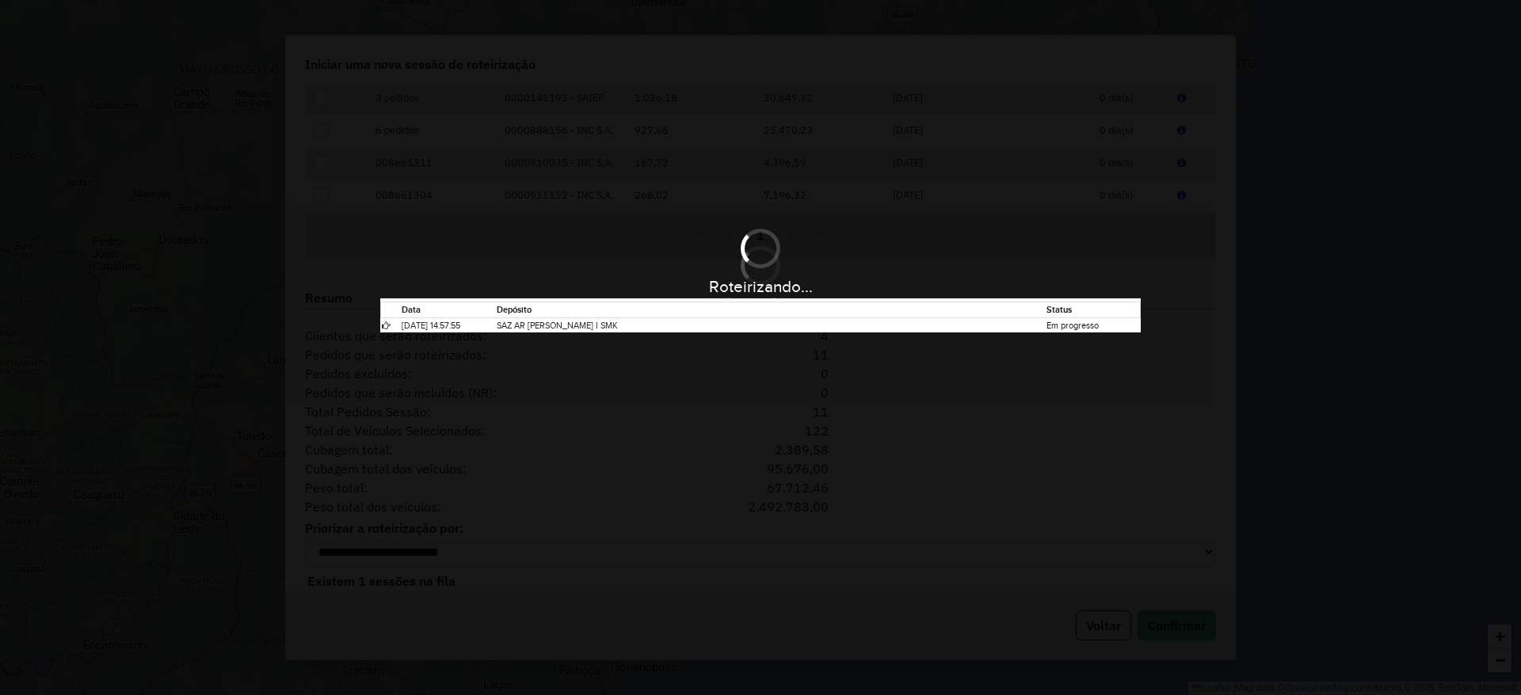
scroll to position [1782, 0]
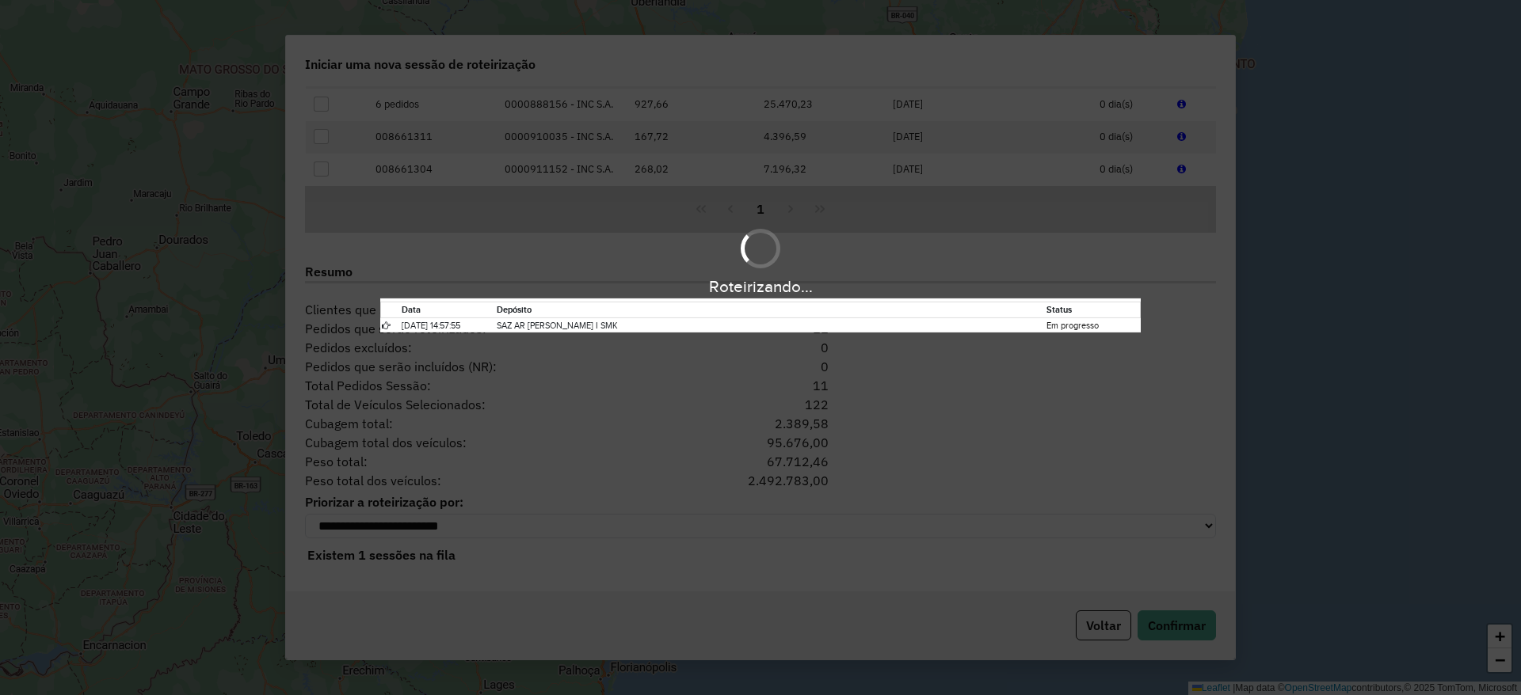
click at [1449, 291] on div "Roteirizando..." at bounding box center [760, 286] width 1521 height 25
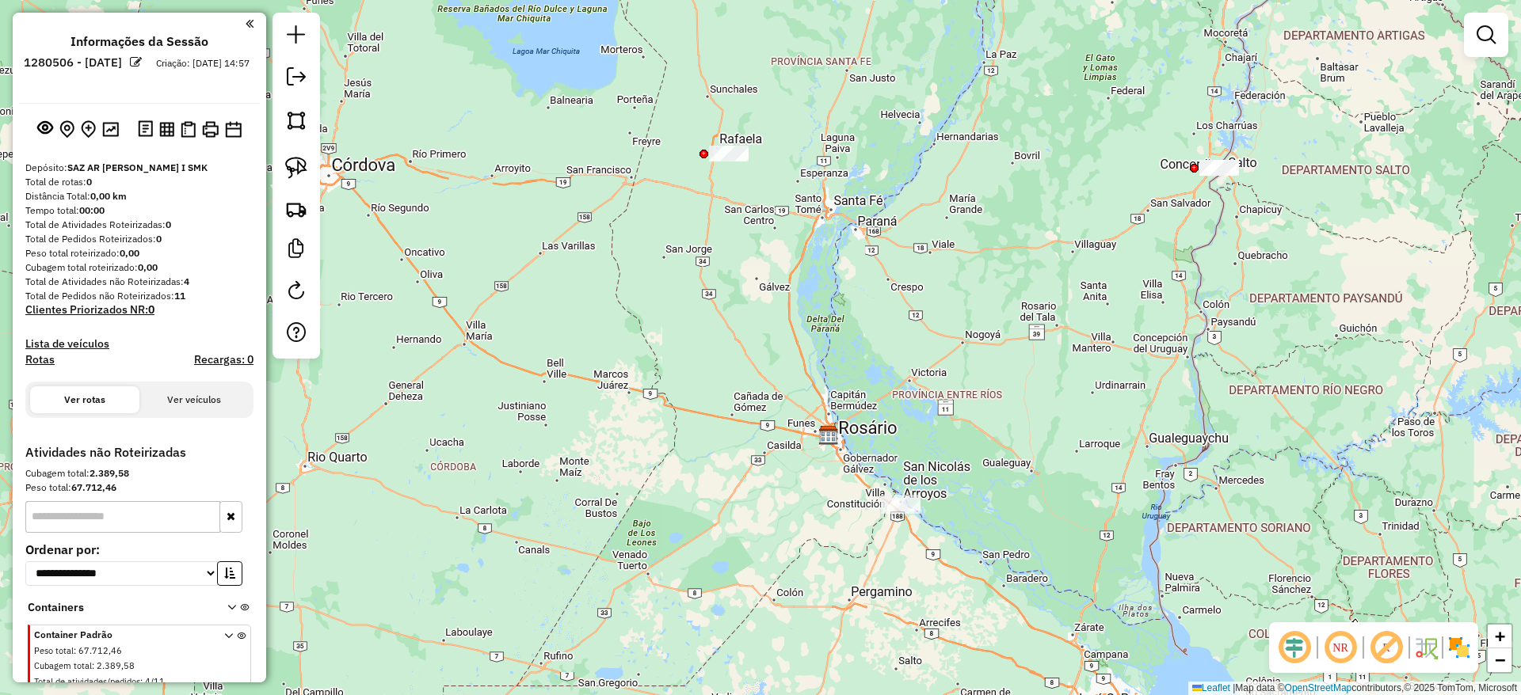
drag, startPoint x: 816, startPoint y: 425, endPoint x: 801, endPoint y: 450, distance: 29.5
click at [801, 450] on div "Janela de atendimento Grade de atendimento Capacidade Transportadoras Veículos …" at bounding box center [760, 347] width 1521 height 695
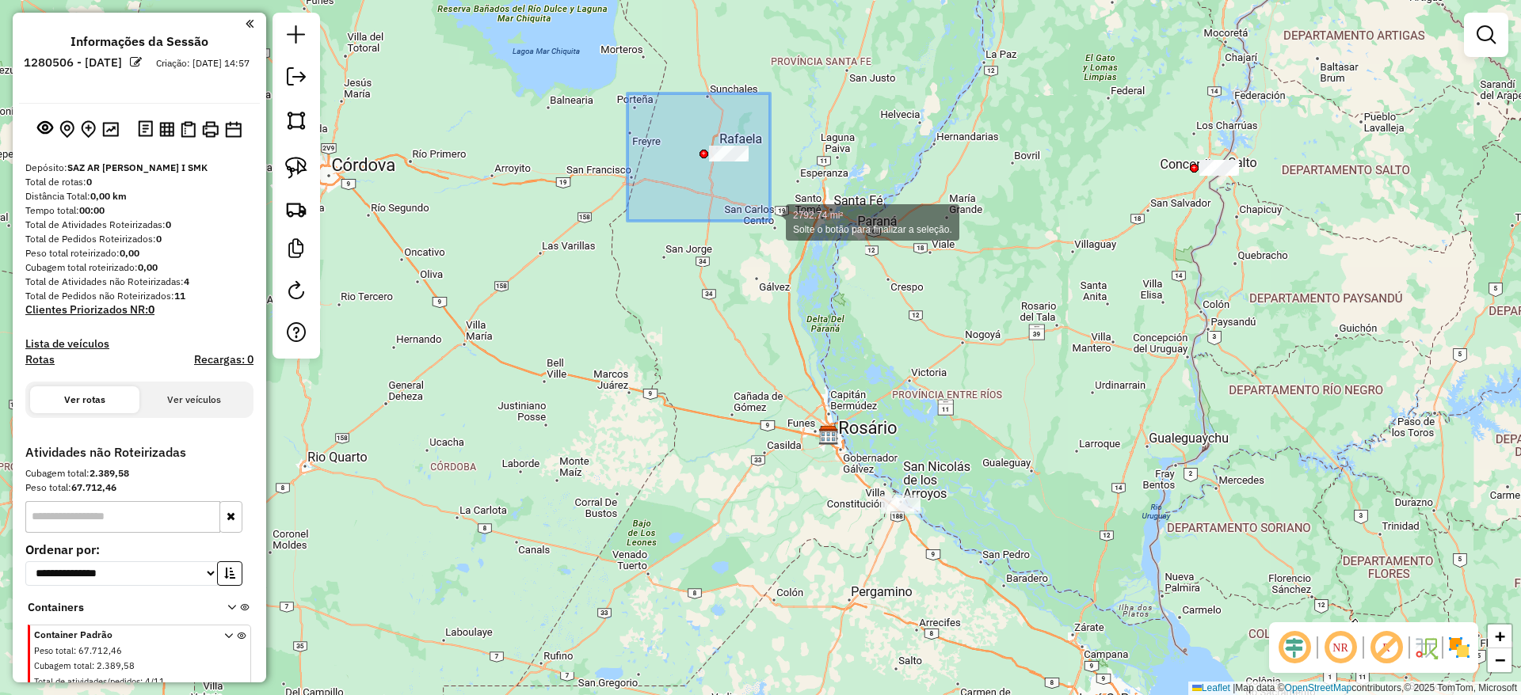
drag, startPoint x: 627, startPoint y: 93, endPoint x: 770, endPoint y: 221, distance: 191.3
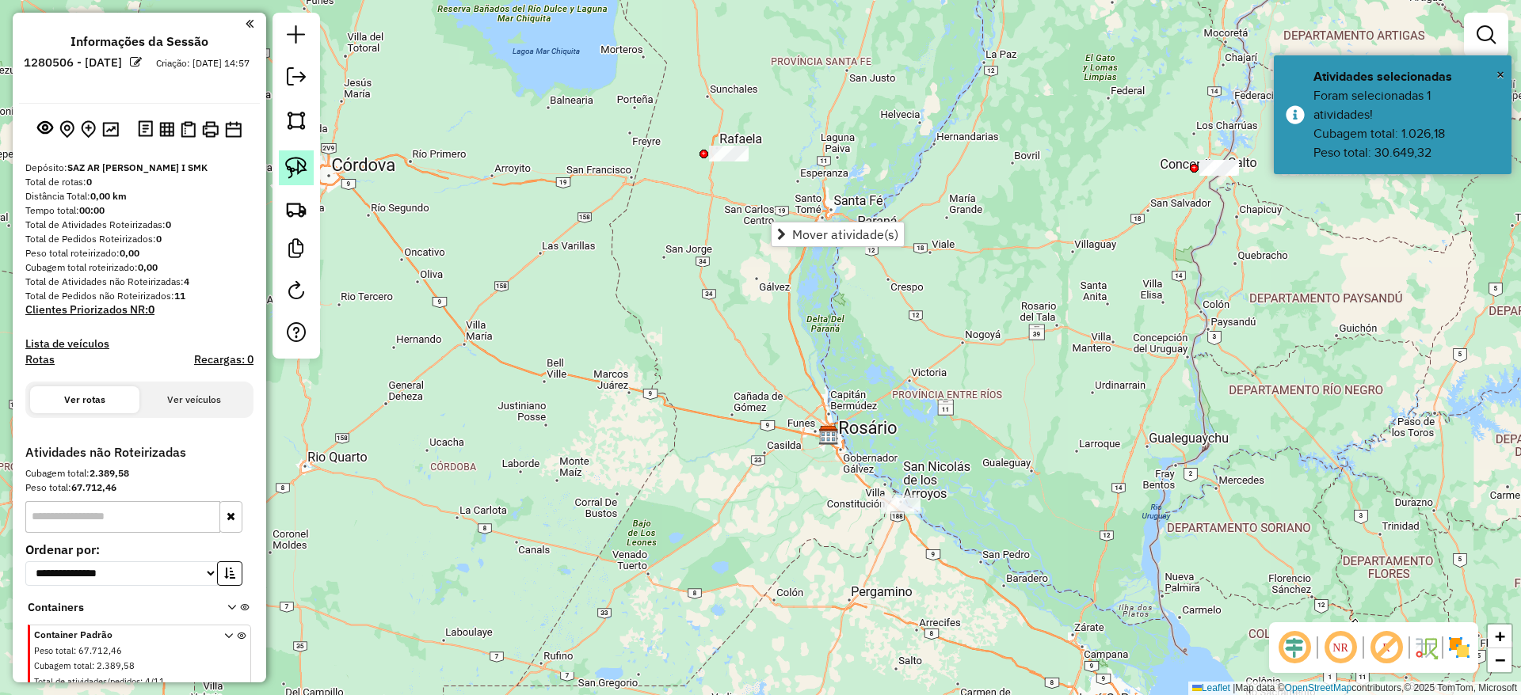
click at [307, 162] on link at bounding box center [296, 167] width 35 height 35
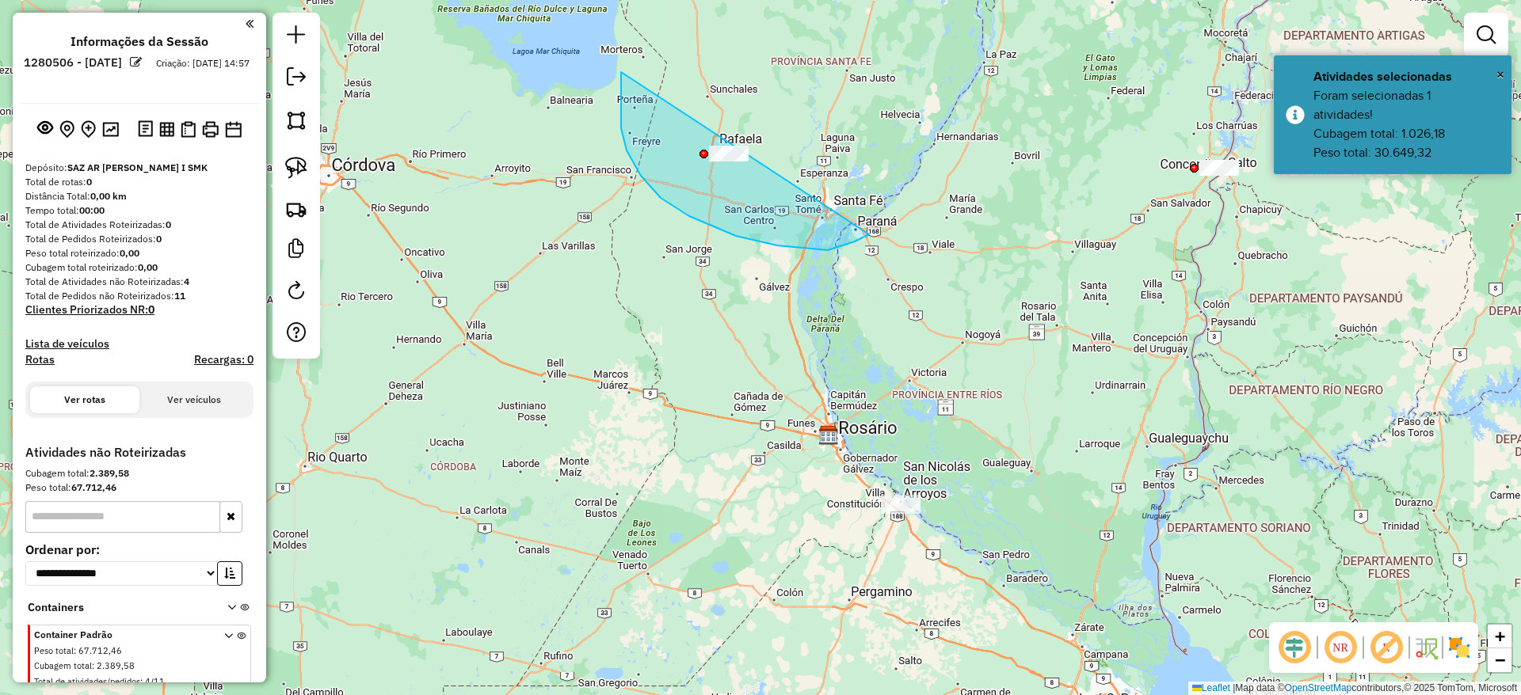
drag, startPoint x: 621, startPoint y: 72, endPoint x: 899, endPoint y: 166, distance: 293.5
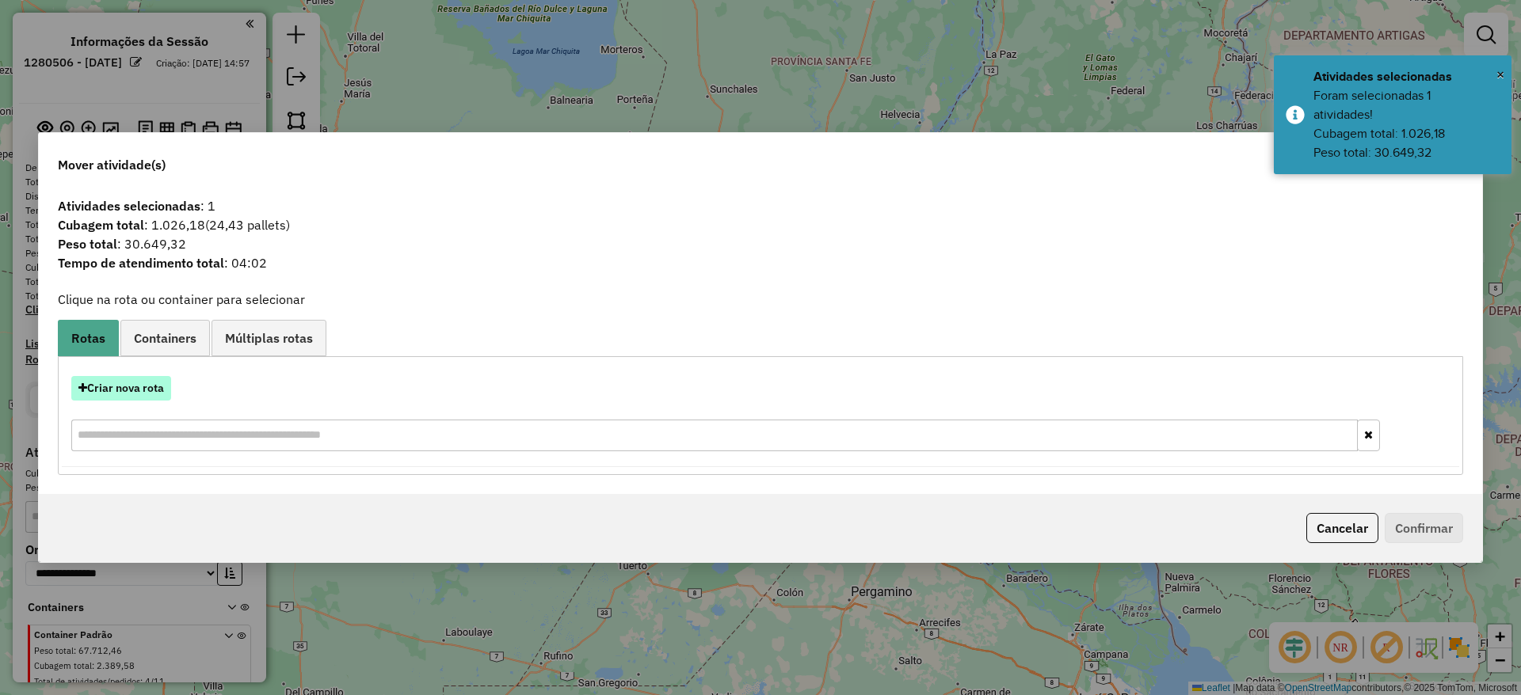
click at [143, 381] on button "Criar nova rota" at bounding box center [121, 388] width 100 height 25
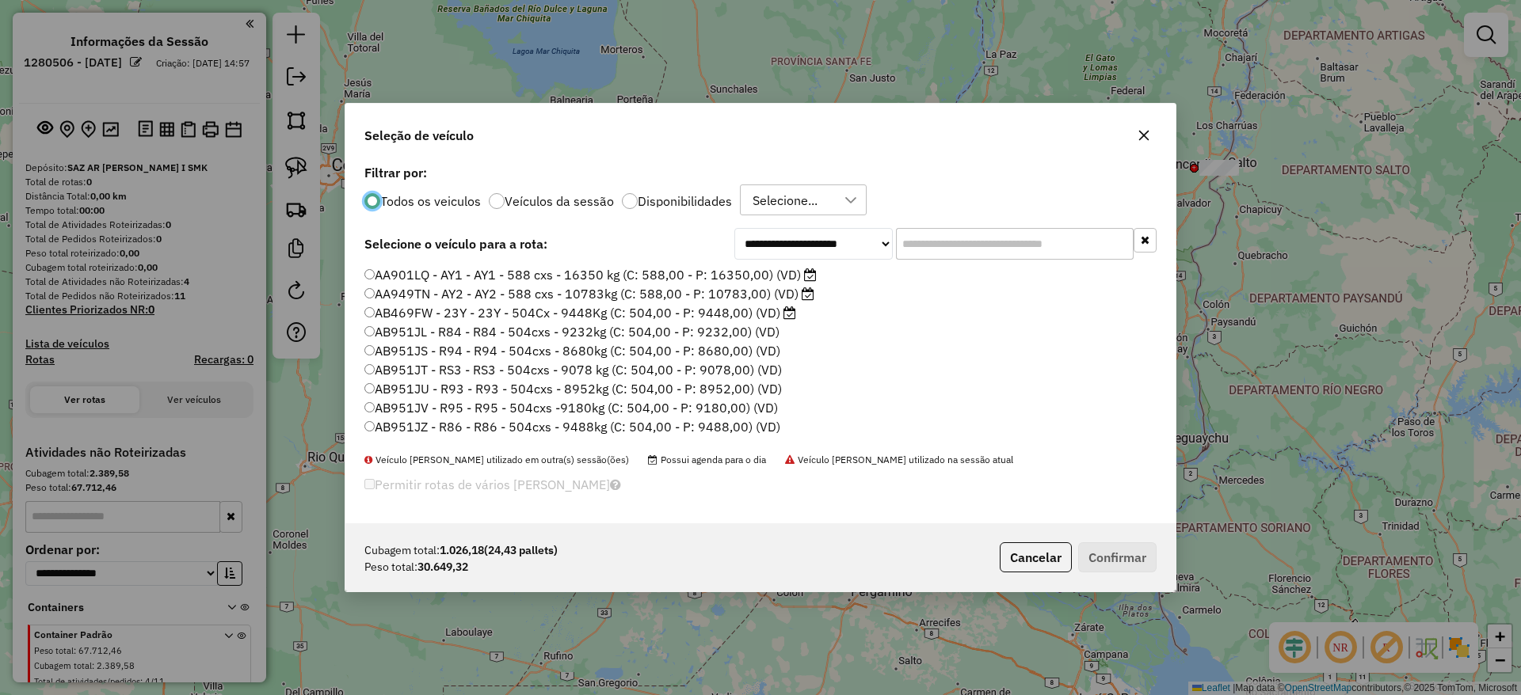
scroll to position [9, 5]
click at [984, 219] on div "**********" at bounding box center [760, 343] width 830 height 364
click at [974, 242] on input "text" at bounding box center [1015, 244] width 238 height 32
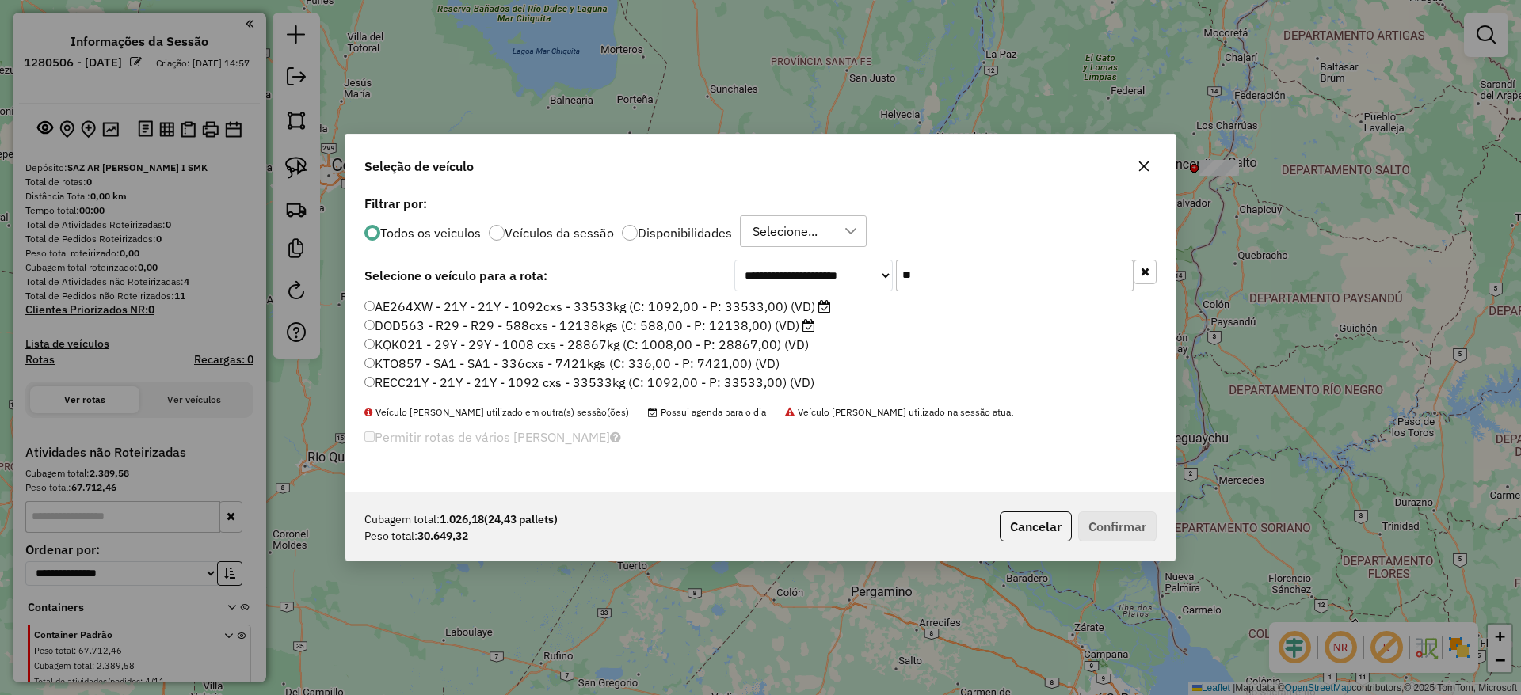
type input "**"
click at [794, 303] on label "AE264XW - 21Y - 21Y - 1092cxs - 33533kg (C: 1092,00 - P: 33533,00) (VD)" at bounding box center [597, 306] width 466 height 19
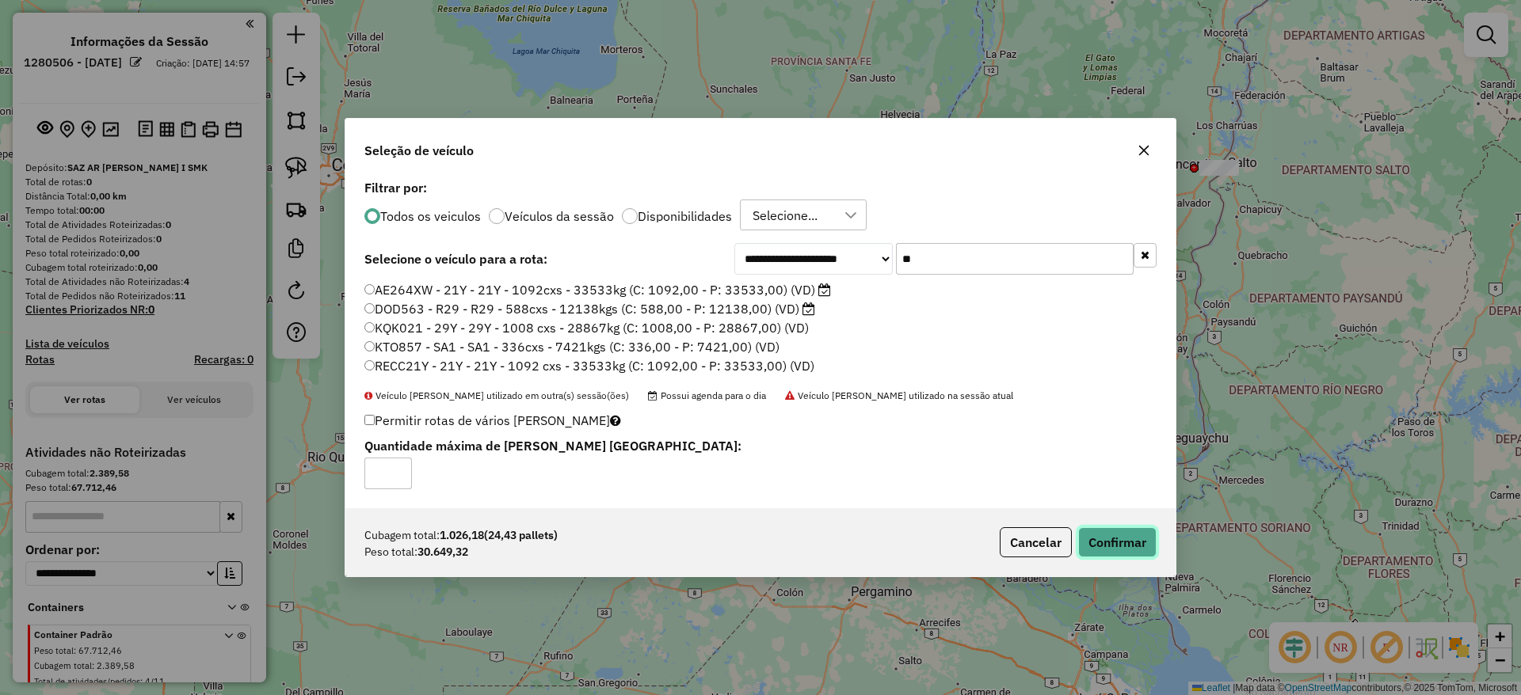
click at [1126, 536] on button "Confirmar" at bounding box center [1117, 542] width 78 height 30
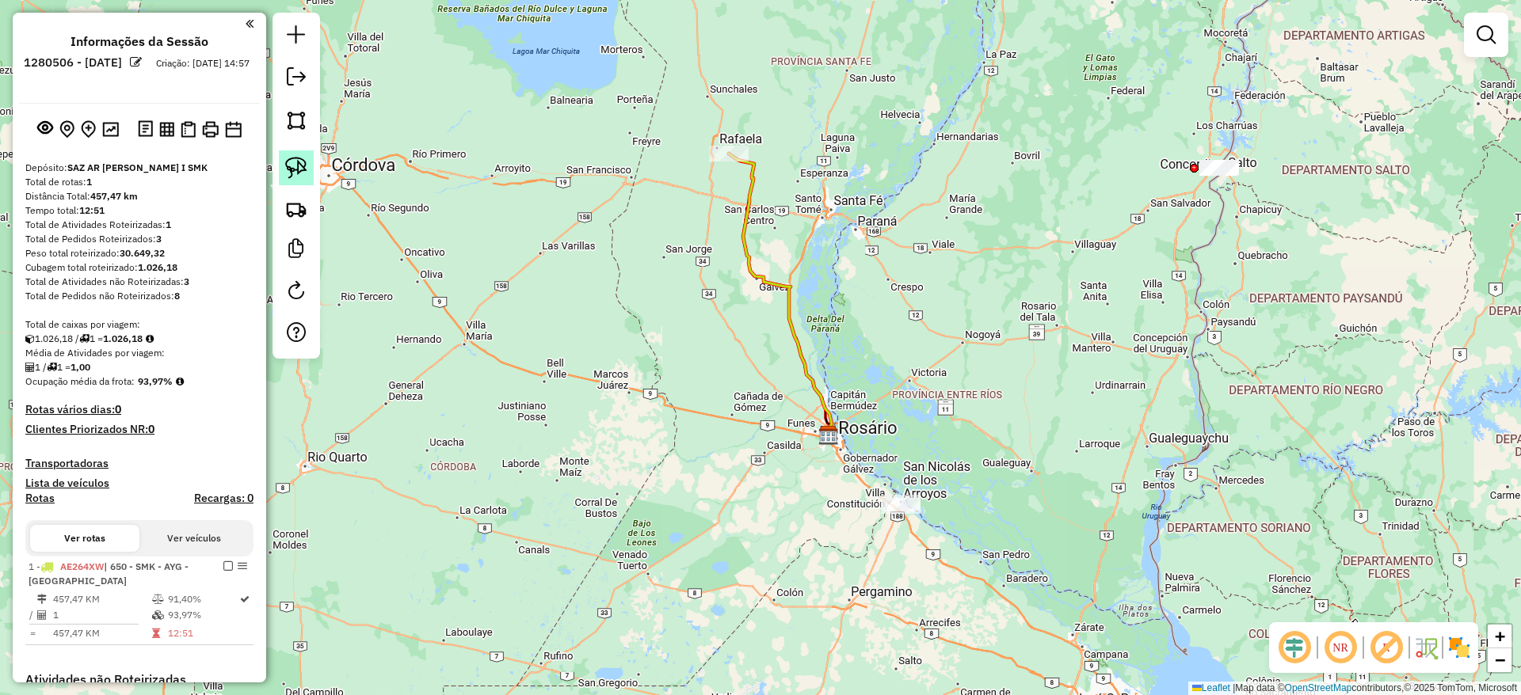
click at [296, 158] on img at bounding box center [296, 168] width 22 height 22
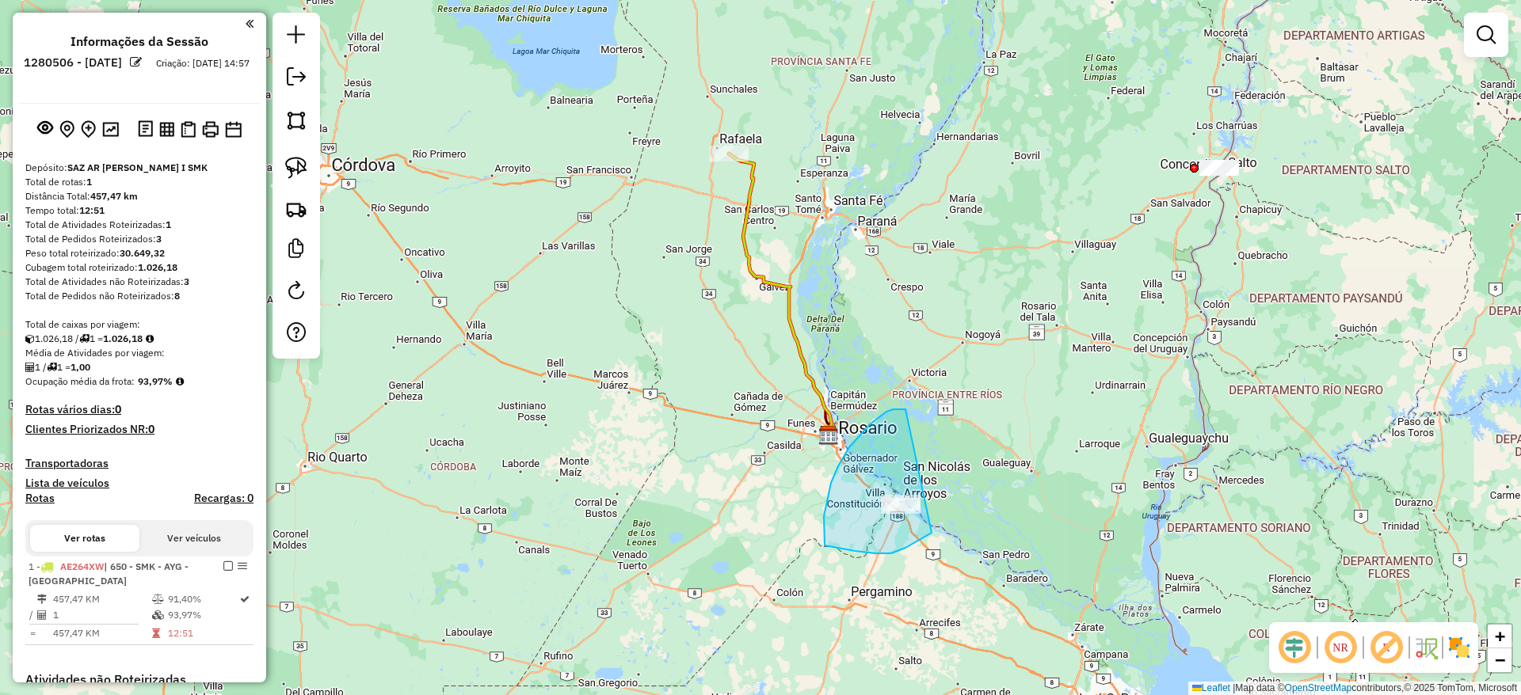
drag, startPoint x: 905, startPoint y: 409, endPoint x: 953, endPoint y: 524, distance: 123.6
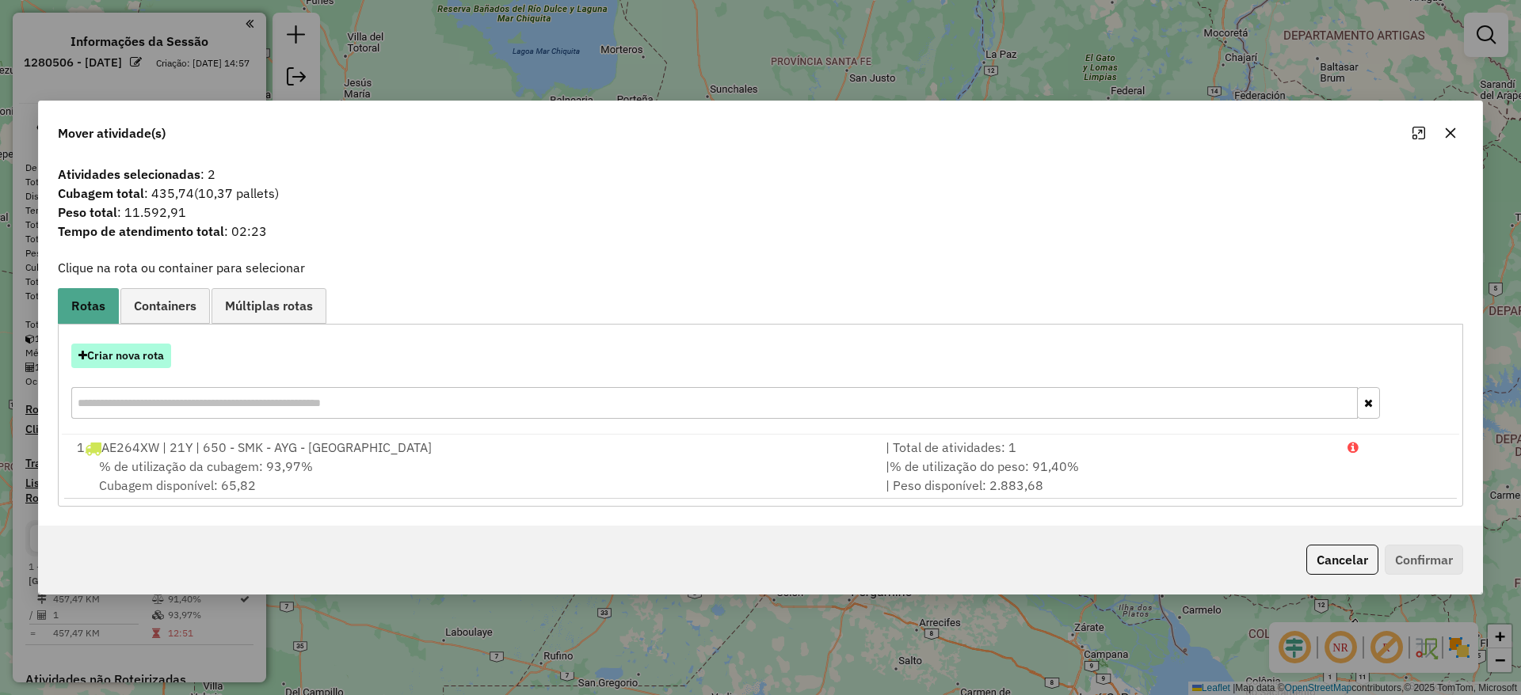
click at [134, 360] on button "Criar nova rota" at bounding box center [121, 356] width 100 height 25
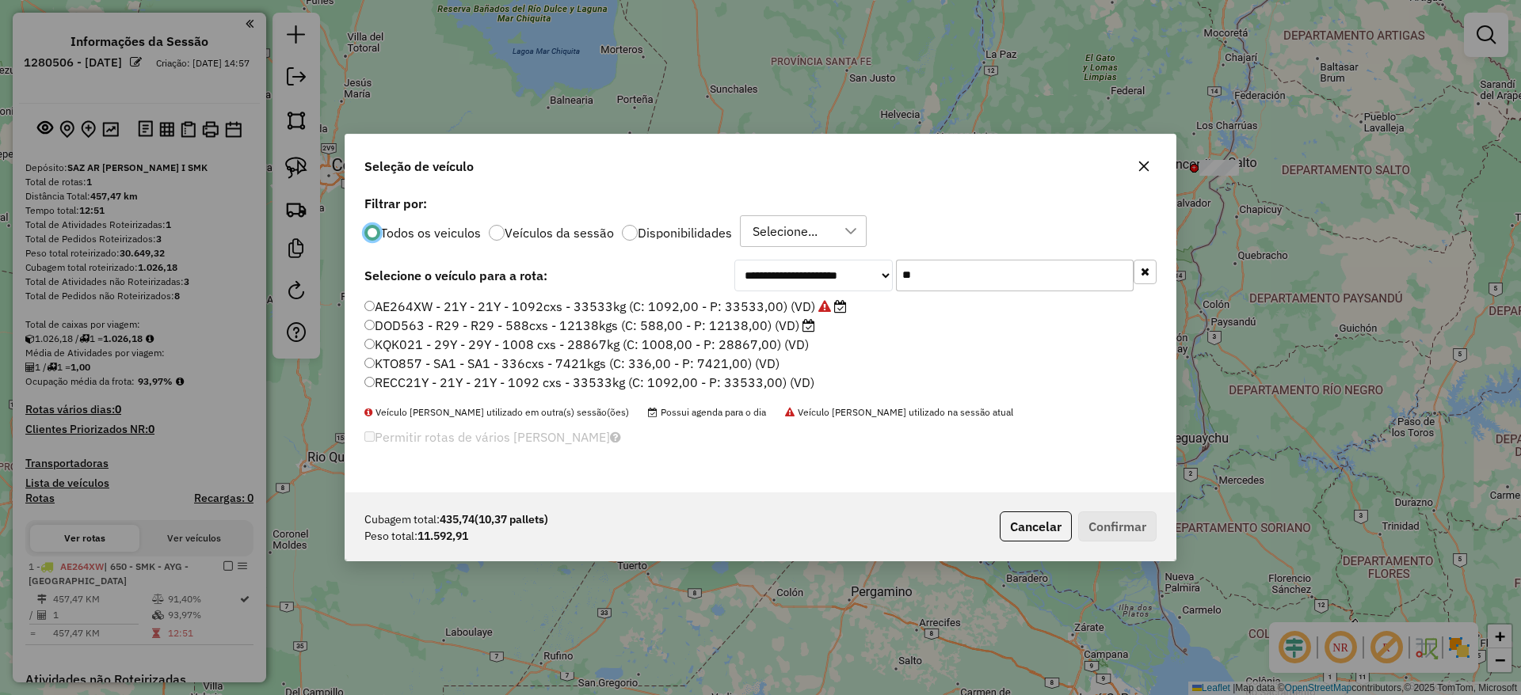
drag, startPoint x: 1028, startPoint y: 273, endPoint x: 1027, endPoint y: 283, distance: 9.5
click at [1028, 273] on input "**" at bounding box center [1015, 276] width 238 height 32
type input "*"
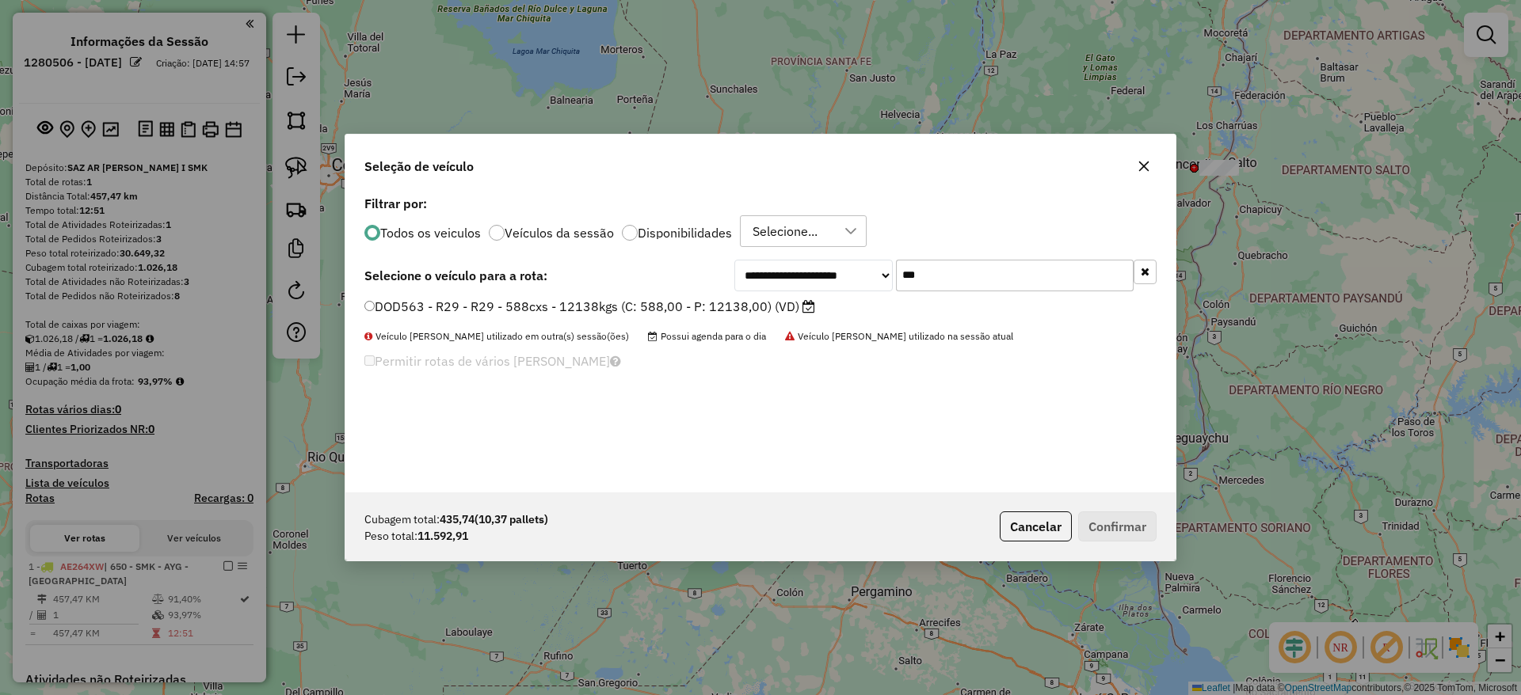
type input "***"
click at [798, 307] on label "DOD563 - R29 - R29 - 588cxs - 12138kgs (C: 588,00 - P: 12138,00) (VD)" at bounding box center [589, 306] width 451 height 19
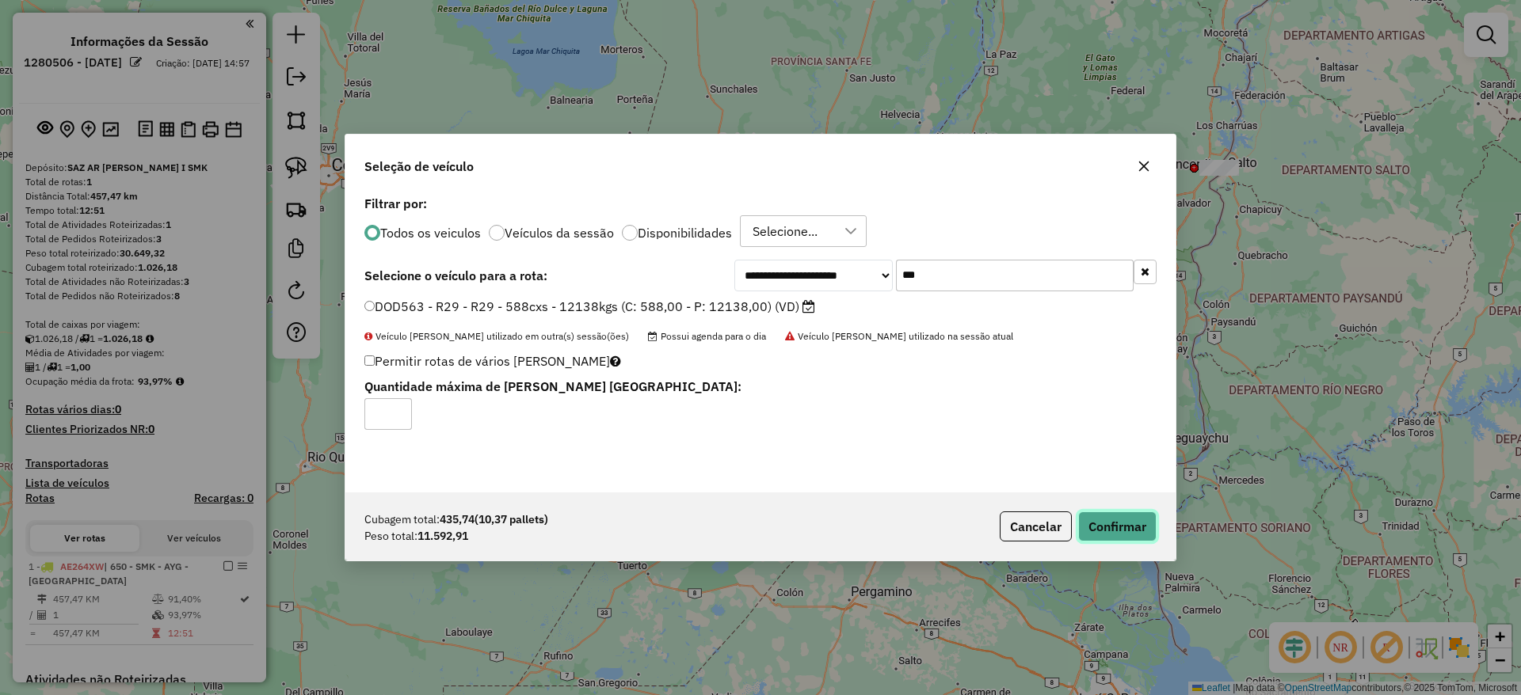
click at [1106, 512] on button "Confirmar" at bounding box center [1117, 527] width 78 height 30
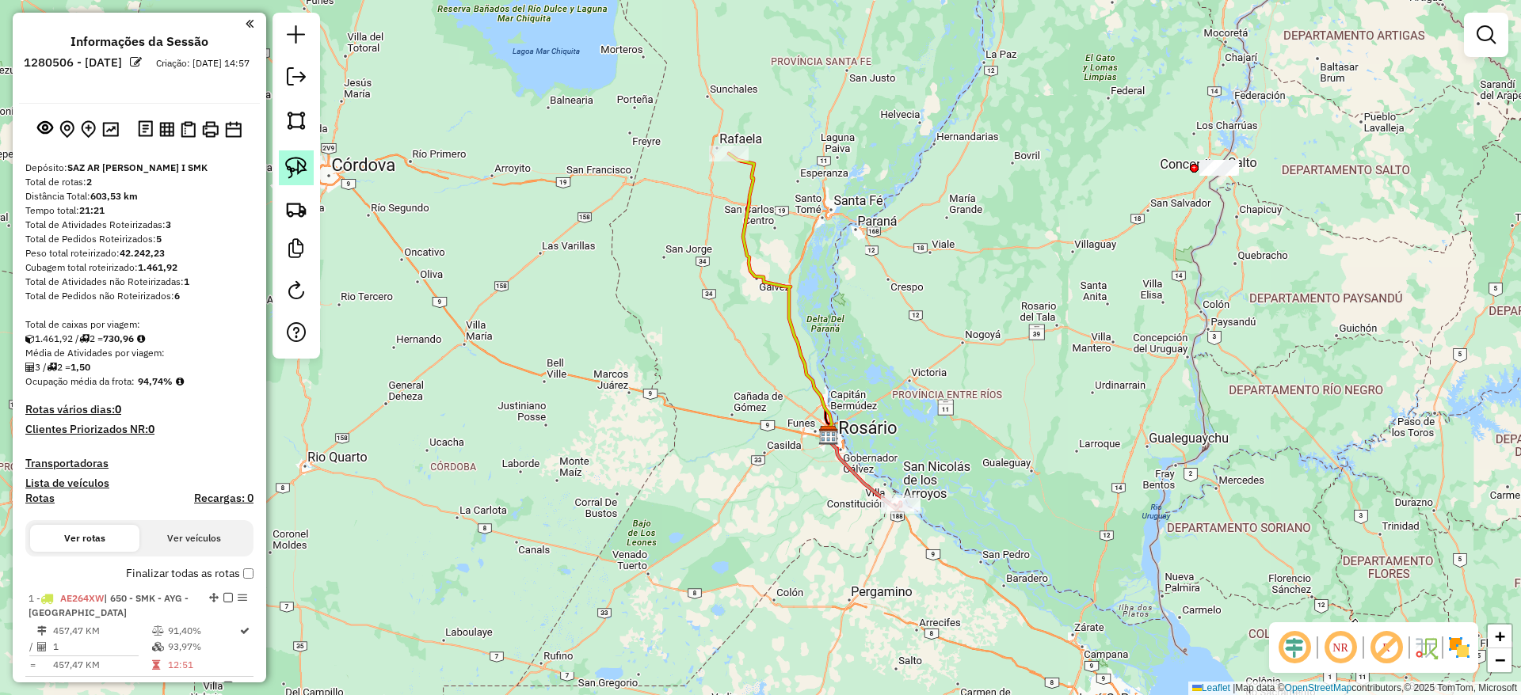
click at [307, 166] on link at bounding box center [296, 167] width 35 height 35
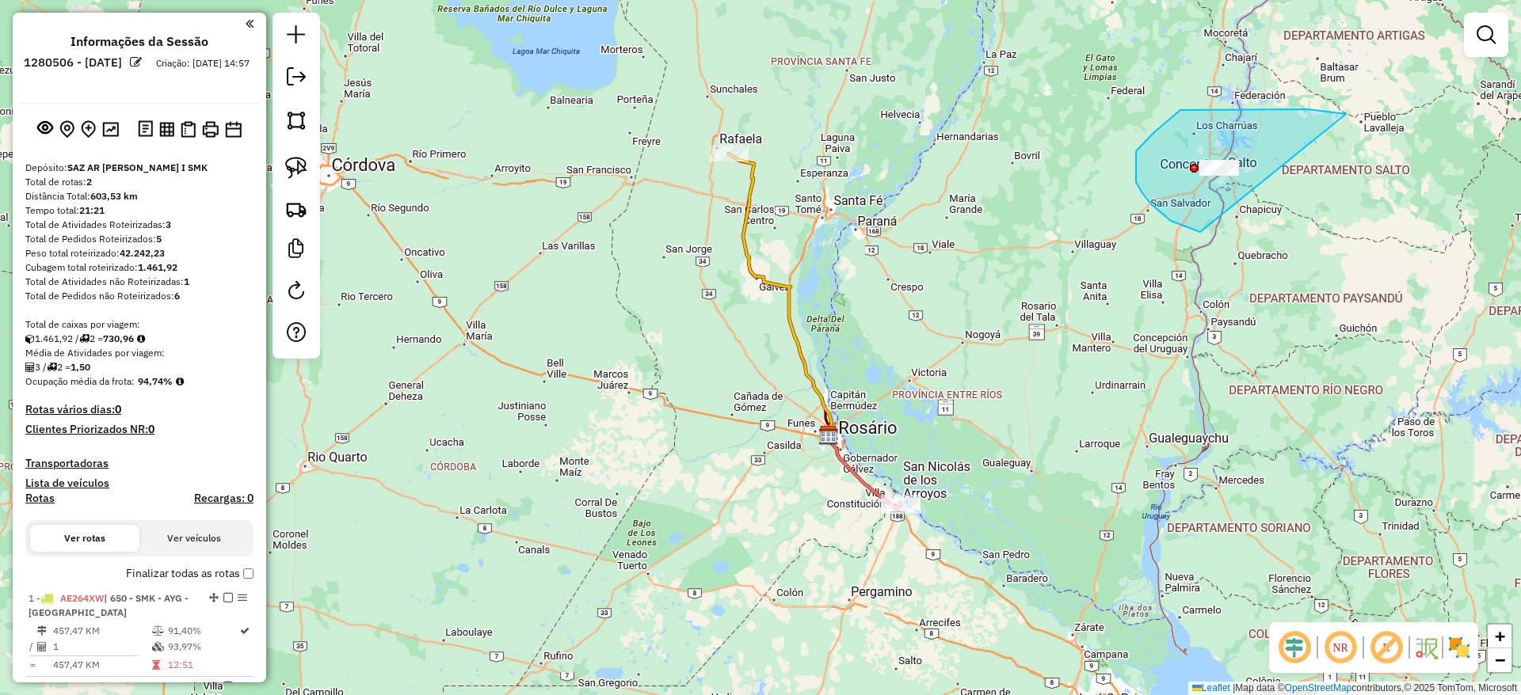
drag, startPoint x: 1327, startPoint y: 112, endPoint x: 1346, endPoint y: 261, distance: 150.2
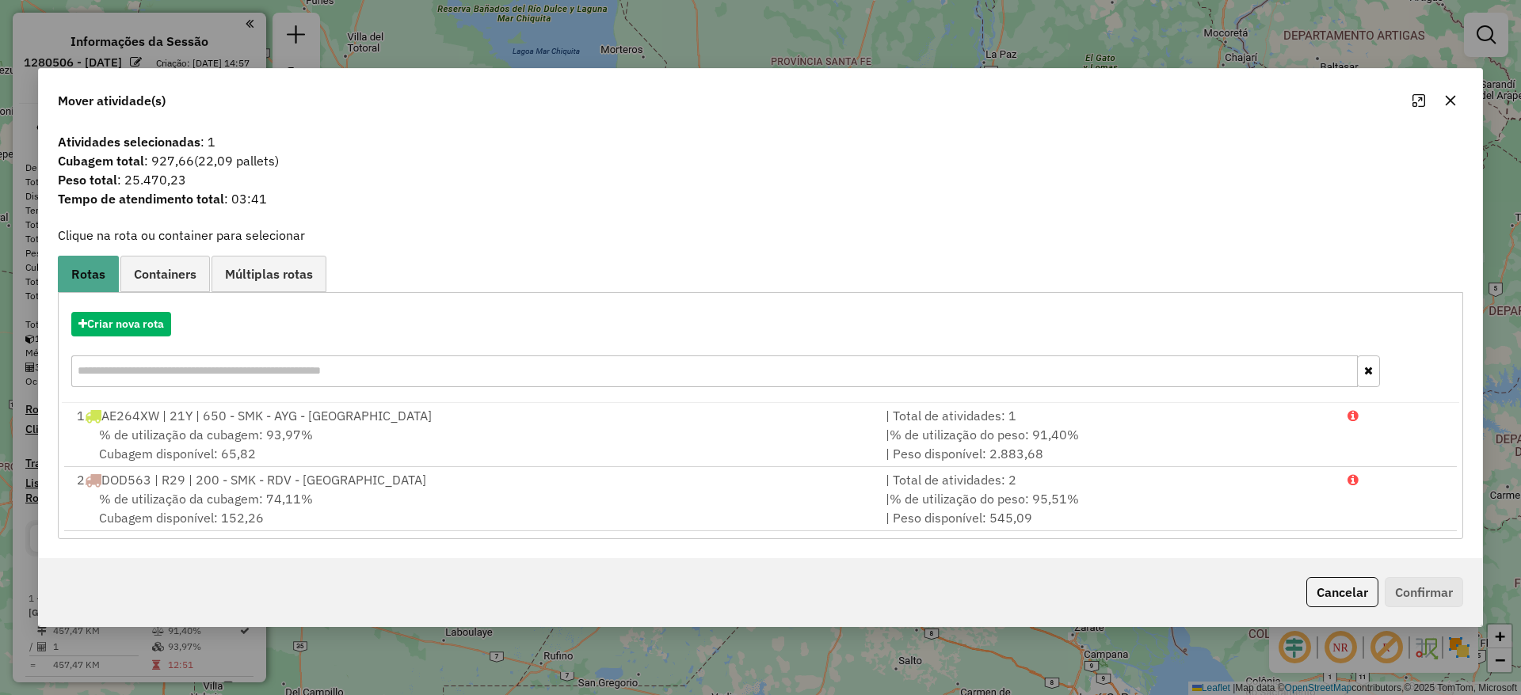
click at [129, 329] on hb-app "Aguarde... Pop-up bloqueado! Seu navegador bloqueou automáticamente a abertura …" at bounding box center [760, 347] width 1521 height 695
click at [124, 326] on button "Criar nova rota" at bounding box center [121, 324] width 100 height 25
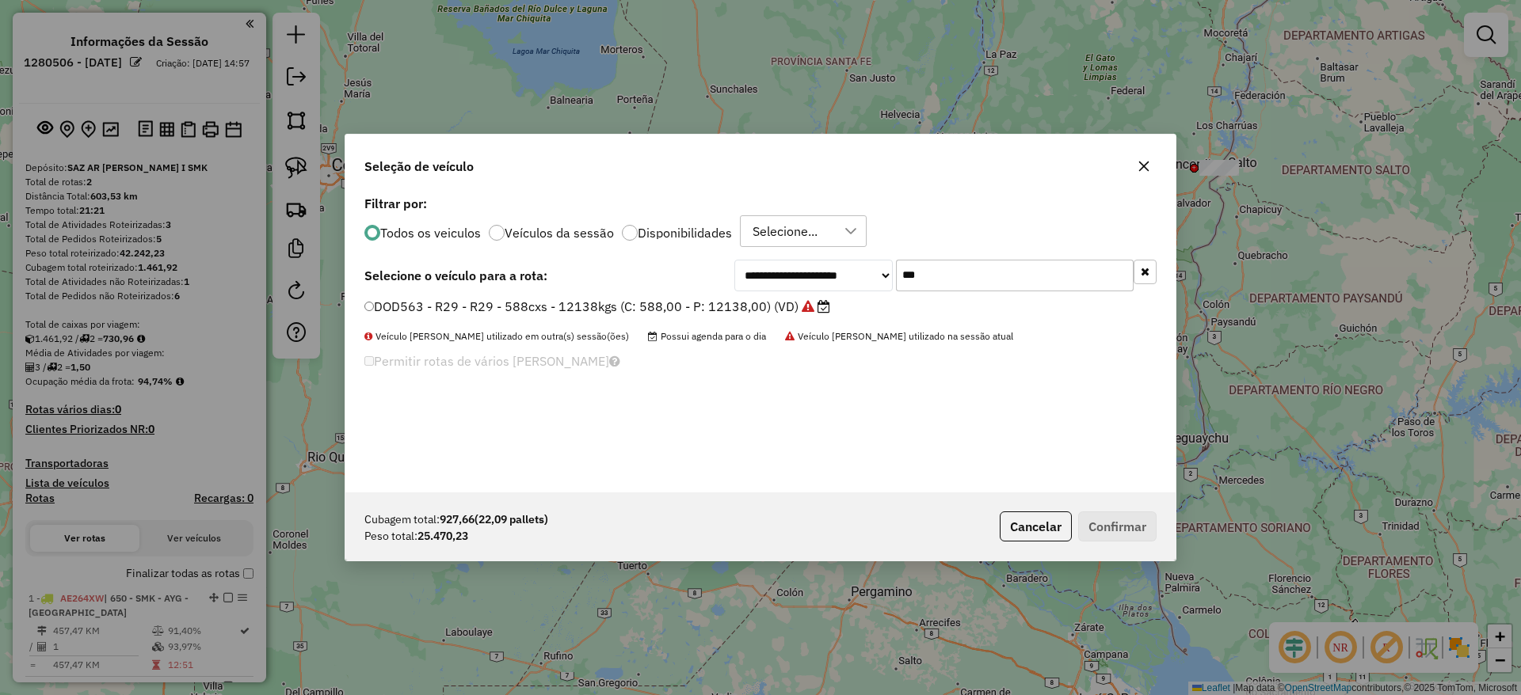
click at [950, 264] on input "***" at bounding box center [1015, 276] width 238 height 32
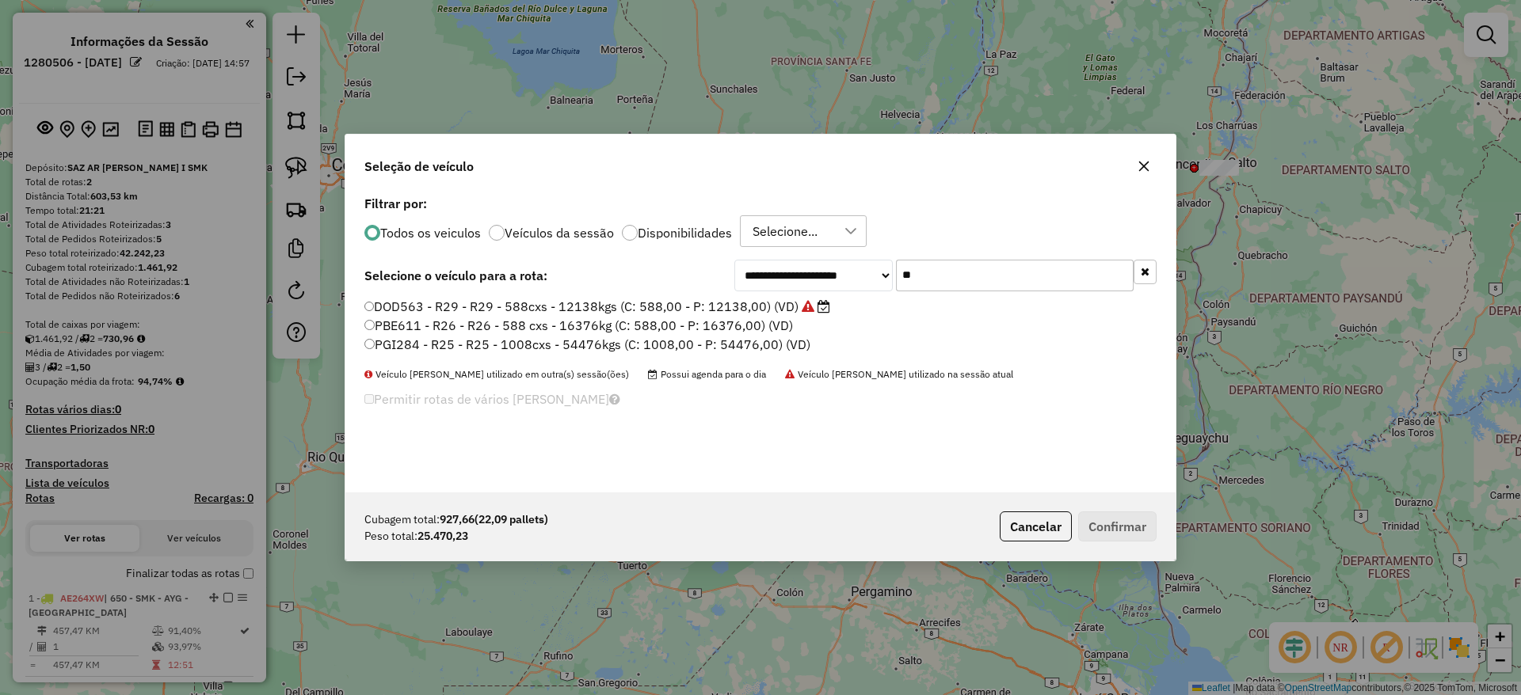
type input "*"
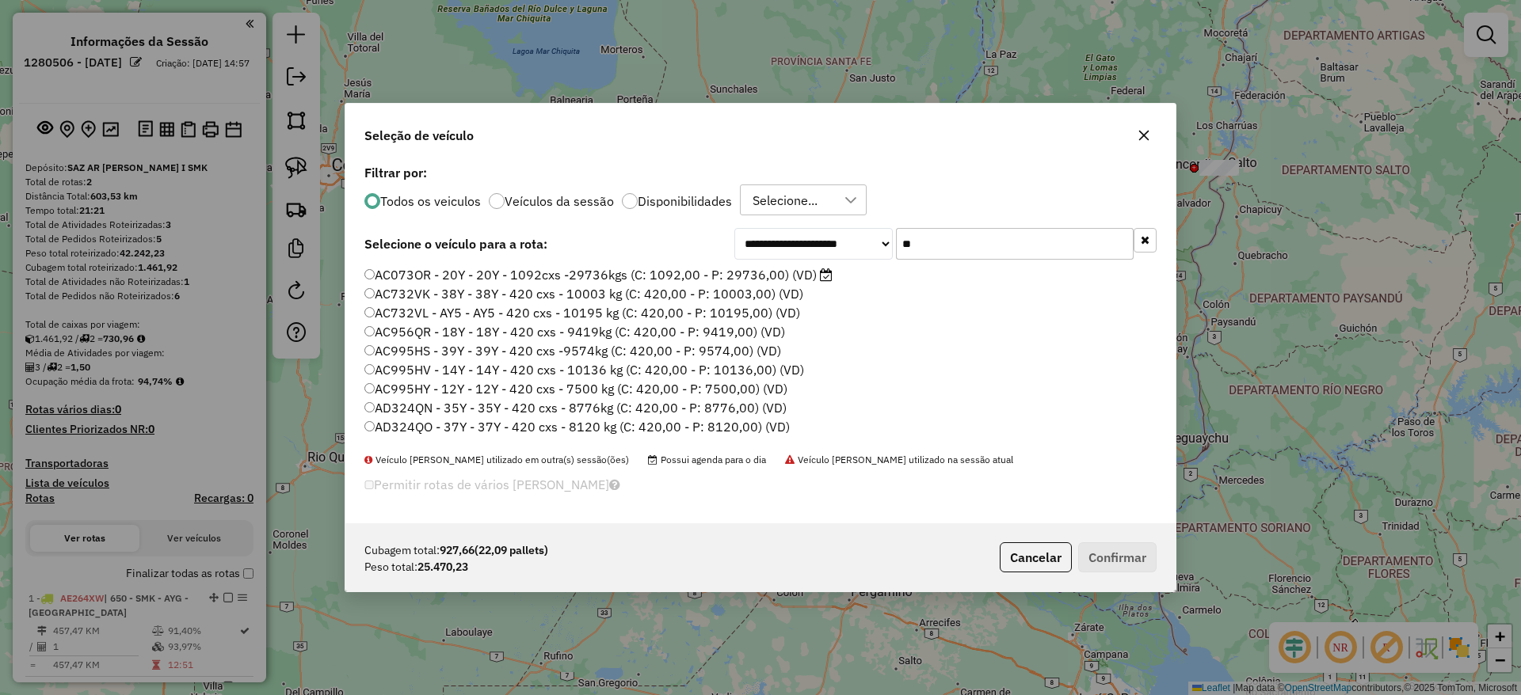
type input "**"
click at [807, 280] on label "AC073OR - 20Y - 20Y - 1092cxs -29736kgs (C: 1092,00 - P: 29736,00) (VD)" at bounding box center [598, 274] width 468 height 19
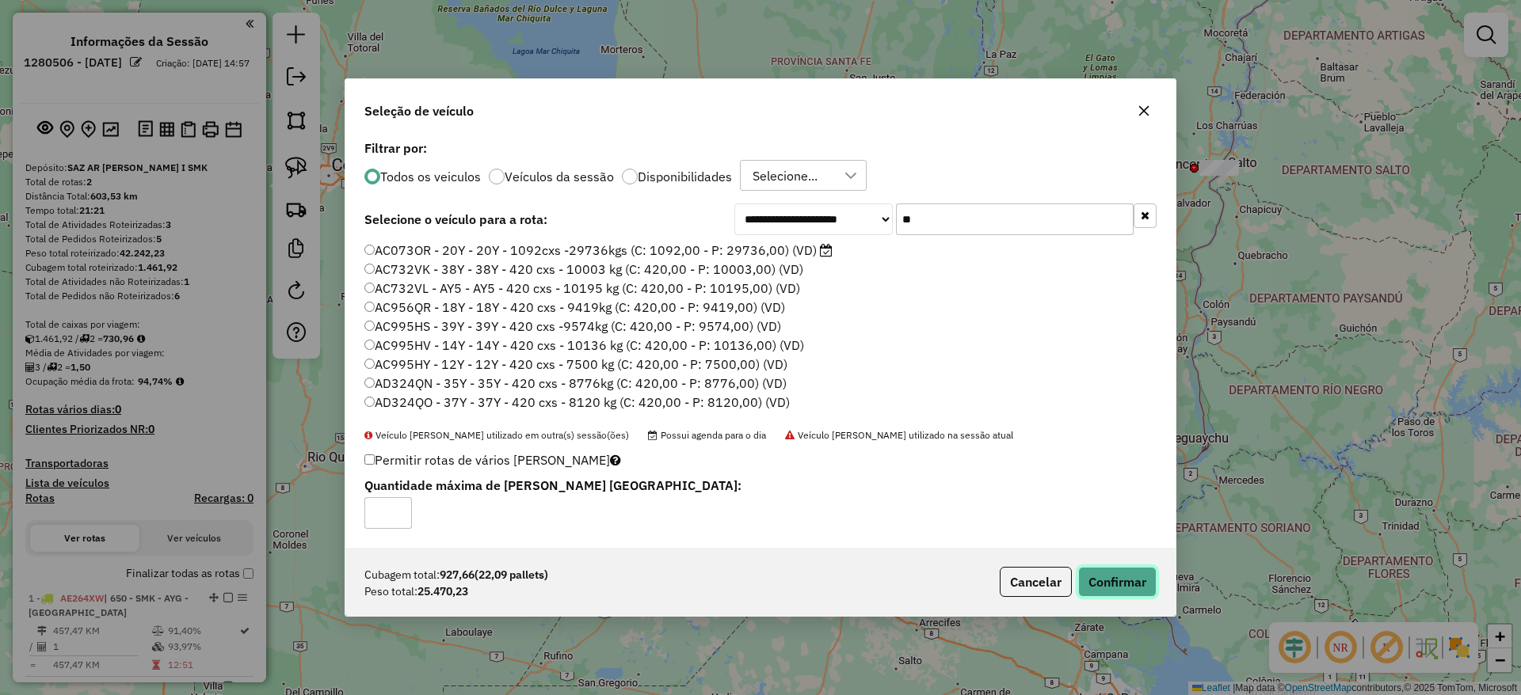
click at [1122, 569] on button "Confirmar" at bounding box center [1117, 582] width 78 height 30
